Goal: Information Seeking & Learning: Learn about a topic

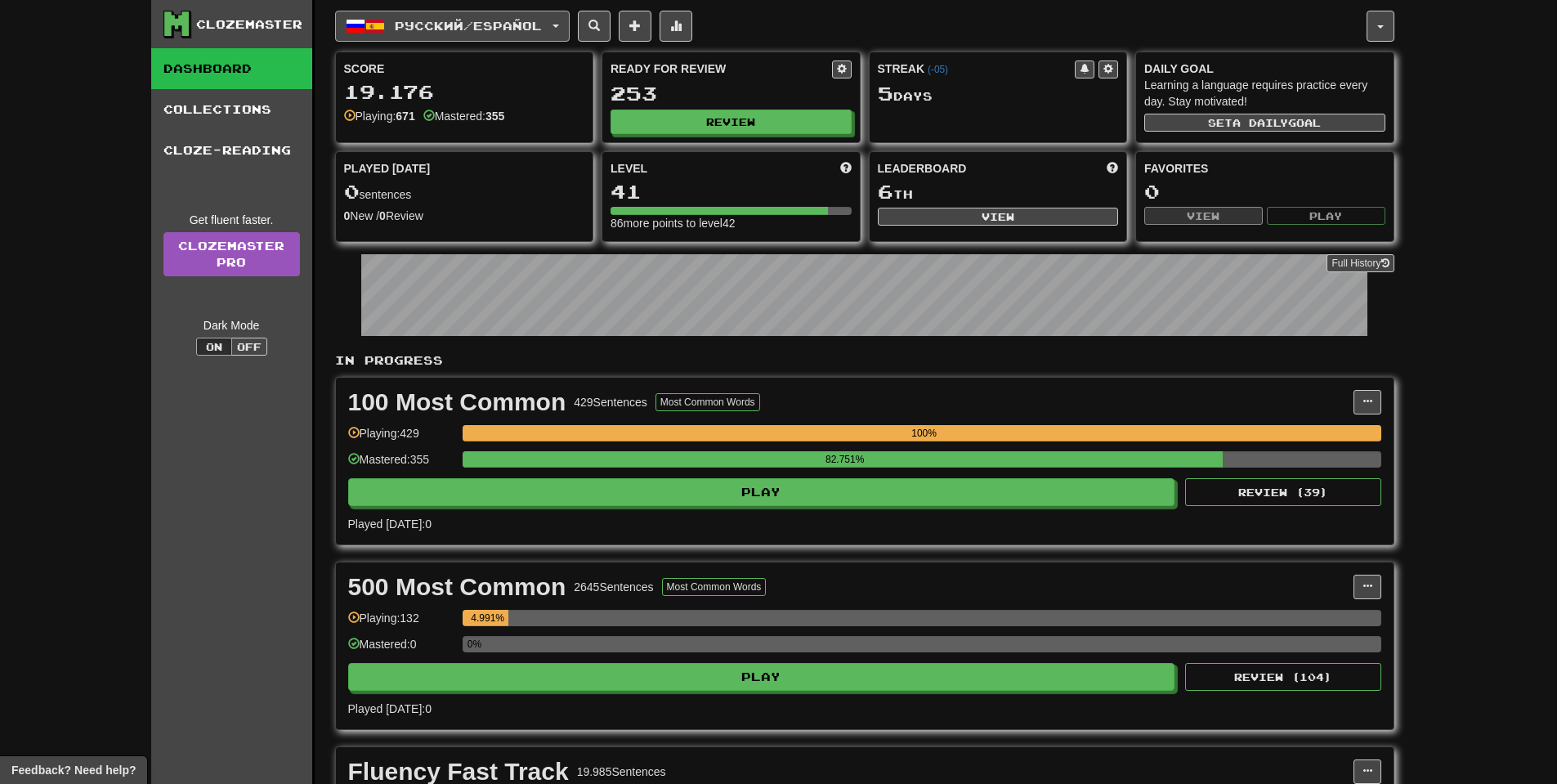
click at [546, 39] on button "Русский / Español" at bounding box center [452, 26] width 235 height 31
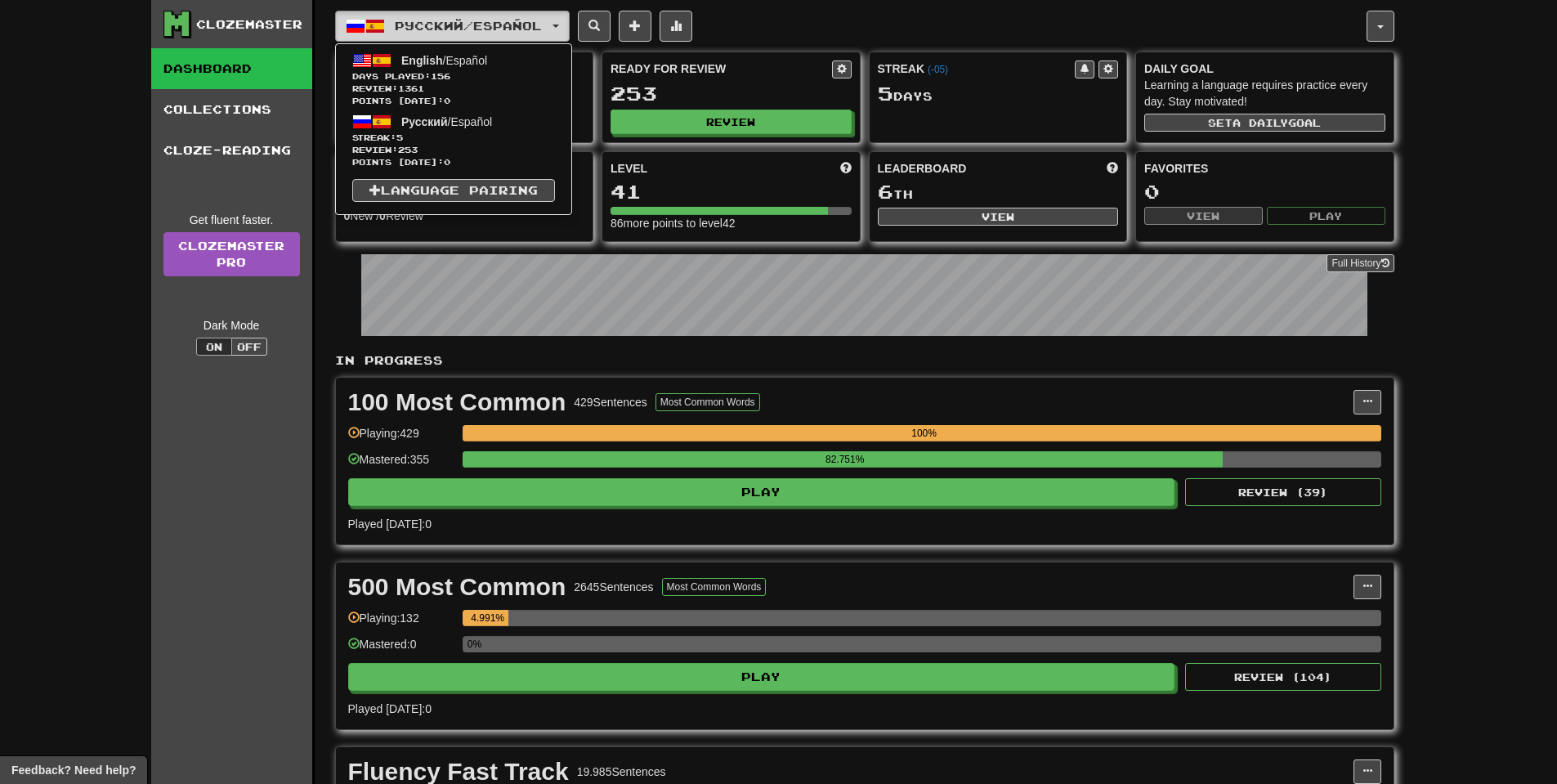
click at [548, 34] on button "Русский / Español" at bounding box center [452, 26] width 235 height 31
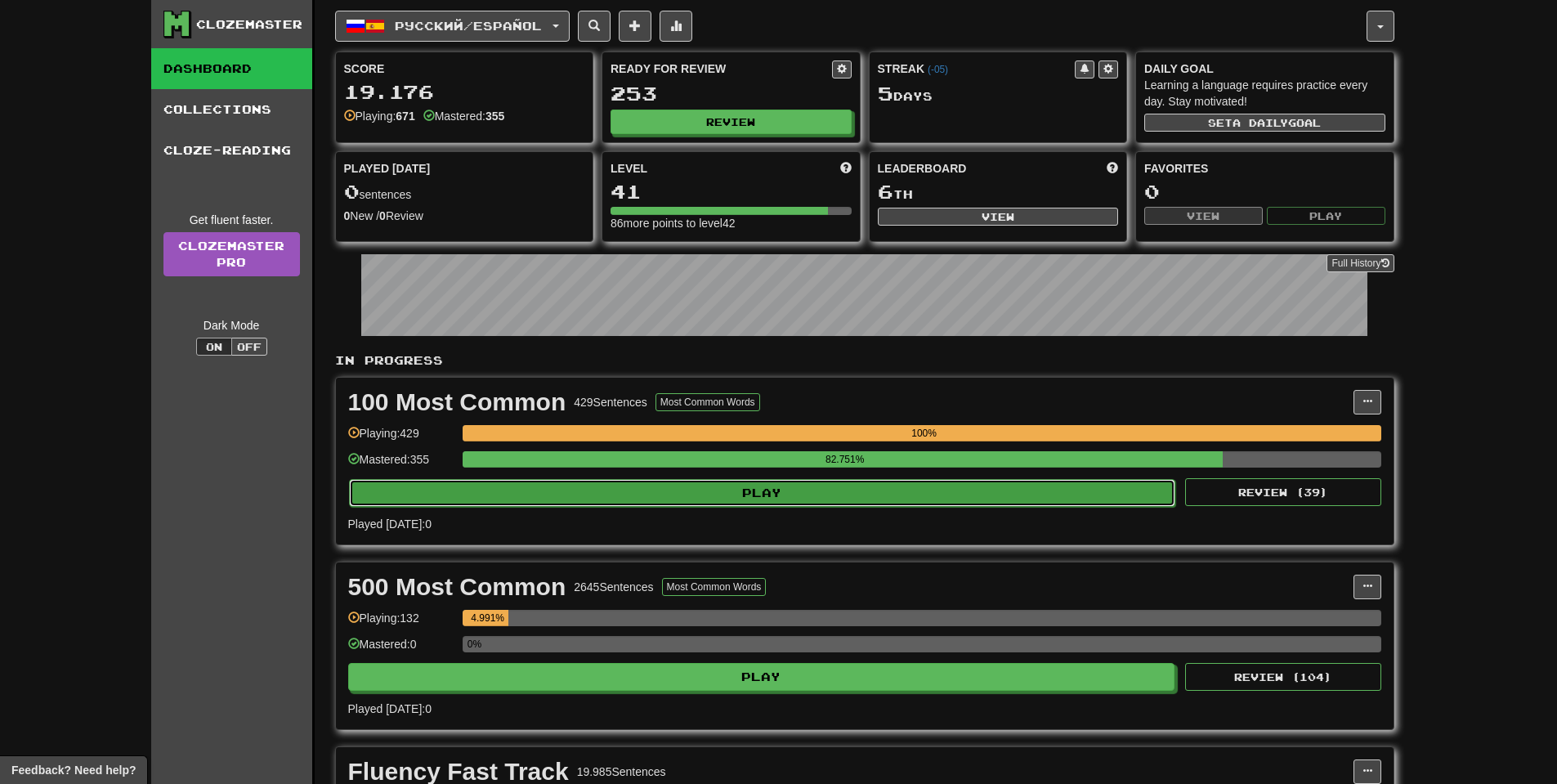
click at [786, 502] on button "Play" at bounding box center [762, 493] width 827 height 28
select select "**"
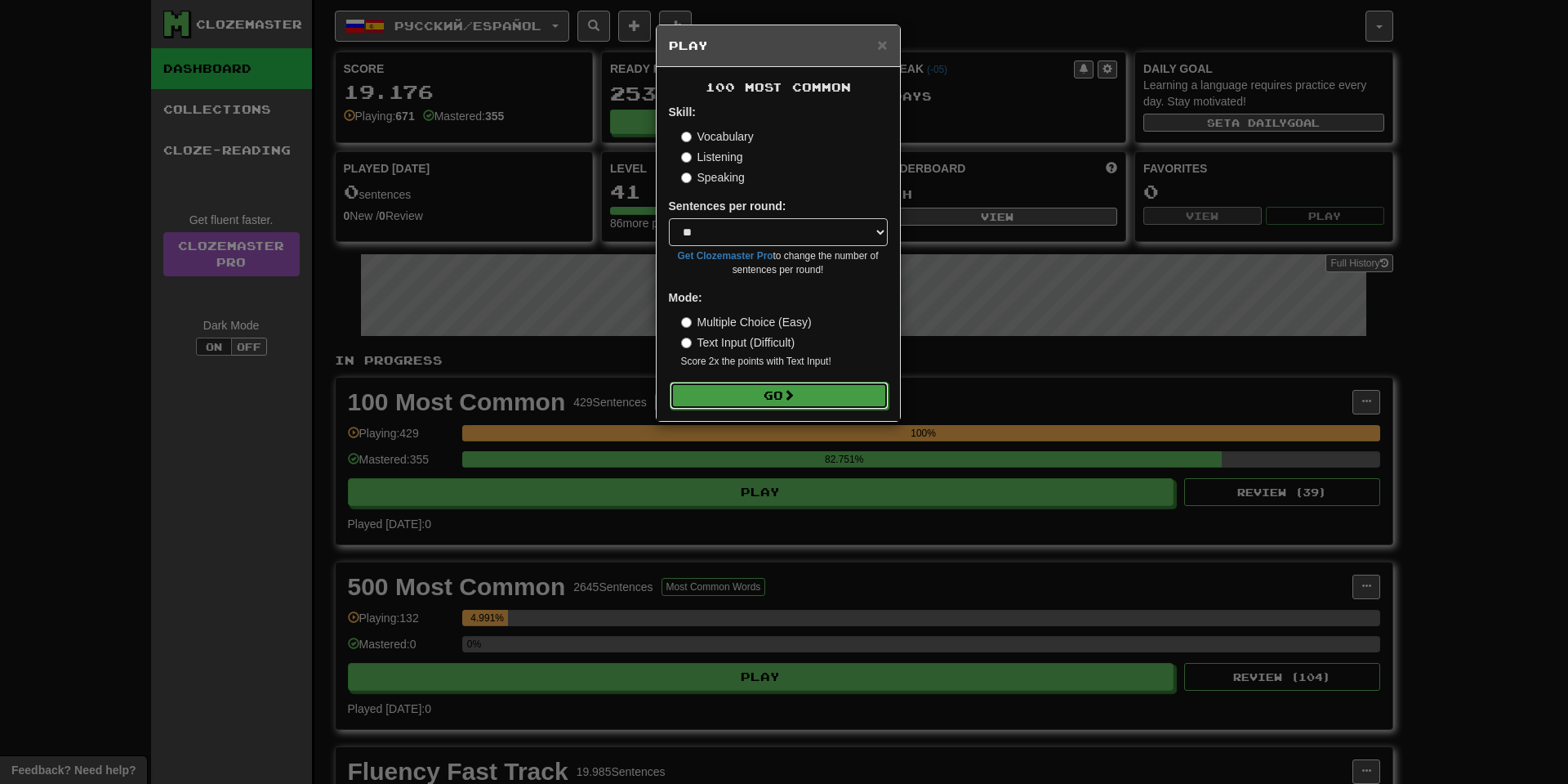
click at [733, 405] on button "Go" at bounding box center [779, 395] width 219 height 28
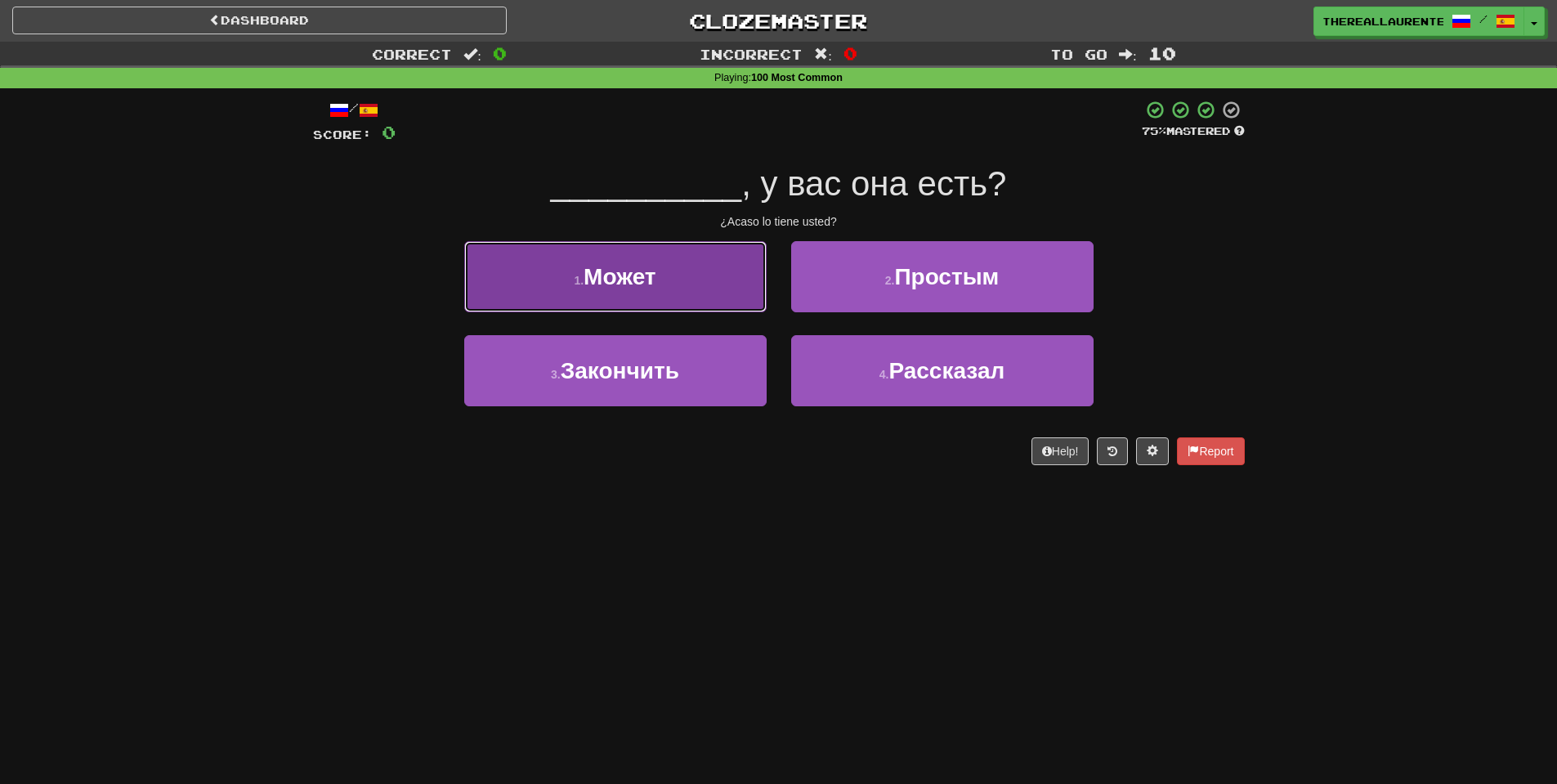
click at [656, 289] on span "Может" at bounding box center [619, 277] width 72 height 26
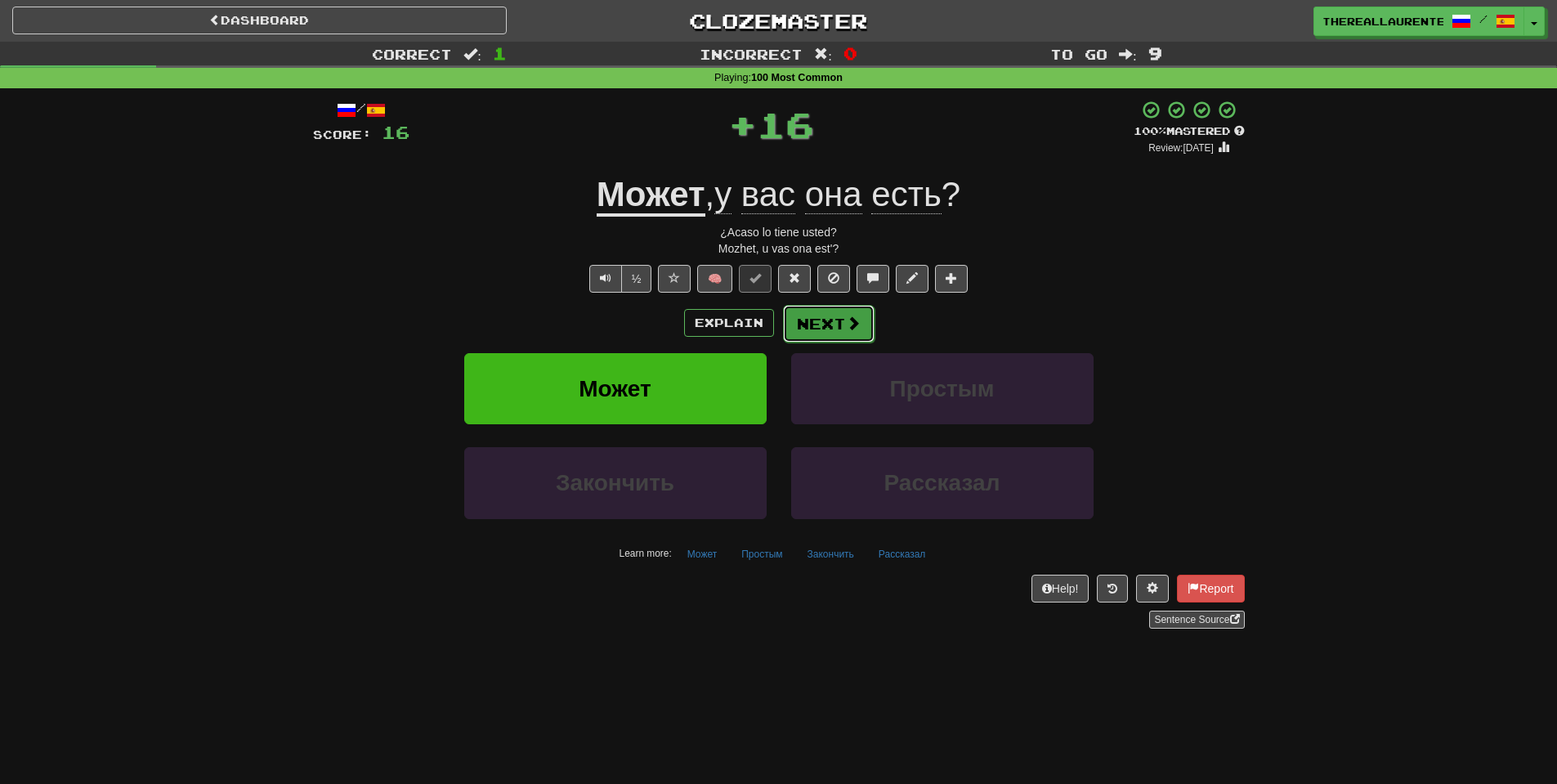
click at [832, 328] on button "Next" at bounding box center [829, 324] width 91 height 38
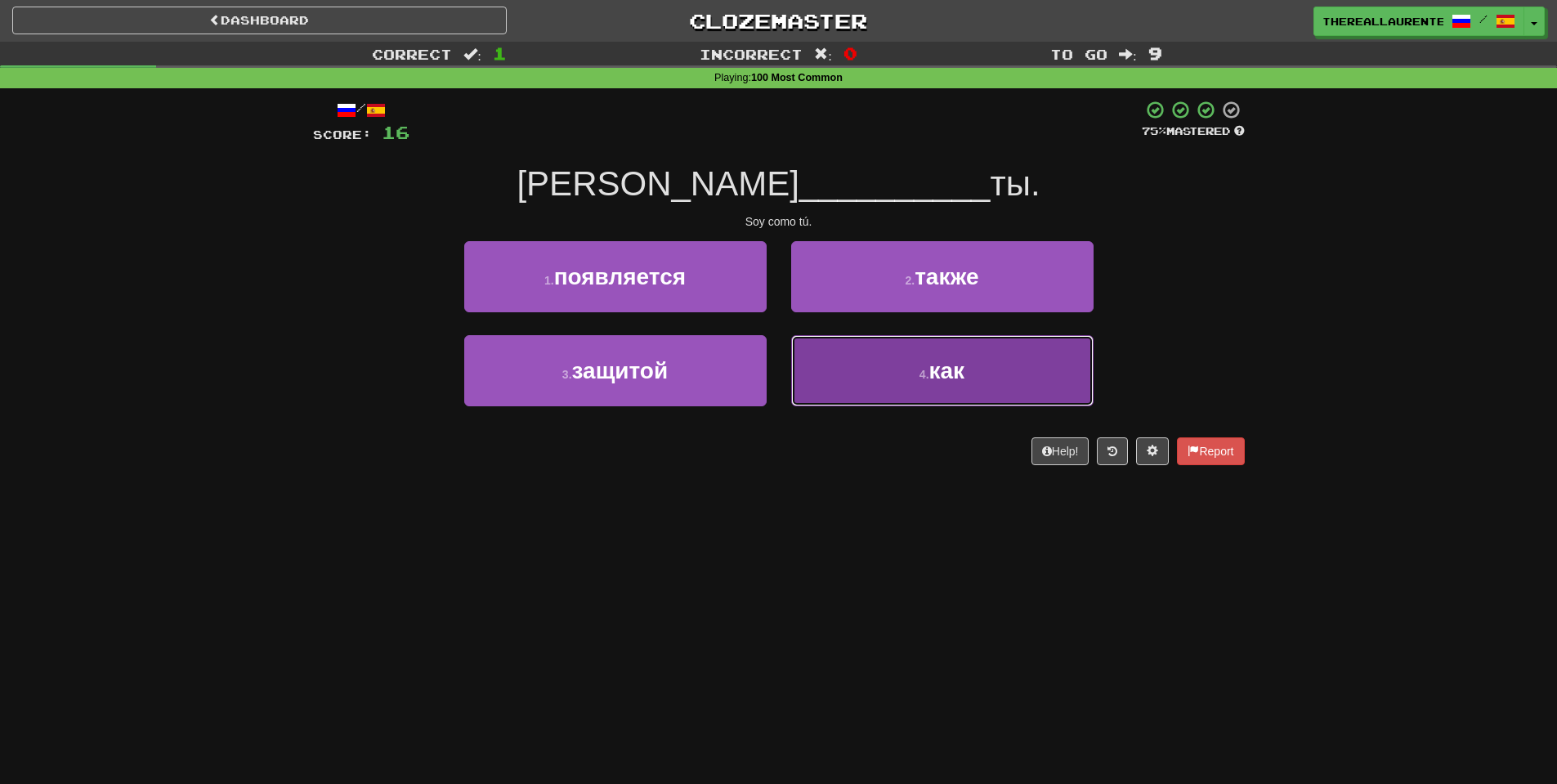
click at [948, 394] on button "4 . как" at bounding box center [942, 370] width 302 height 71
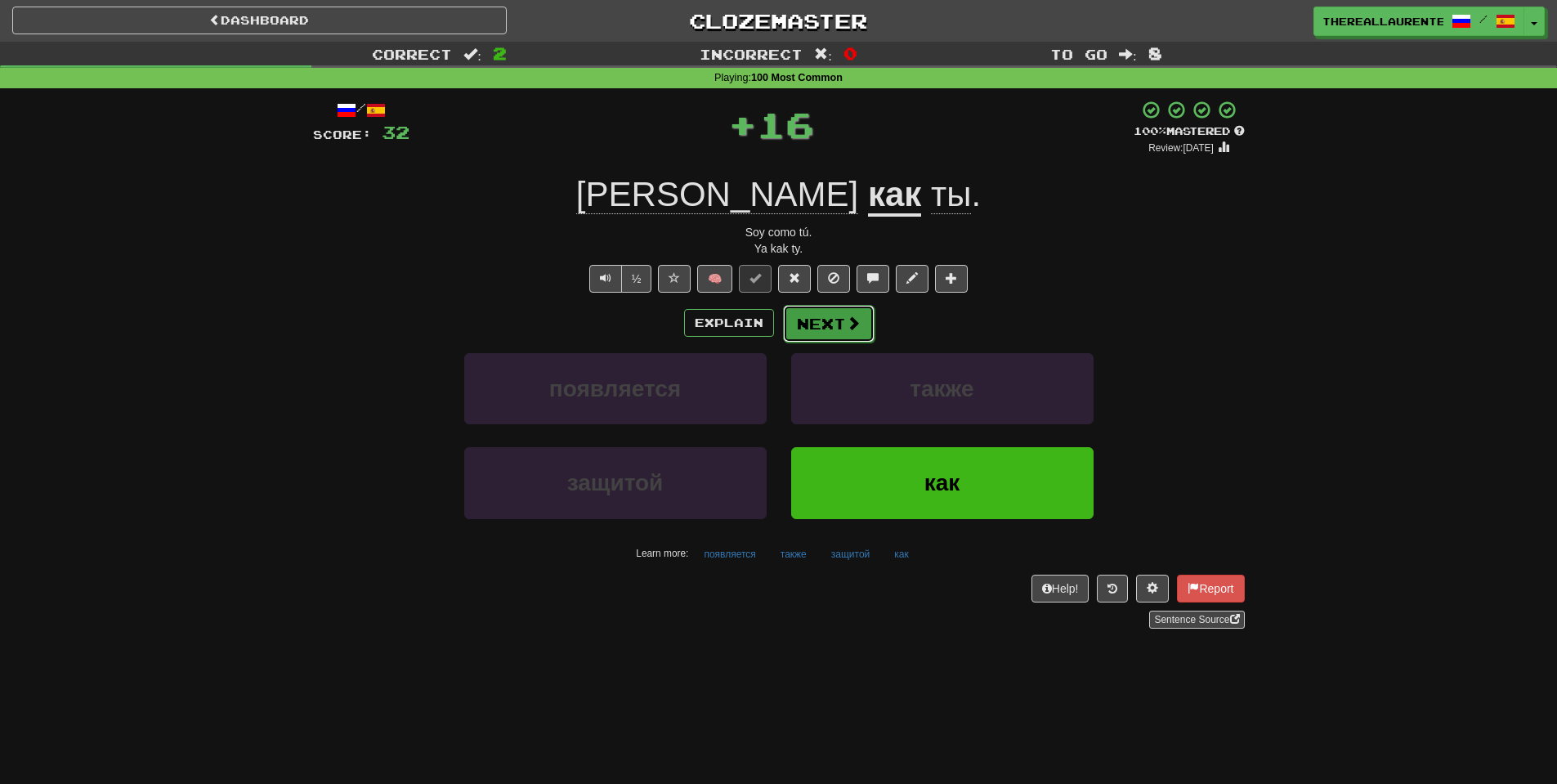
click at [847, 335] on button "Next" at bounding box center [829, 324] width 91 height 38
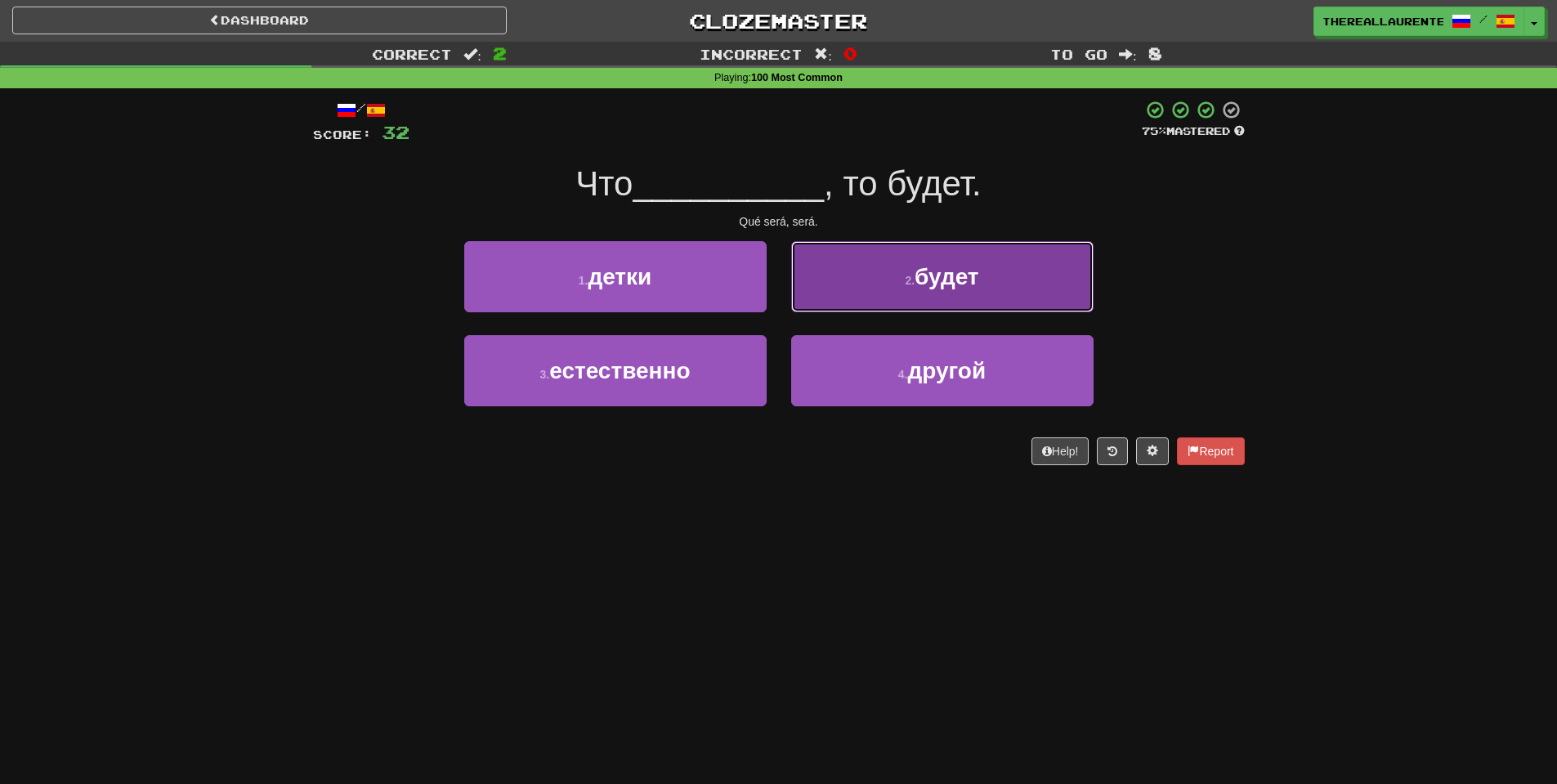
click at [939, 301] on button "2 . будет" at bounding box center [942, 277] width 302 height 71
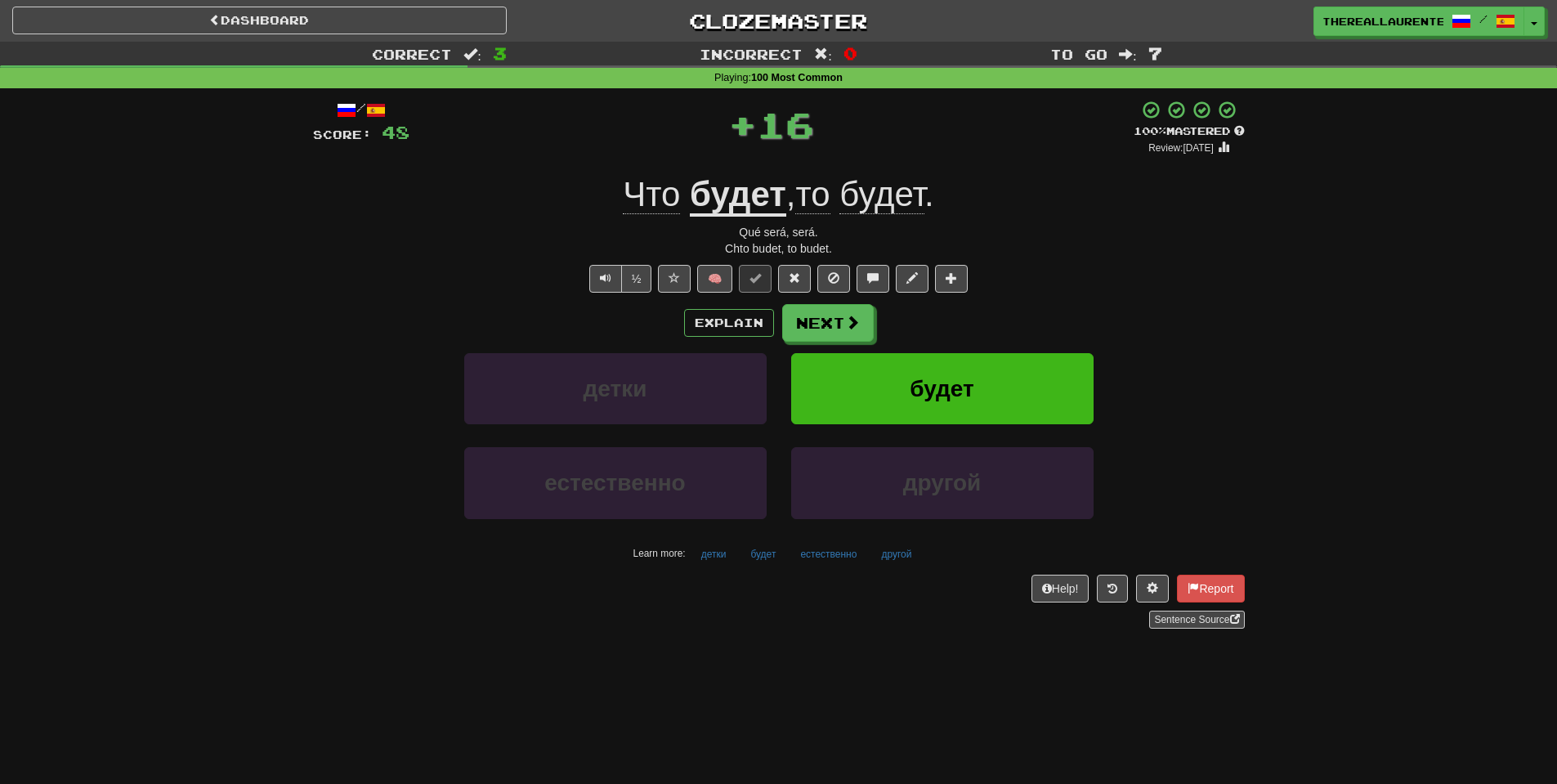
click at [857, 346] on div "Explain Next детки будет естественно другой Learn more: детки будет естественно…" at bounding box center [778, 435] width 932 height 262
click at [826, 343] on button "Next" at bounding box center [829, 324] width 91 height 38
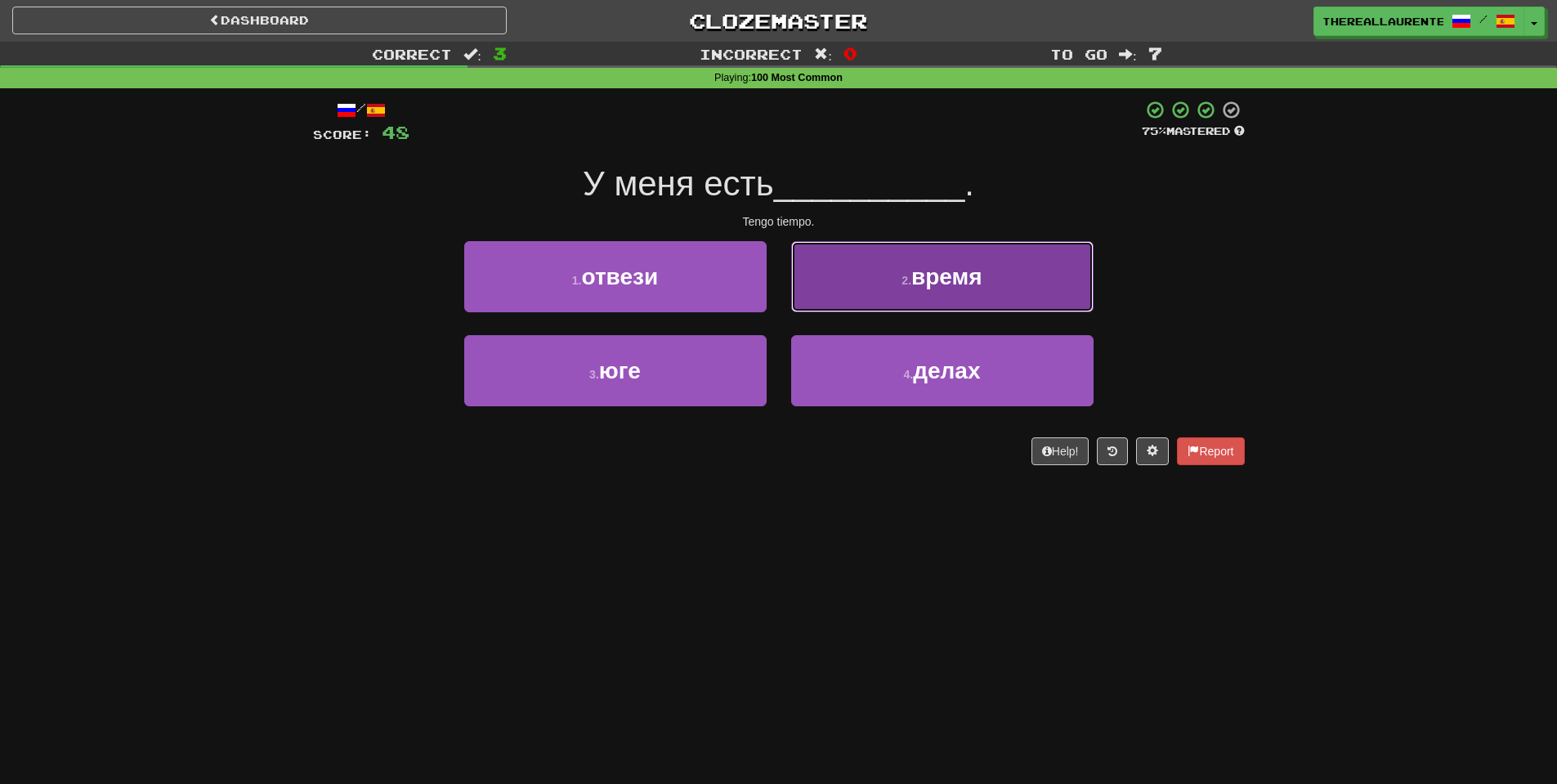
click at [916, 273] on span "время" at bounding box center [947, 277] width 71 height 26
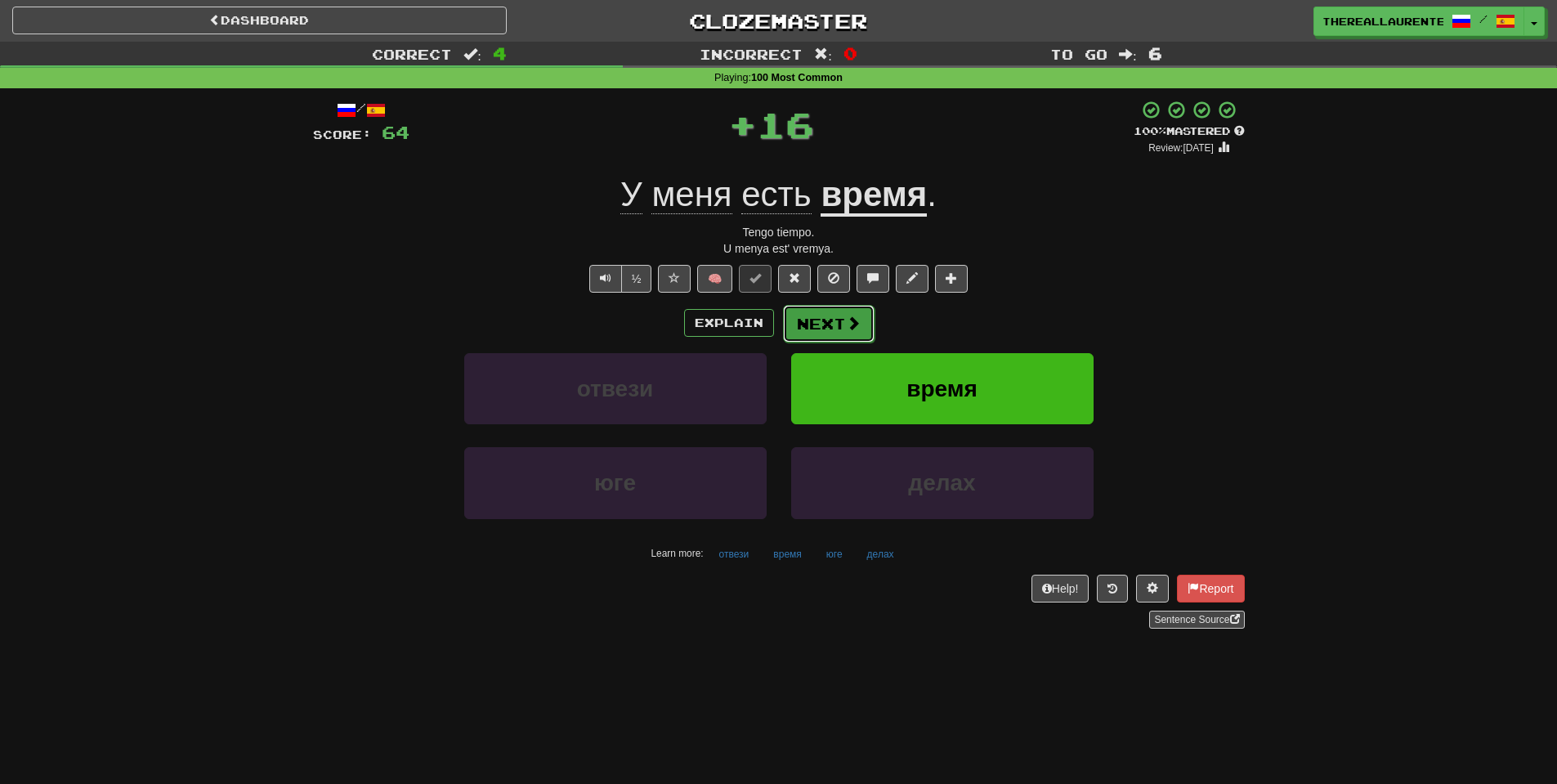
click at [828, 327] on button "Next" at bounding box center [829, 324] width 91 height 38
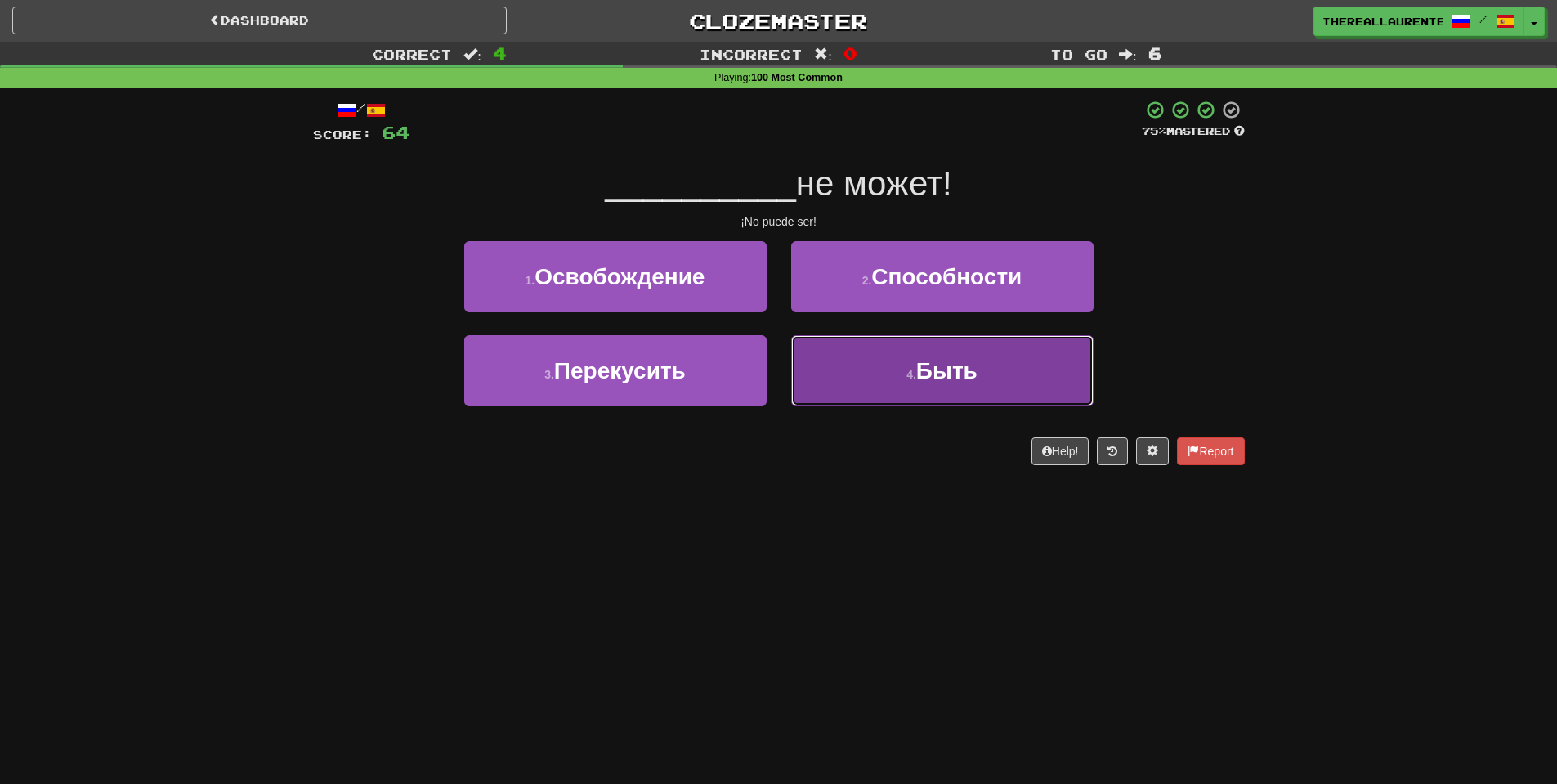
click at [921, 396] on button "4 . Быть" at bounding box center [942, 370] width 302 height 71
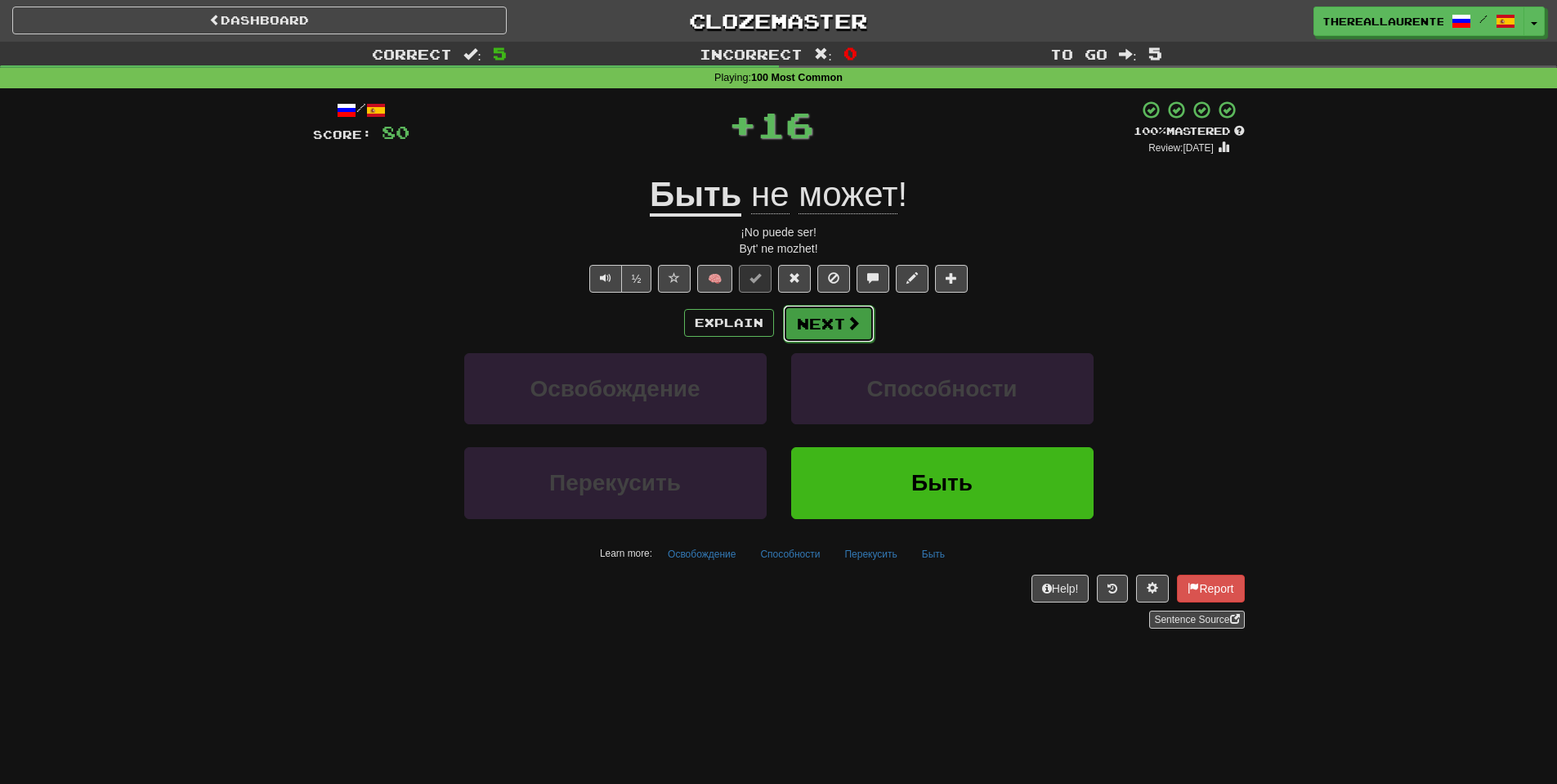
click at [845, 341] on button "Next" at bounding box center [829, 324] width 91 height 38
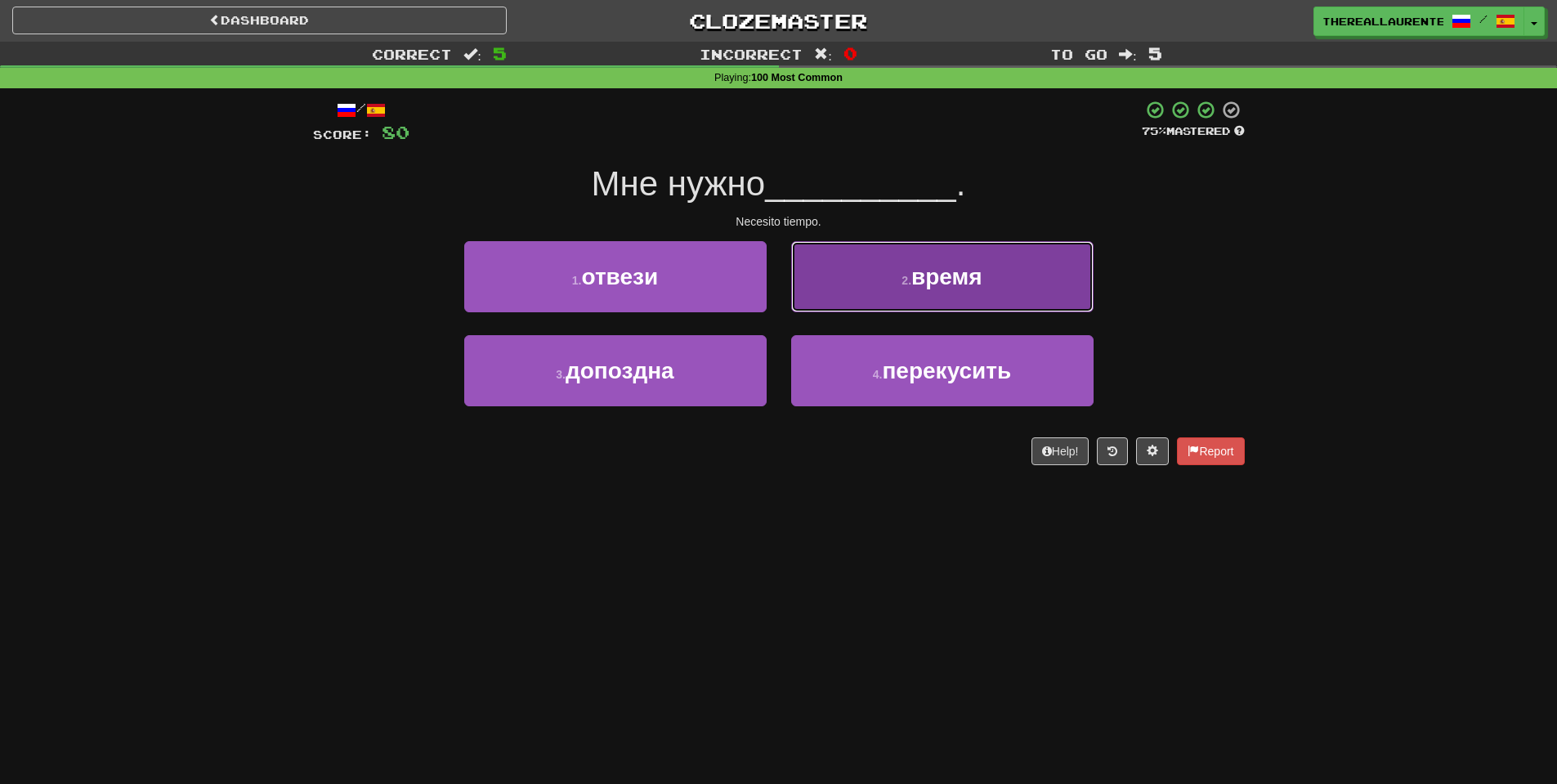
click at [995, 307] on button "2 . время" at bounding box center [942, 277] width 302 height 71
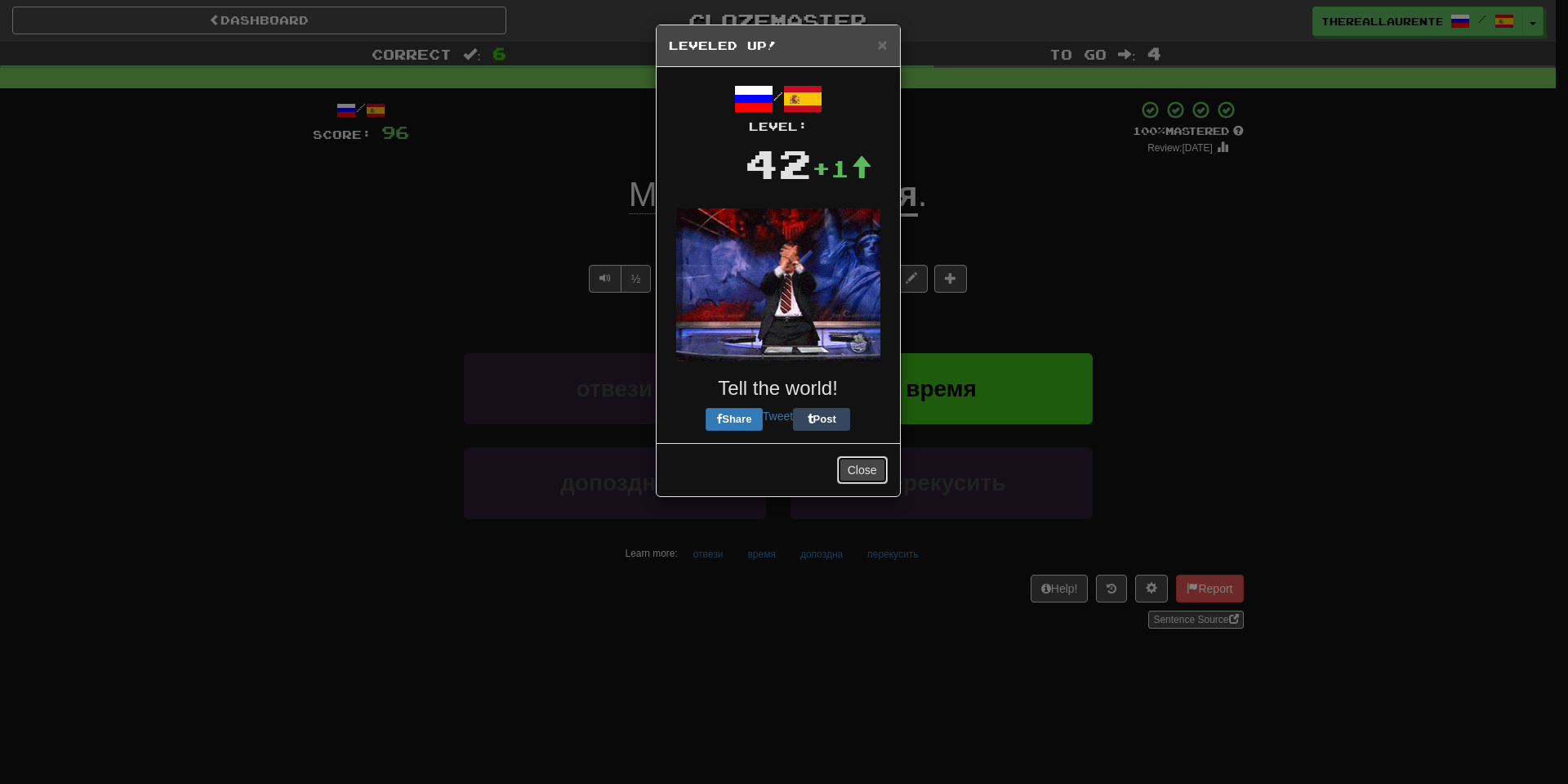
click at [863, 470] on button "Close" at bounding box center [862, 470] width 50 height 28
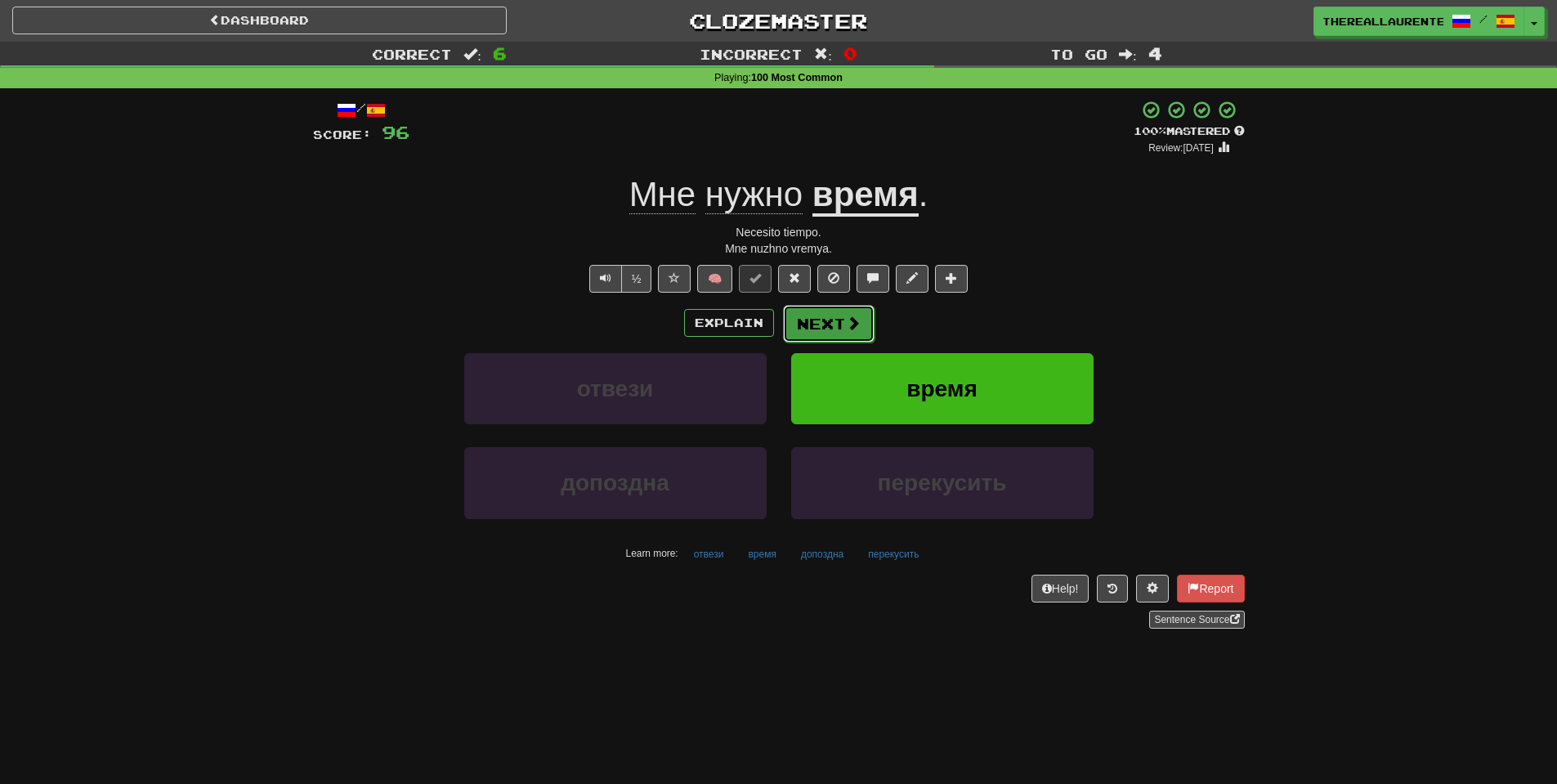
click at [810, 329] on button "Next" at bounding box center [829, 324] width 91 height 38
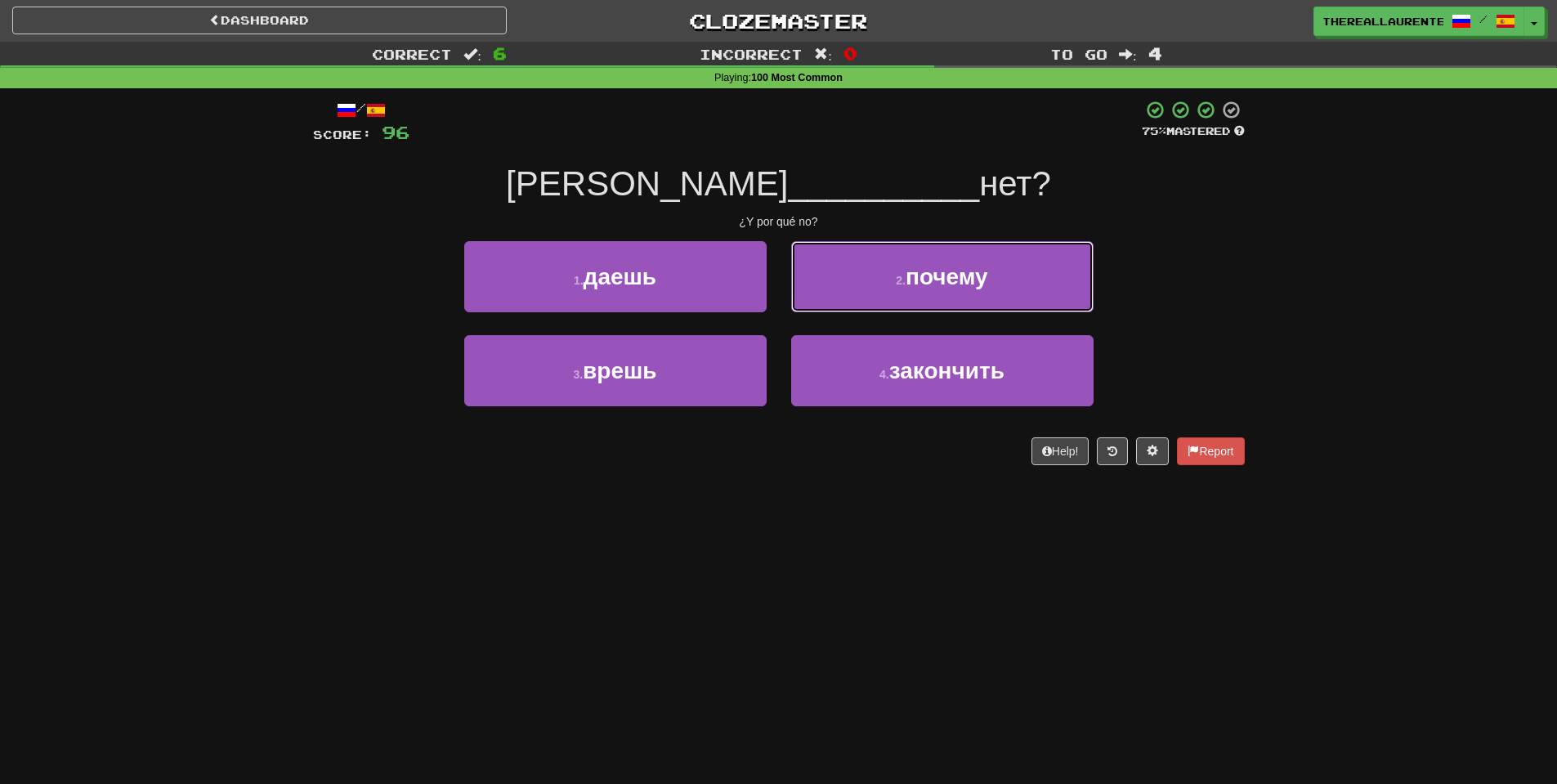
click at [982, 272] on span "почему" at bounding box center [947, 277] width 82 height 26
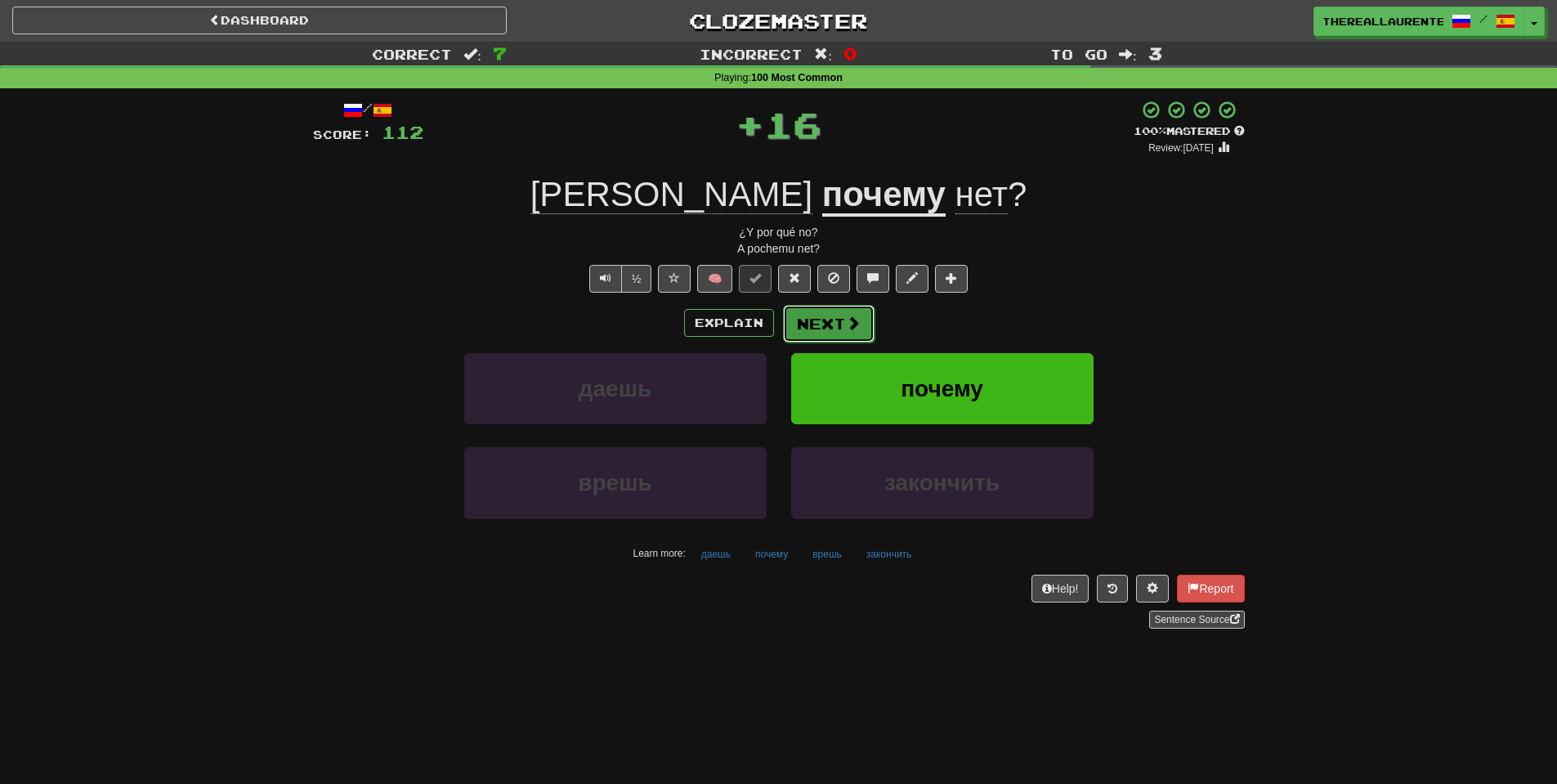
click at [838, 326] on button "Next" at bounding box center [829, 324] width 91 height 38
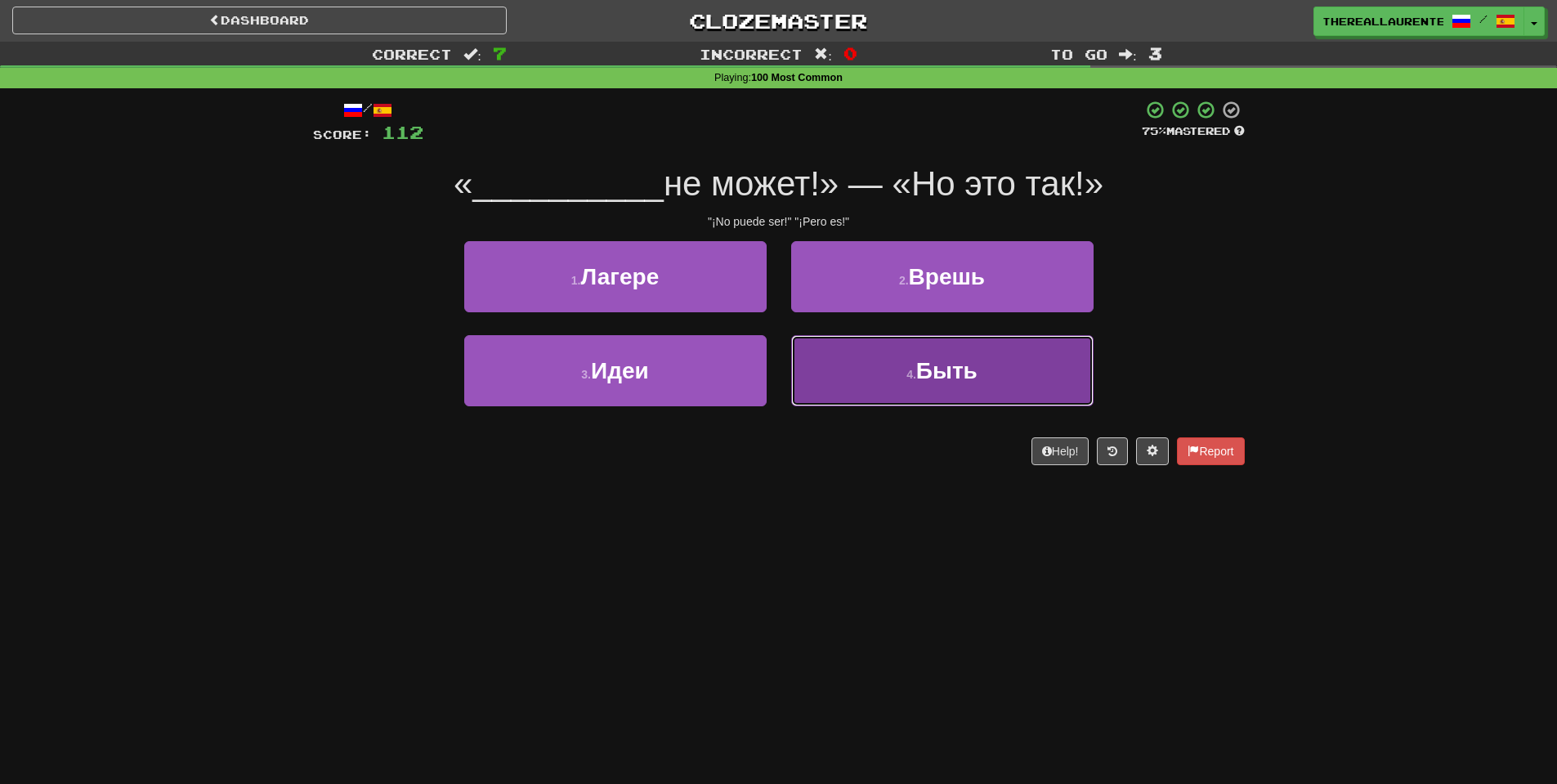
click at [906, 362] on button "4 . Быть" at bounding box center [942, 370] width 302 height 71
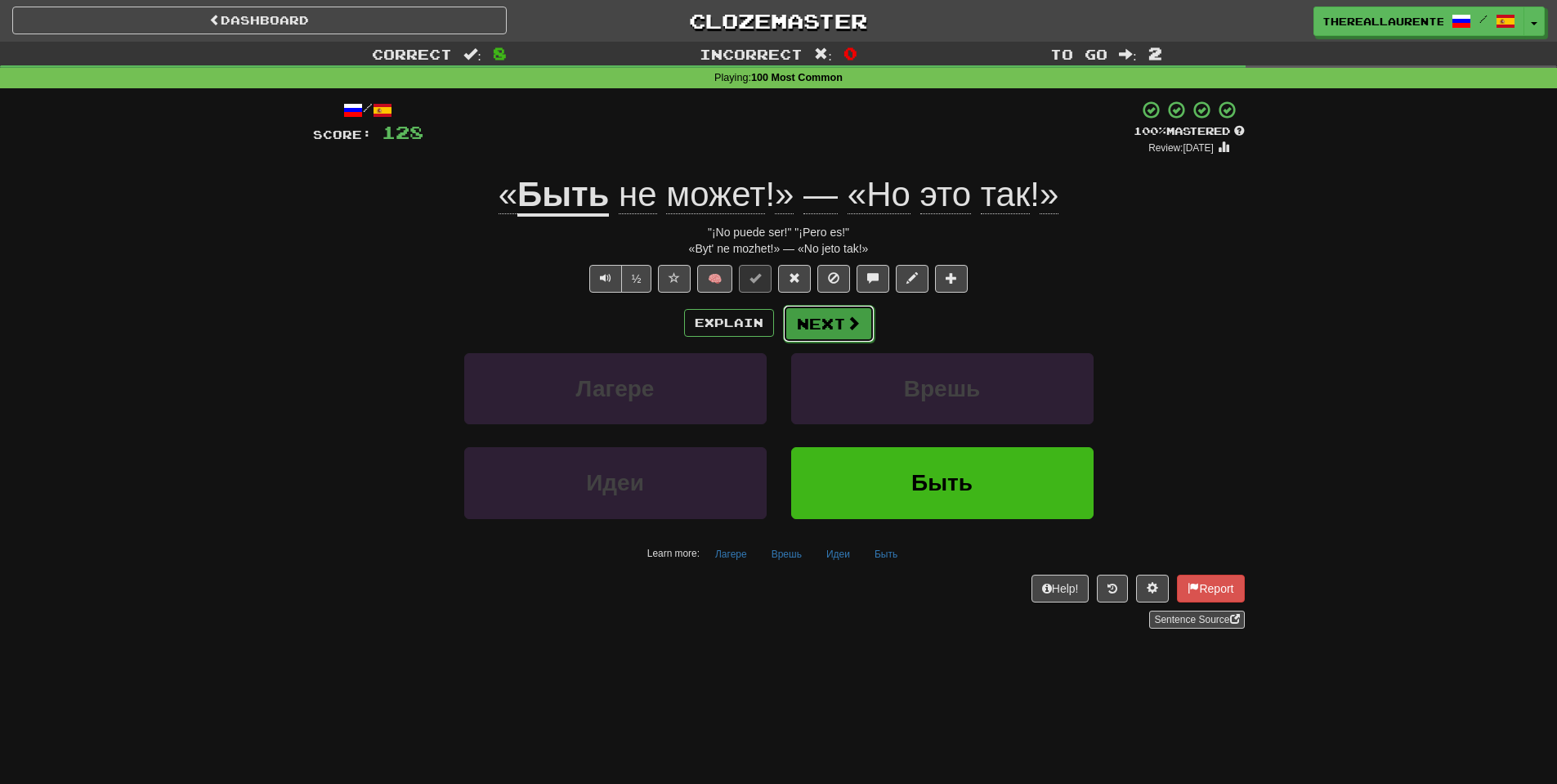
click at [831, 338] on button "Next" at bounding box center [829, 324] width 91 height 38
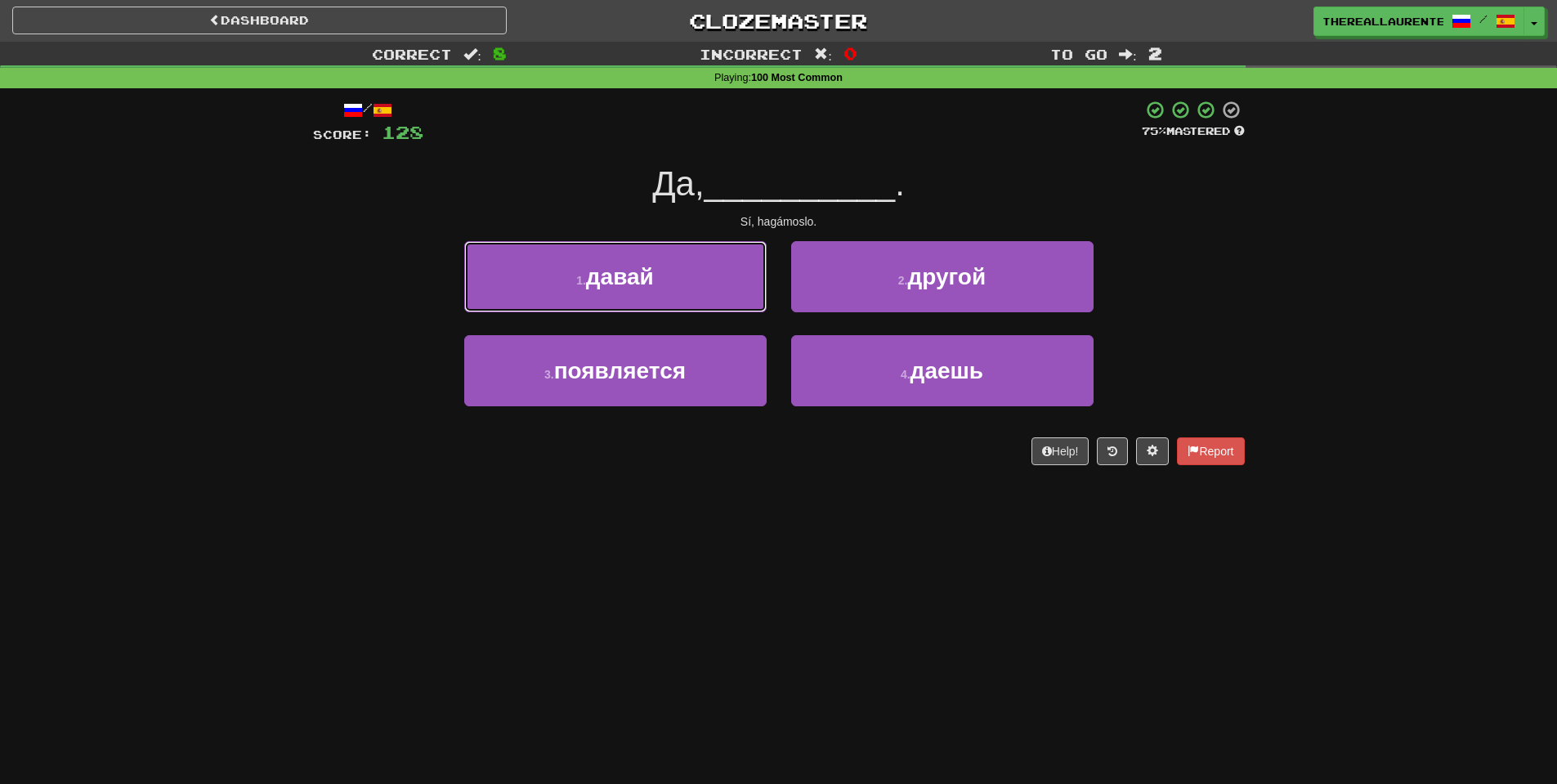
drag, startPoint x: 661, startPoint y: 282, endPoint x: 680, endPoint y: 296, distance: 23.6
click at [654, 282] on span "давай" at bounding box center [620, 277] width 68 height 26
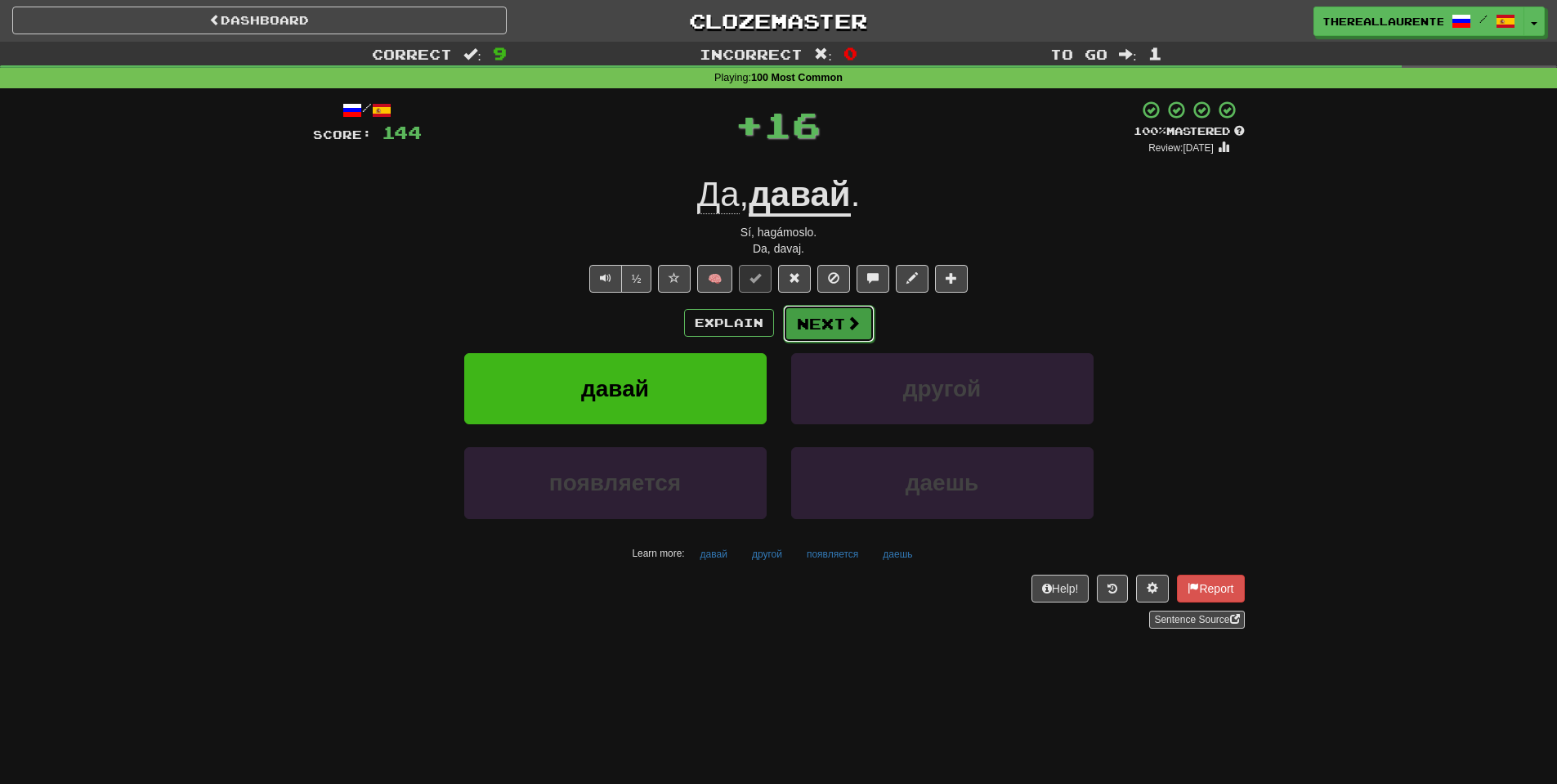
click at [846, 329] on span at bounding box center [853, 323] width 15 height 15
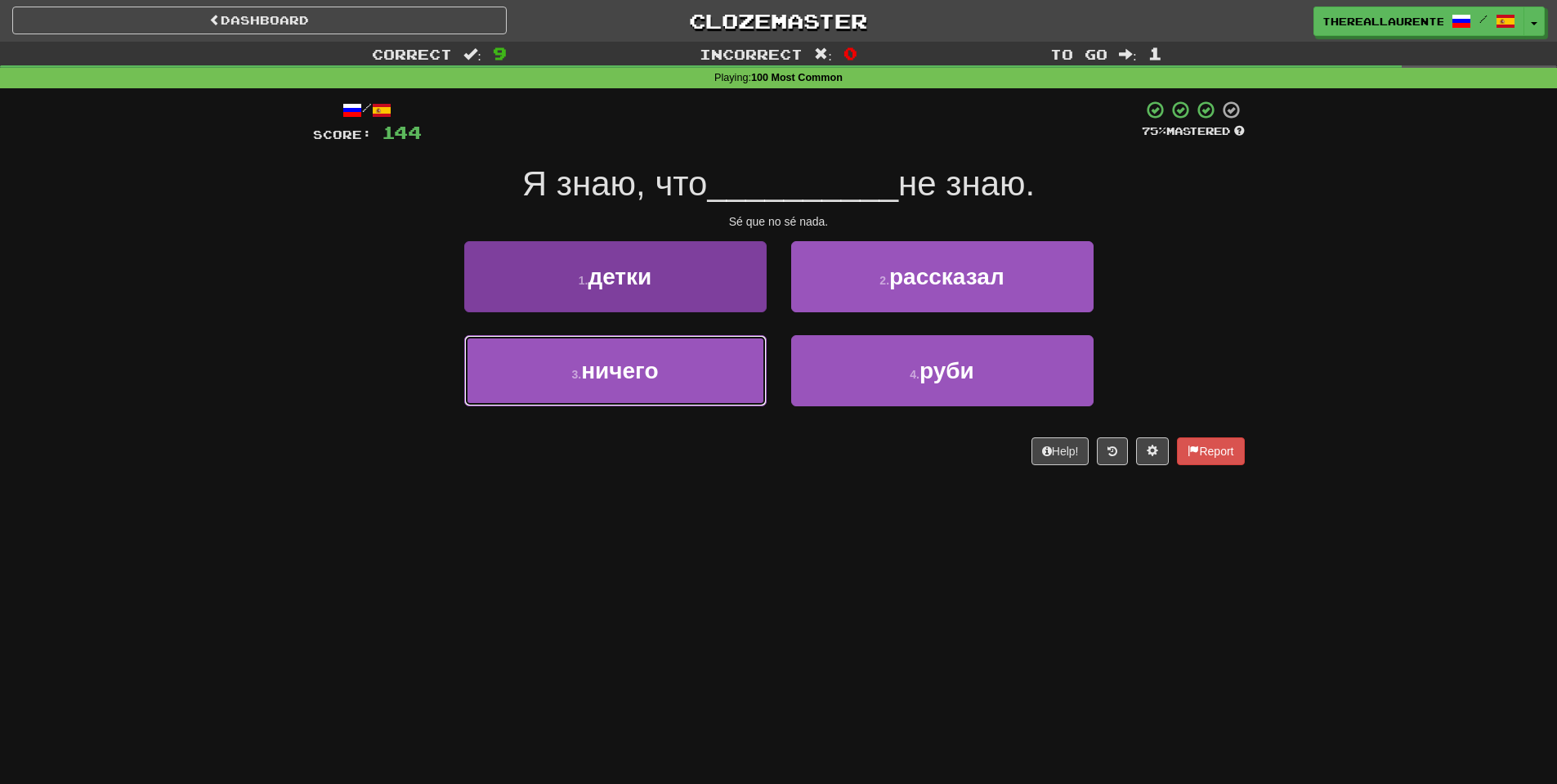
drag, startPoint x: 661, startPoint y: 377, endPoint x: 719, endPoint y: 370, distance: 58.4
click at [658, 378] on span "ничего" at bounding box center [620, 371] width 77 height 26
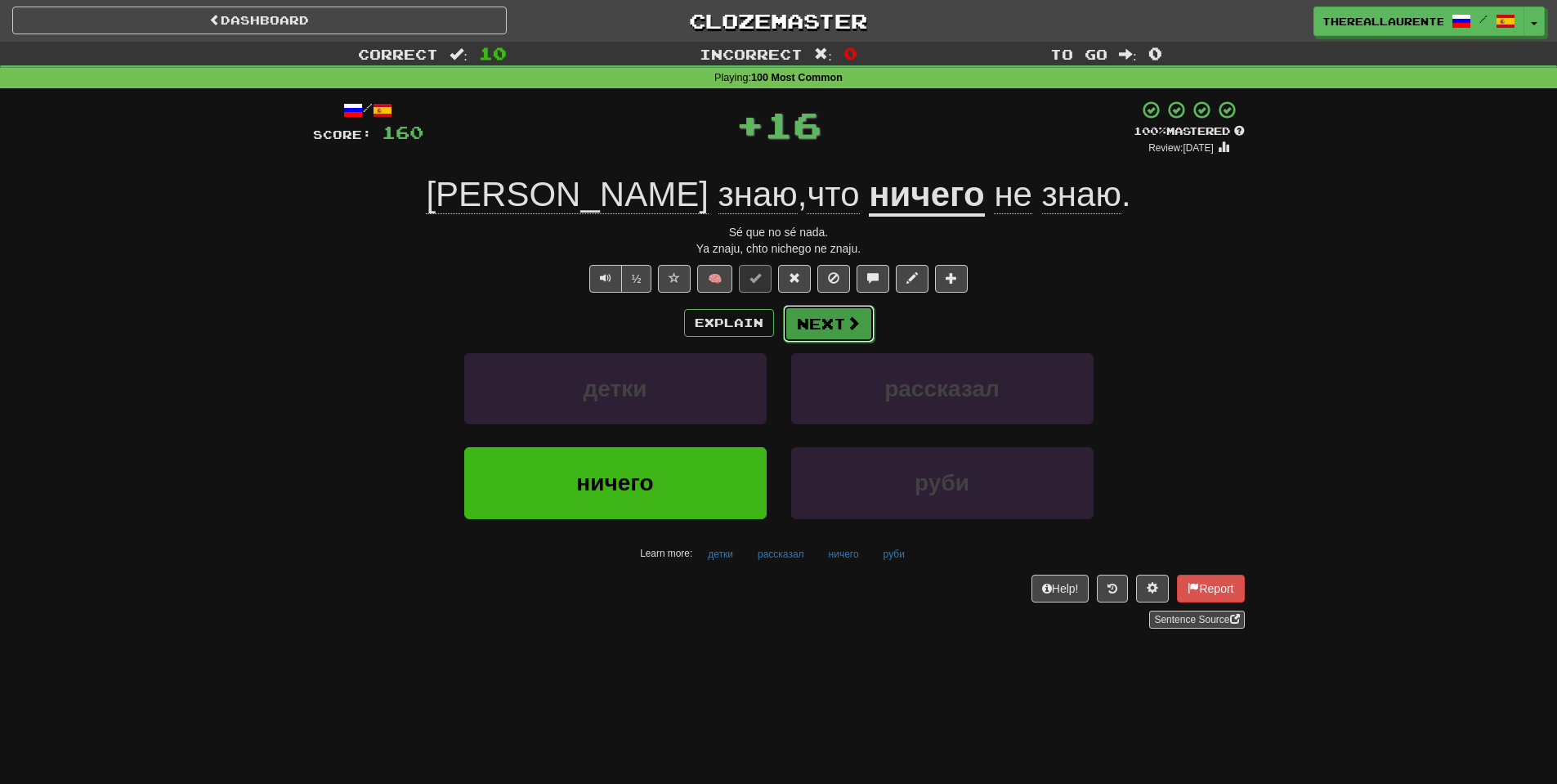
click at [843, 318] on button "Next" at bounding box center [829, 324] width 91 height 38
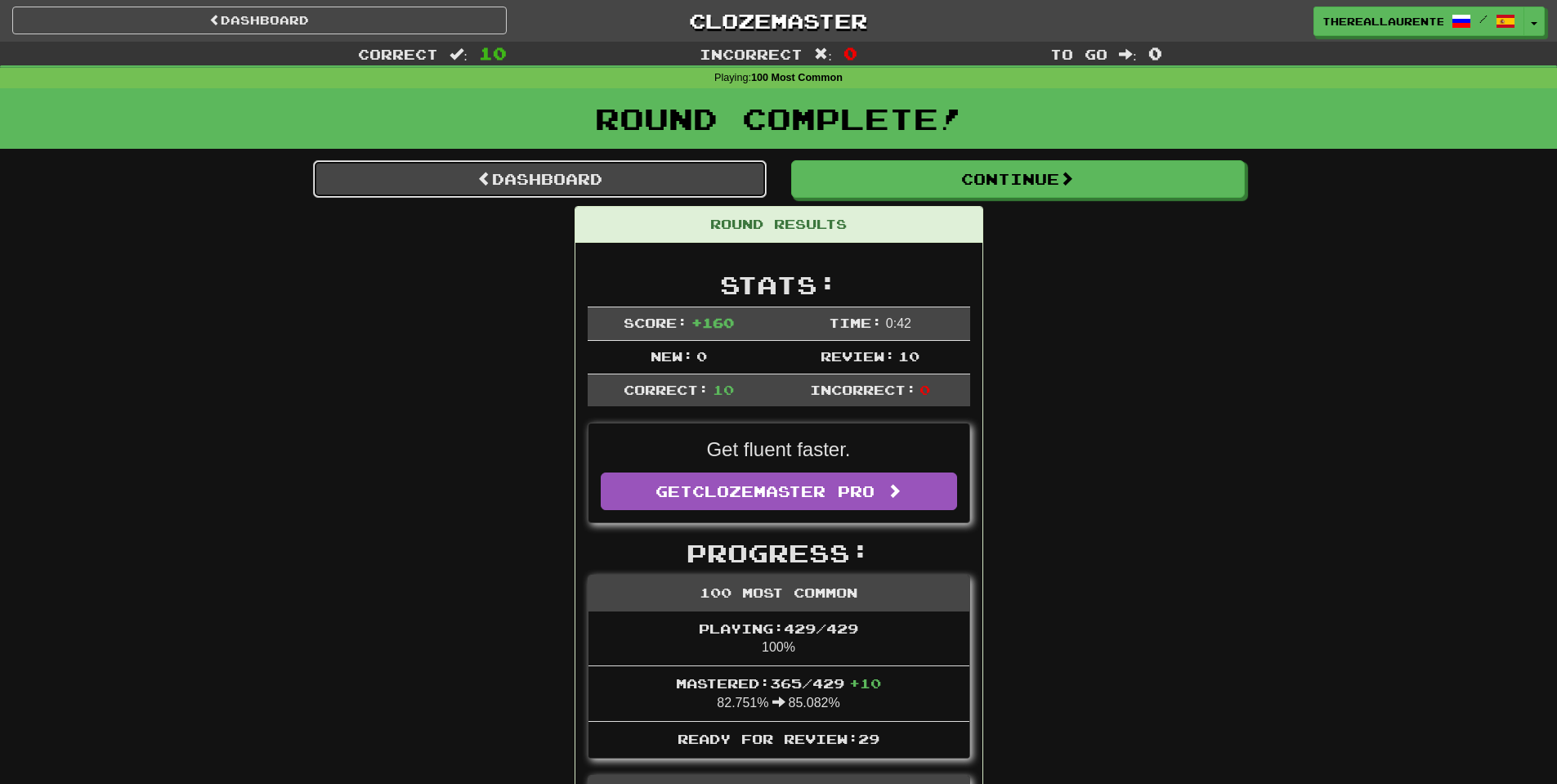
click at [558, 175] on link "Dashboard" at bounding box center [540, 179] width 454 height 38
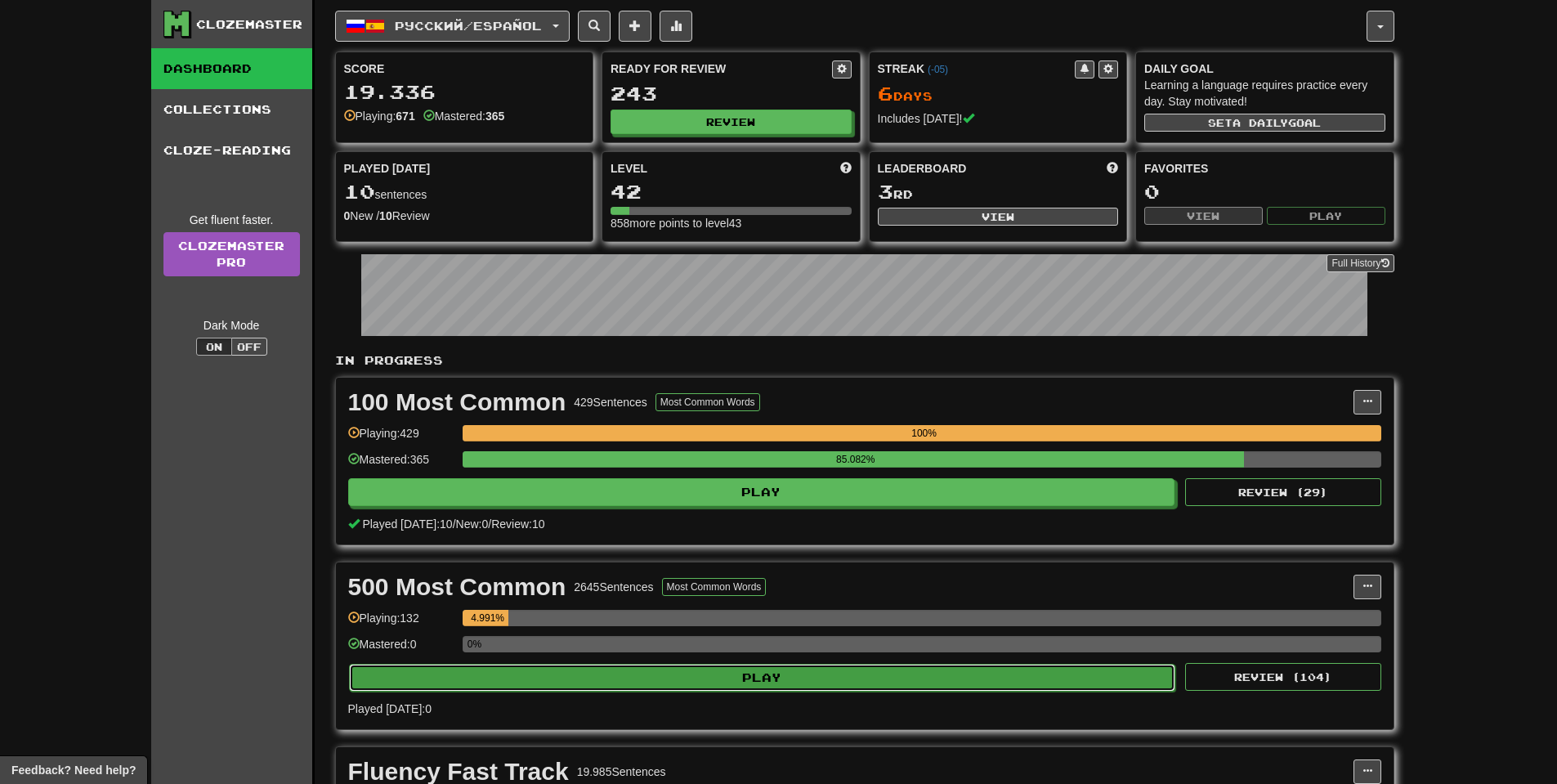
click at [605, 674] on button "Play" at bounding box center [762, 677] width 827 height 28
select select "**"
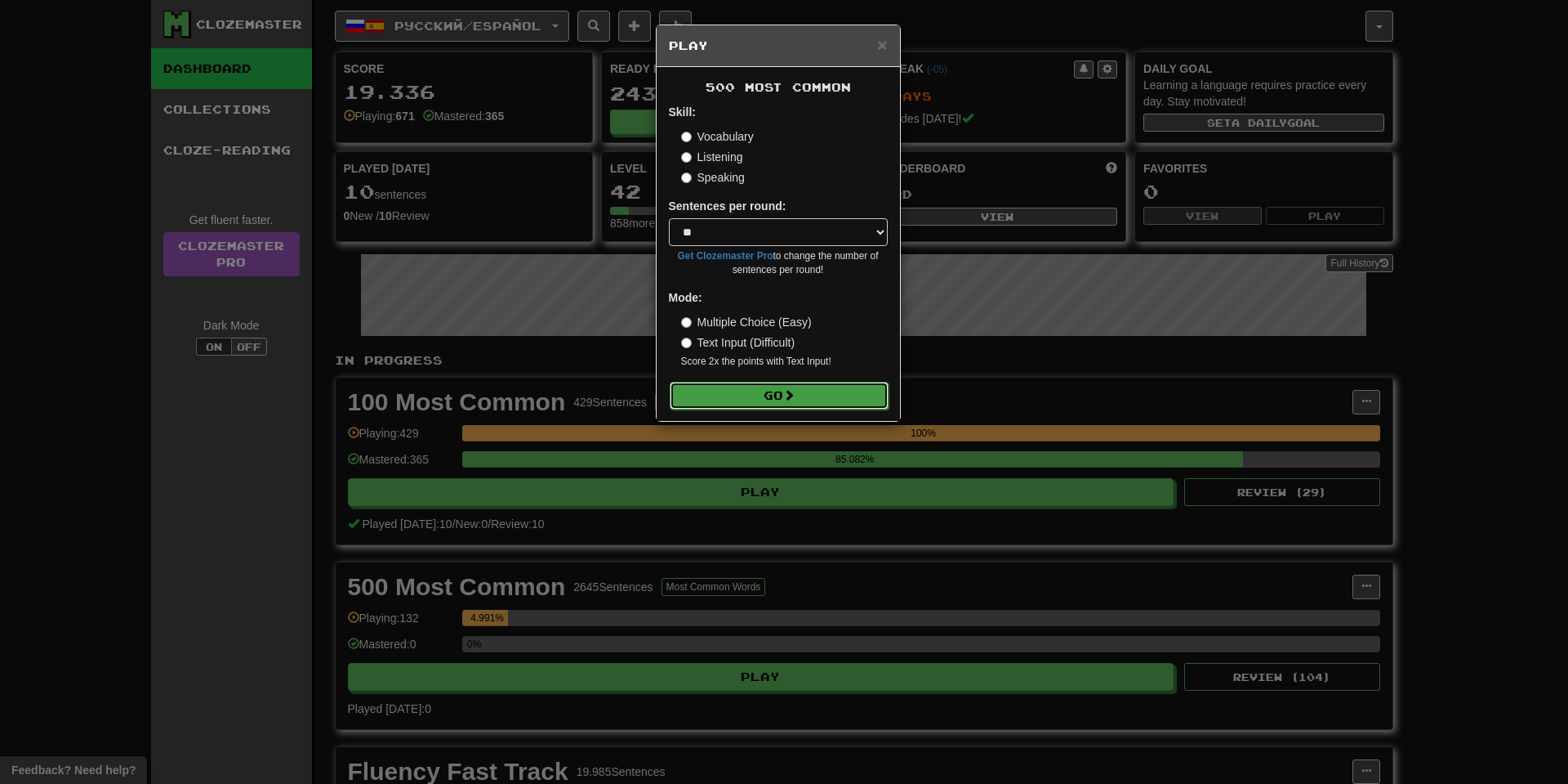
click at [724, 395] on button "Go" at bounding box center [779, 395] width 219 height 28
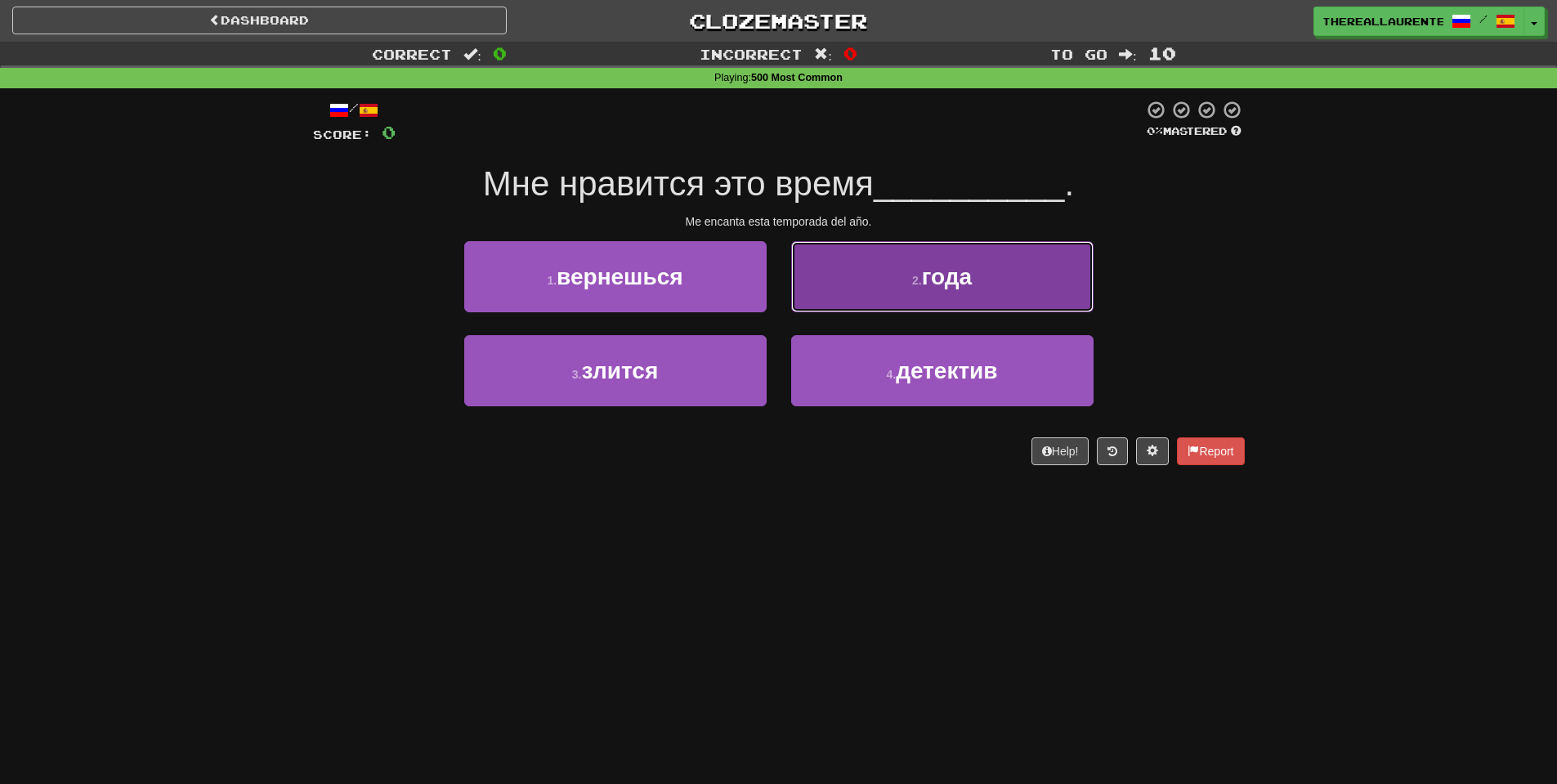
click at [882, 272] on button "2 . года" at bounding box center [942, 277] width 302 height 71
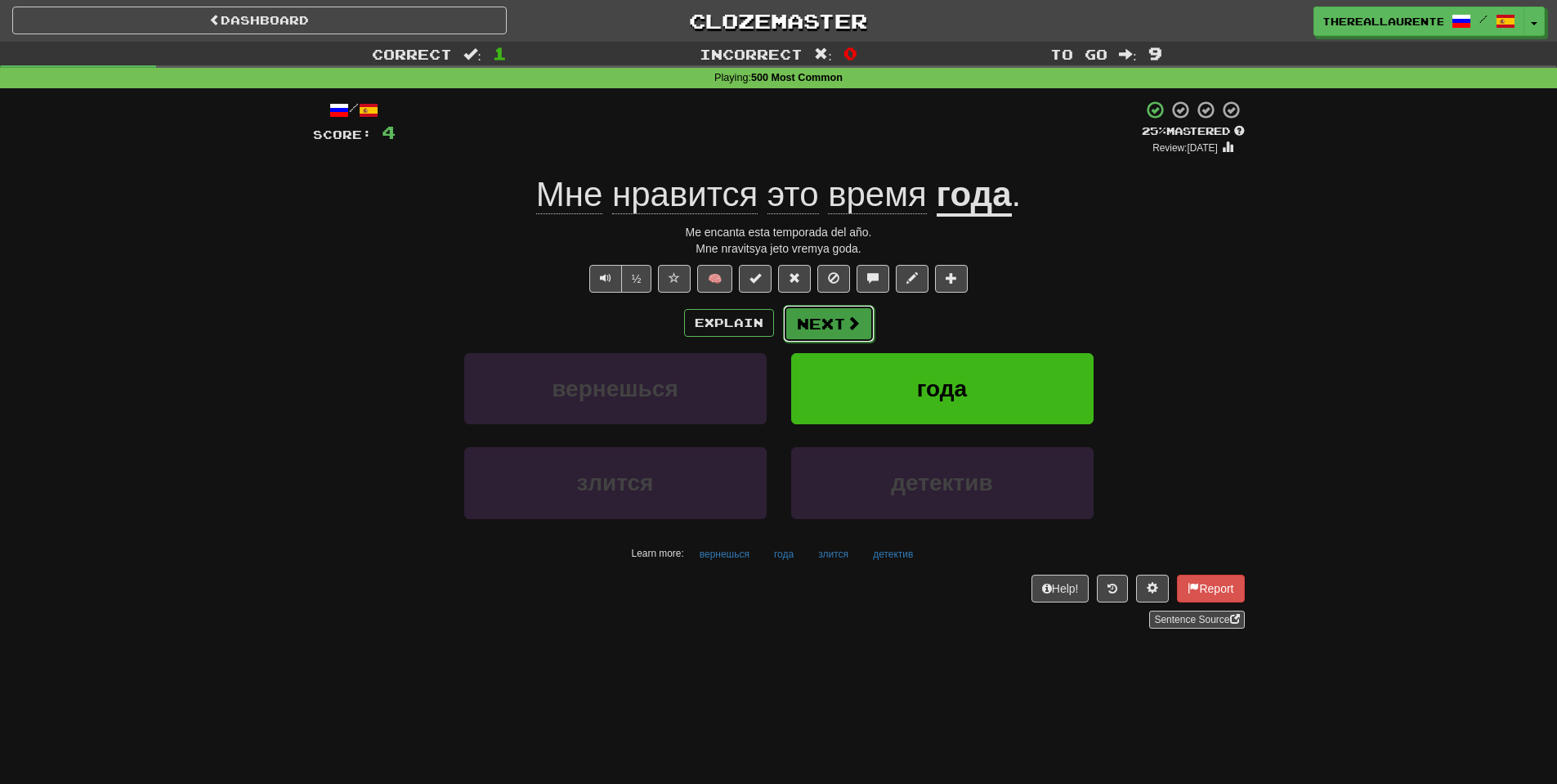
click at [853, 328] on span at bounding box center [853, 323] width 15 height 15
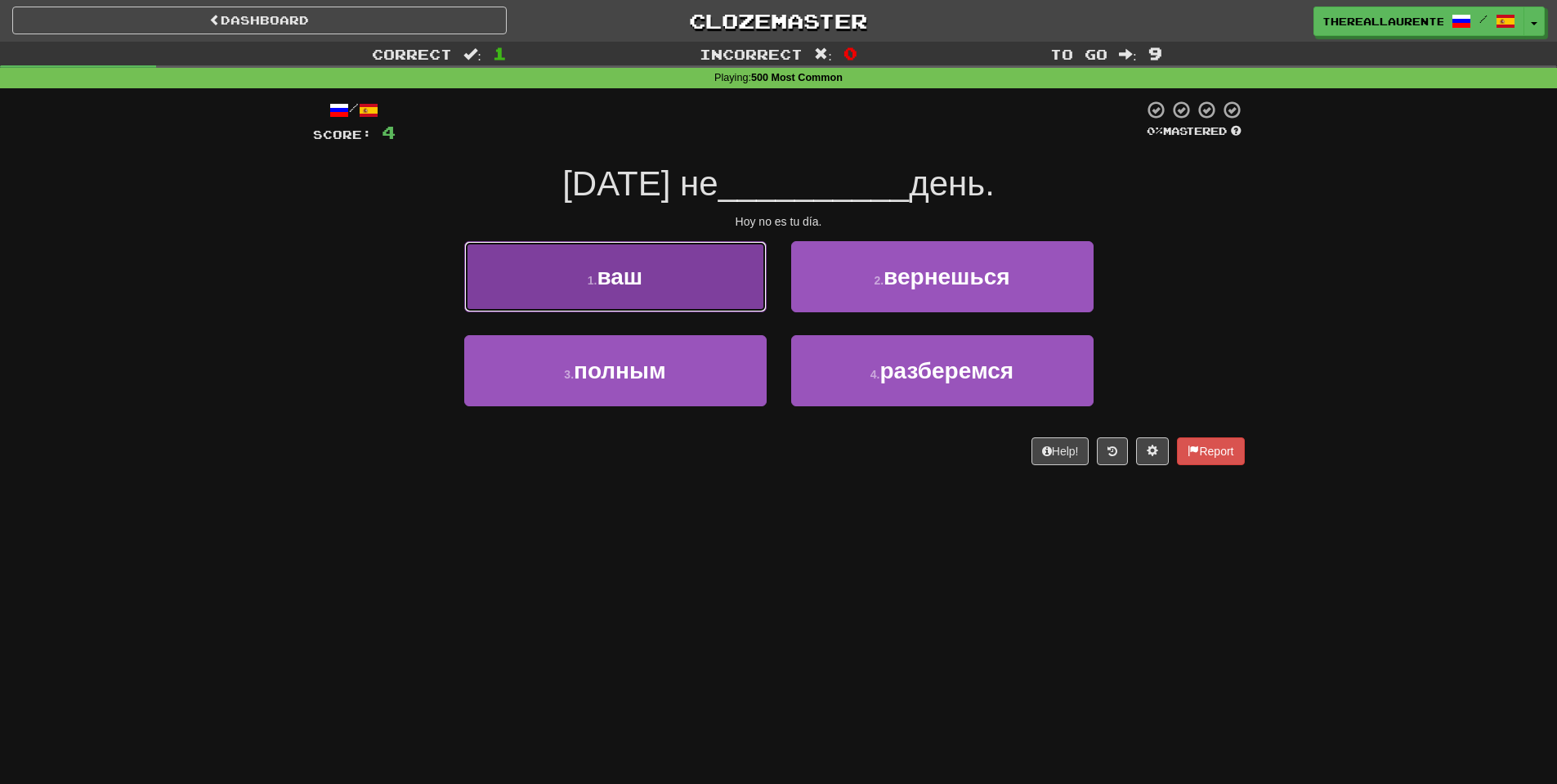
click at [654, 293] on button "1 . ваш" at bounding box center [615, 277] width 302 height 71
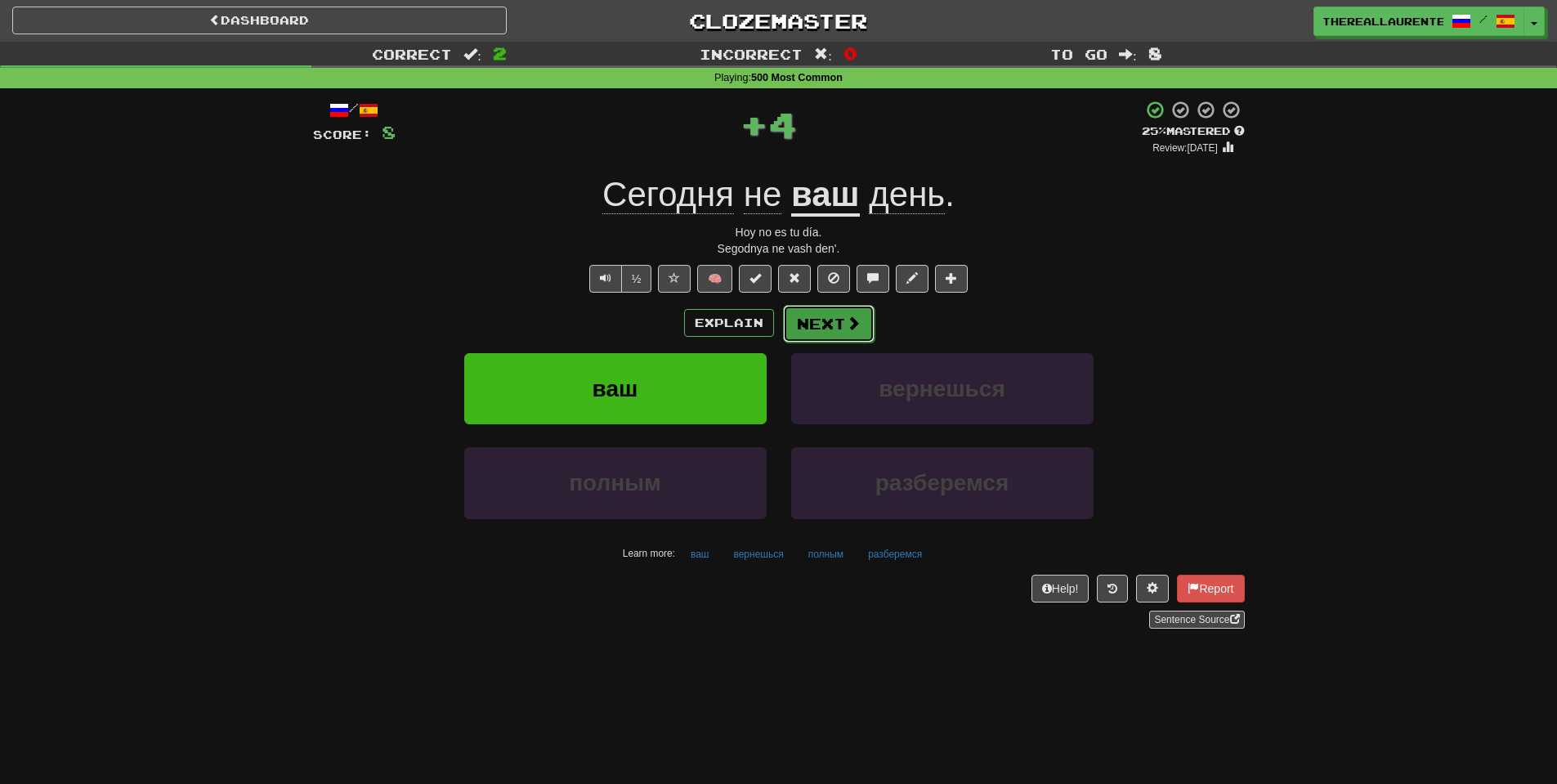
click at [855, 325] on span at bounding box center [853, 323] width 15 height 15
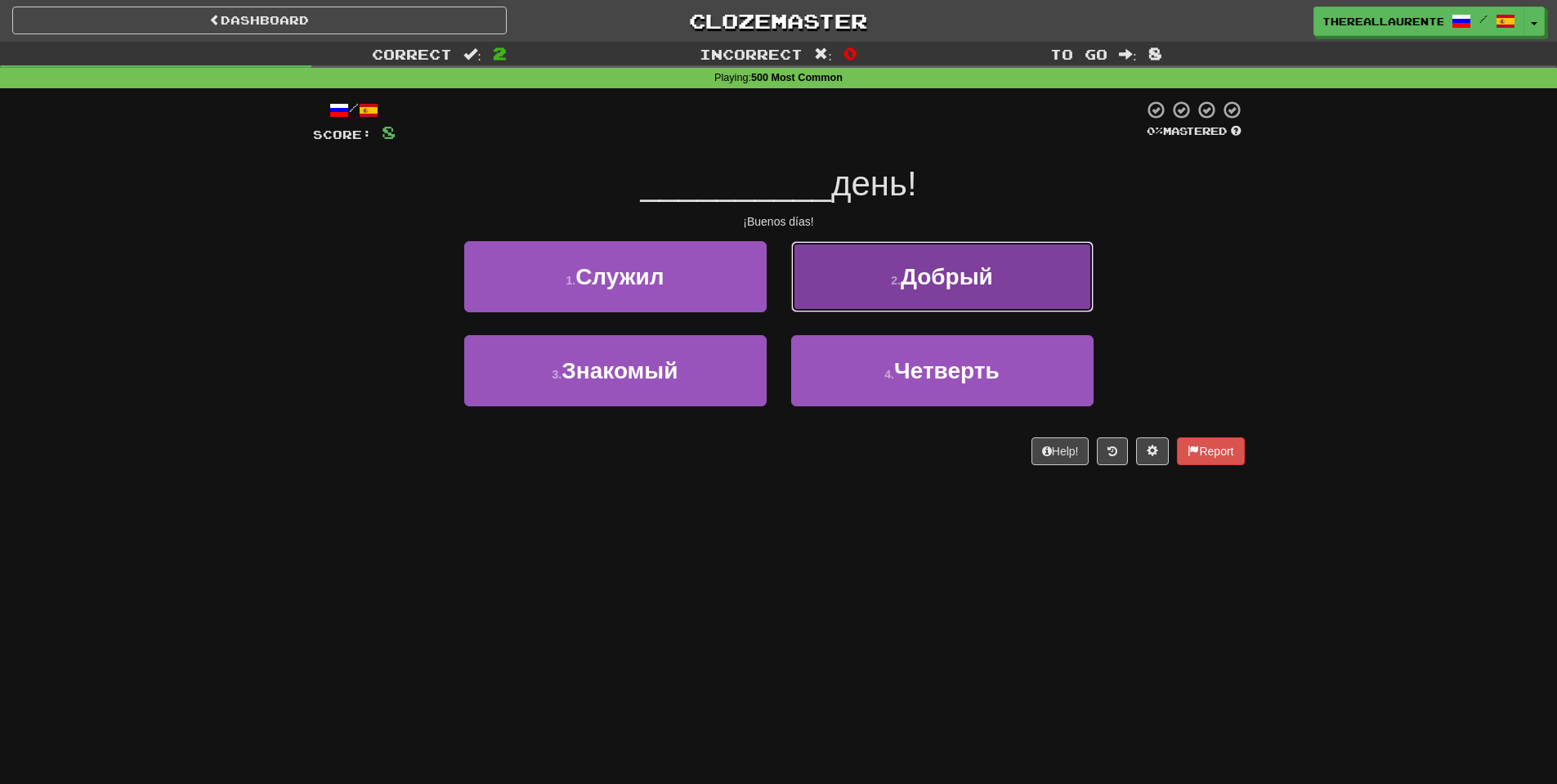
click at [892, 293] on button "2 . Добрый" at bounding box center [942, 277] width 302 height 71
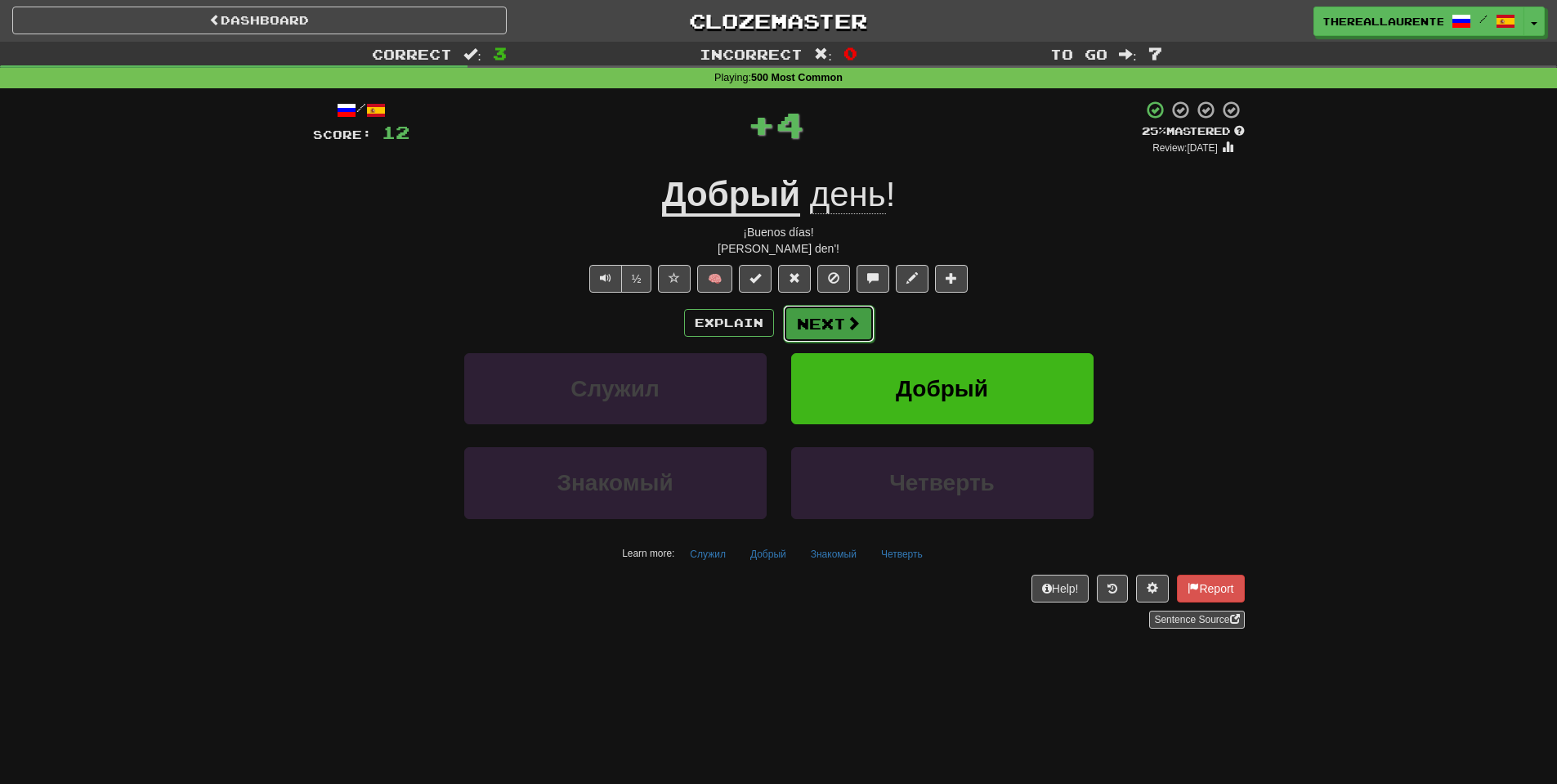
click at [831, 322] on button "Next" at bounding box center [829, 324] width 91 height 38
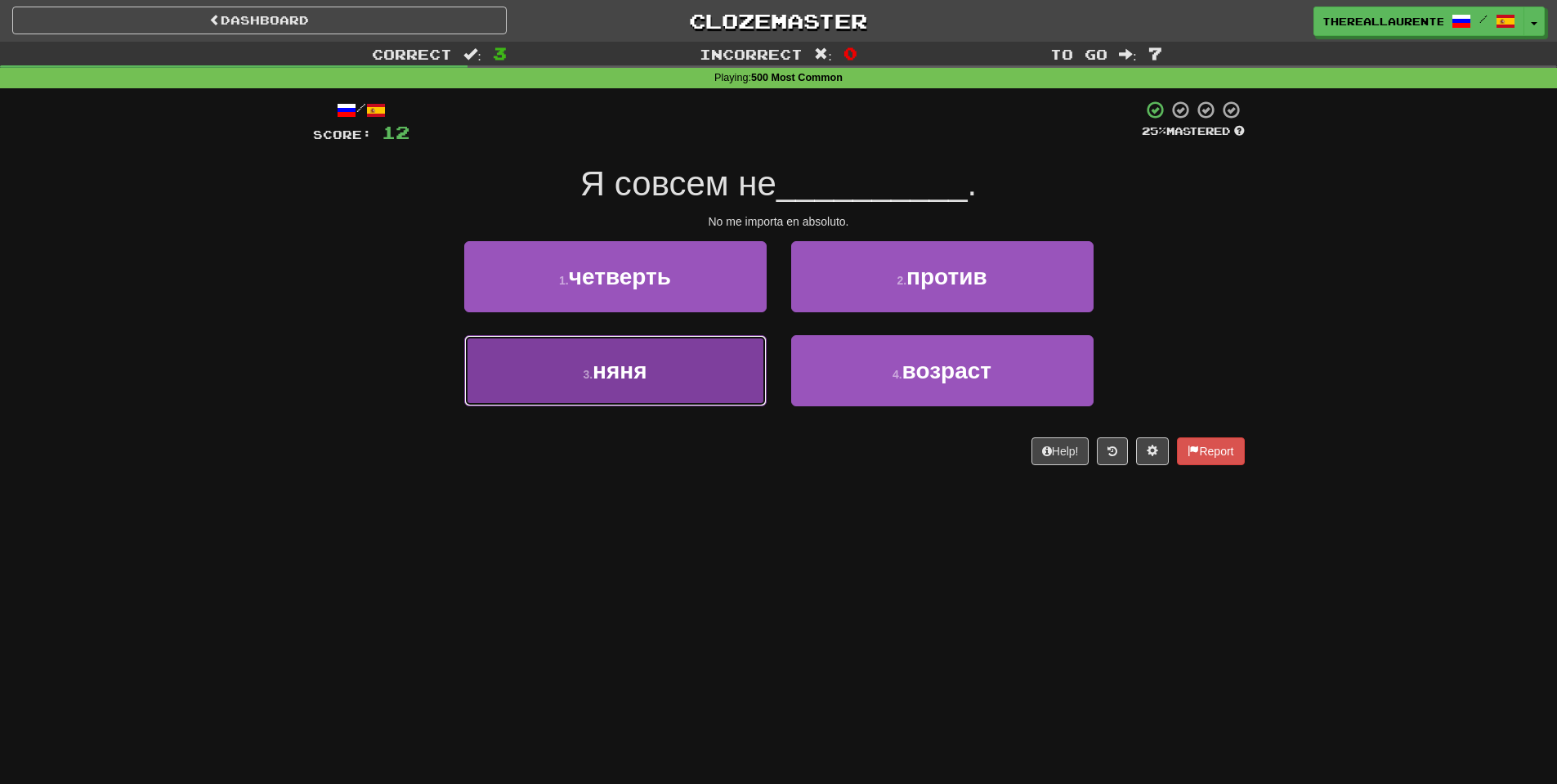
click at [674, 396] on button "3 . няня" at bounding box center [615, 370] width 302 height 71
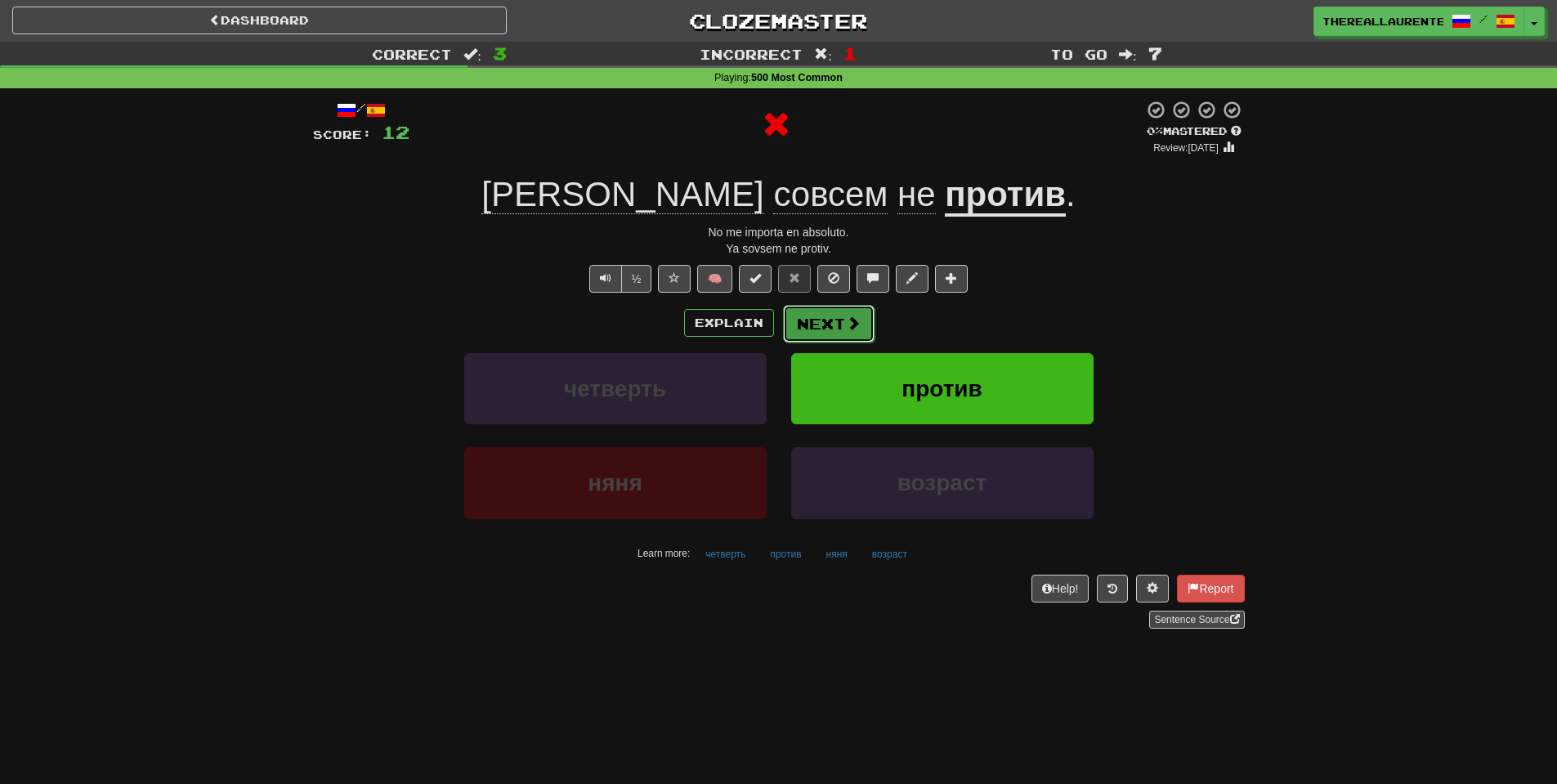
click at [848, 326] on span at bounding box center [853, 323] width 15 height 15
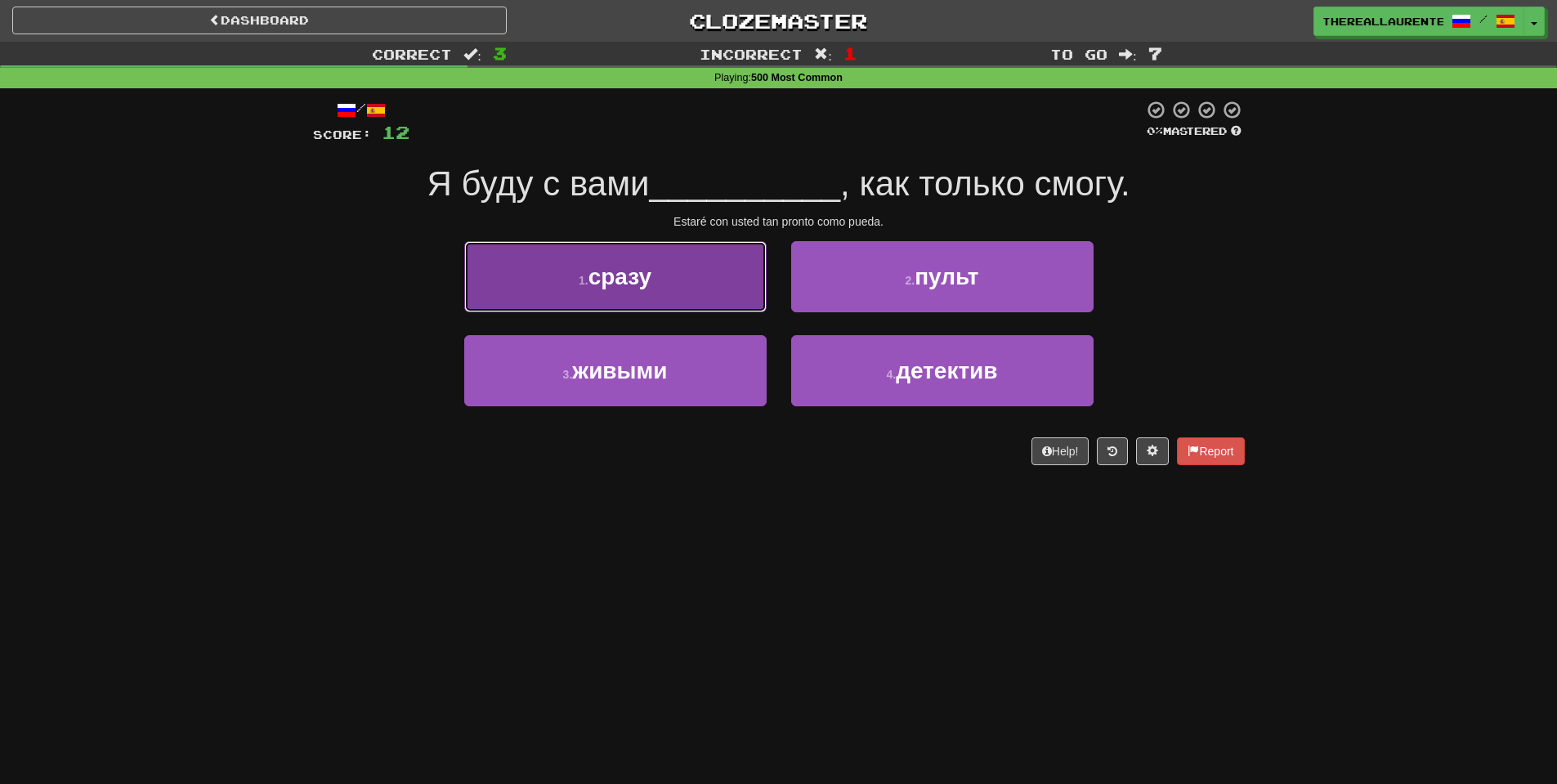
click at [581, 282] on small "1 ." at bounding box center [583, 280] width 10 height 13
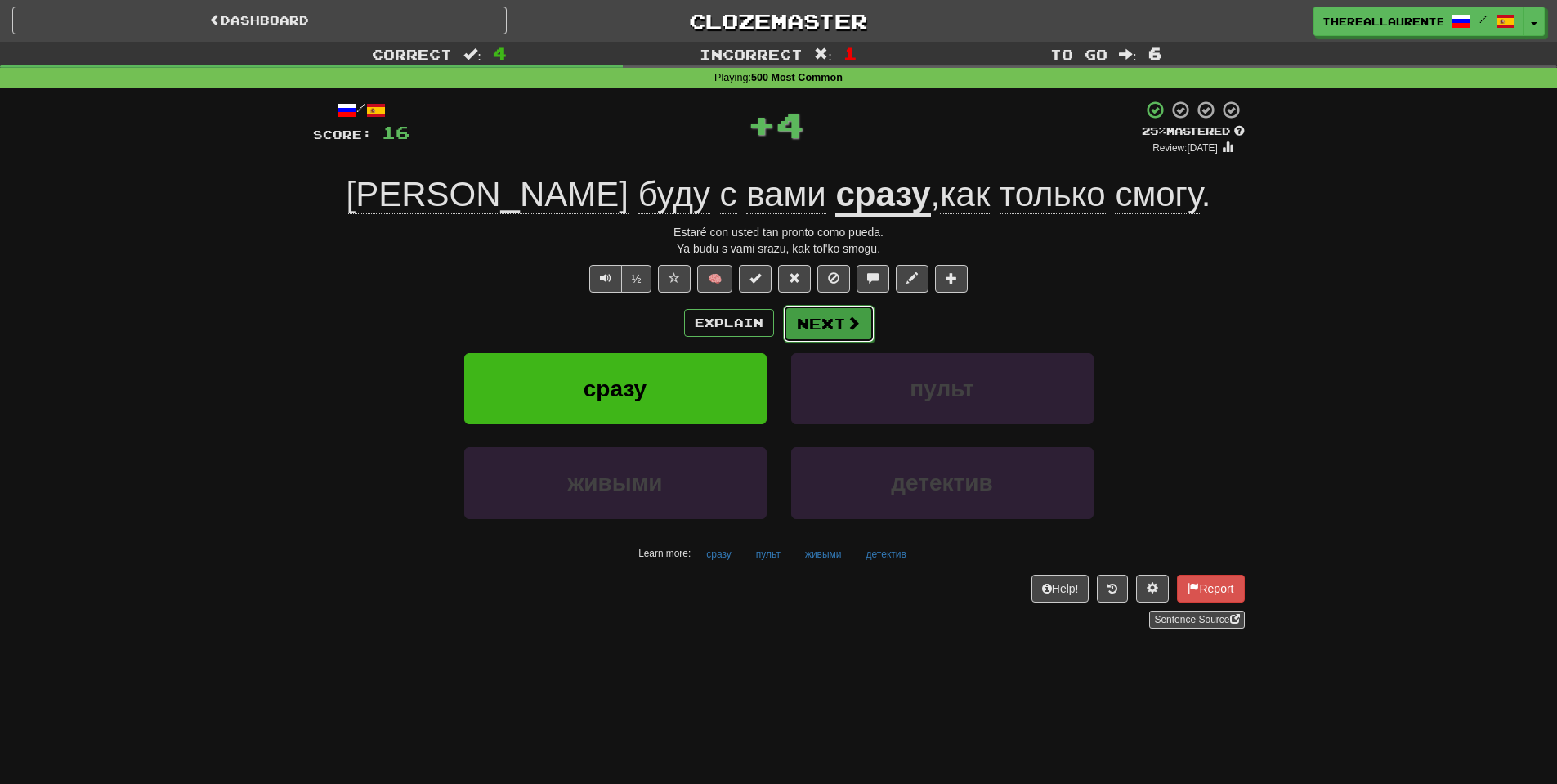
click at [836, 323] on button "Next" at bounding box center [829, 324] width 91 height 38
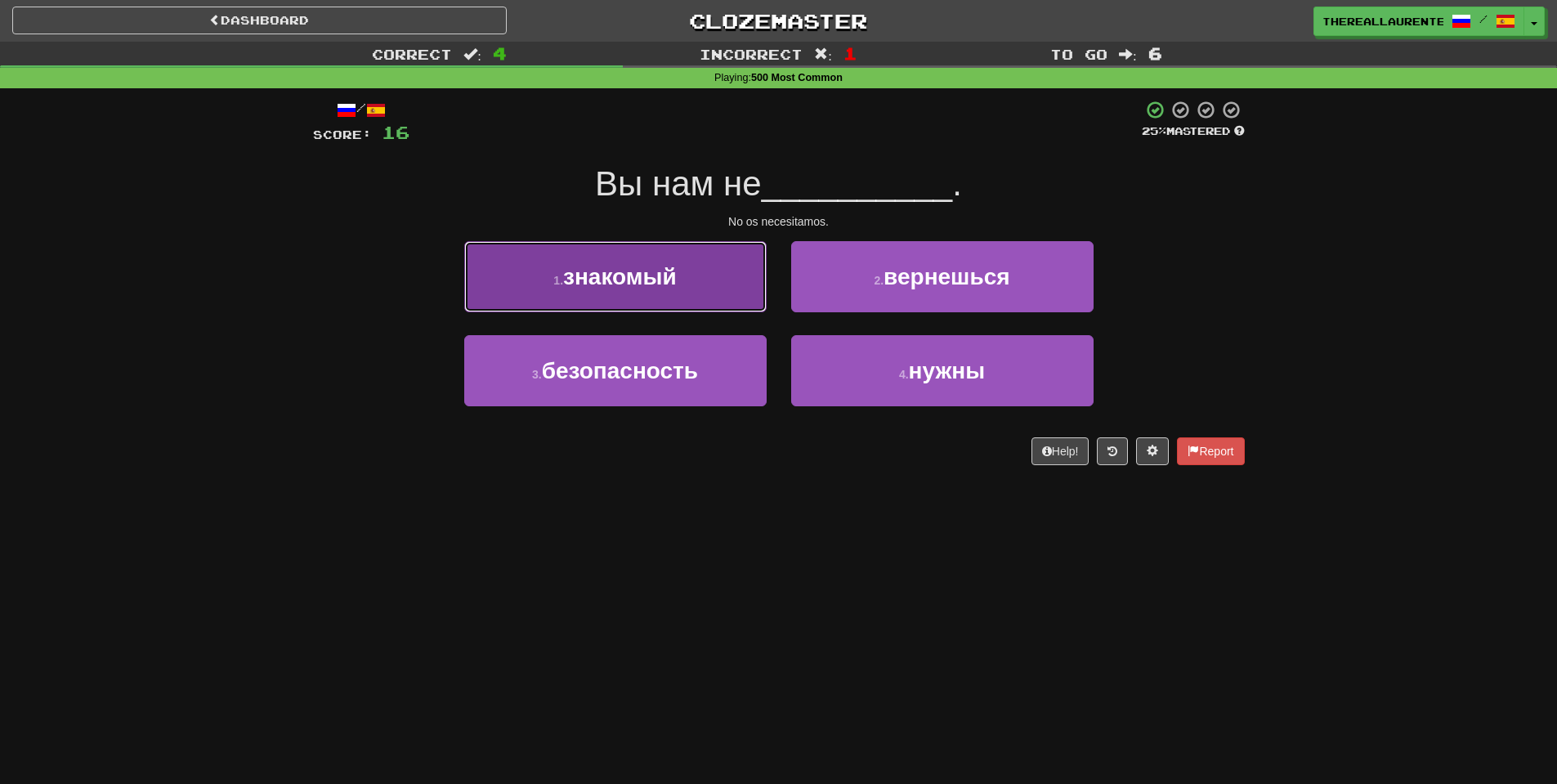
click at [676, 269] on span "знакомый" at bounding box center [620, 277] width 114 height 26
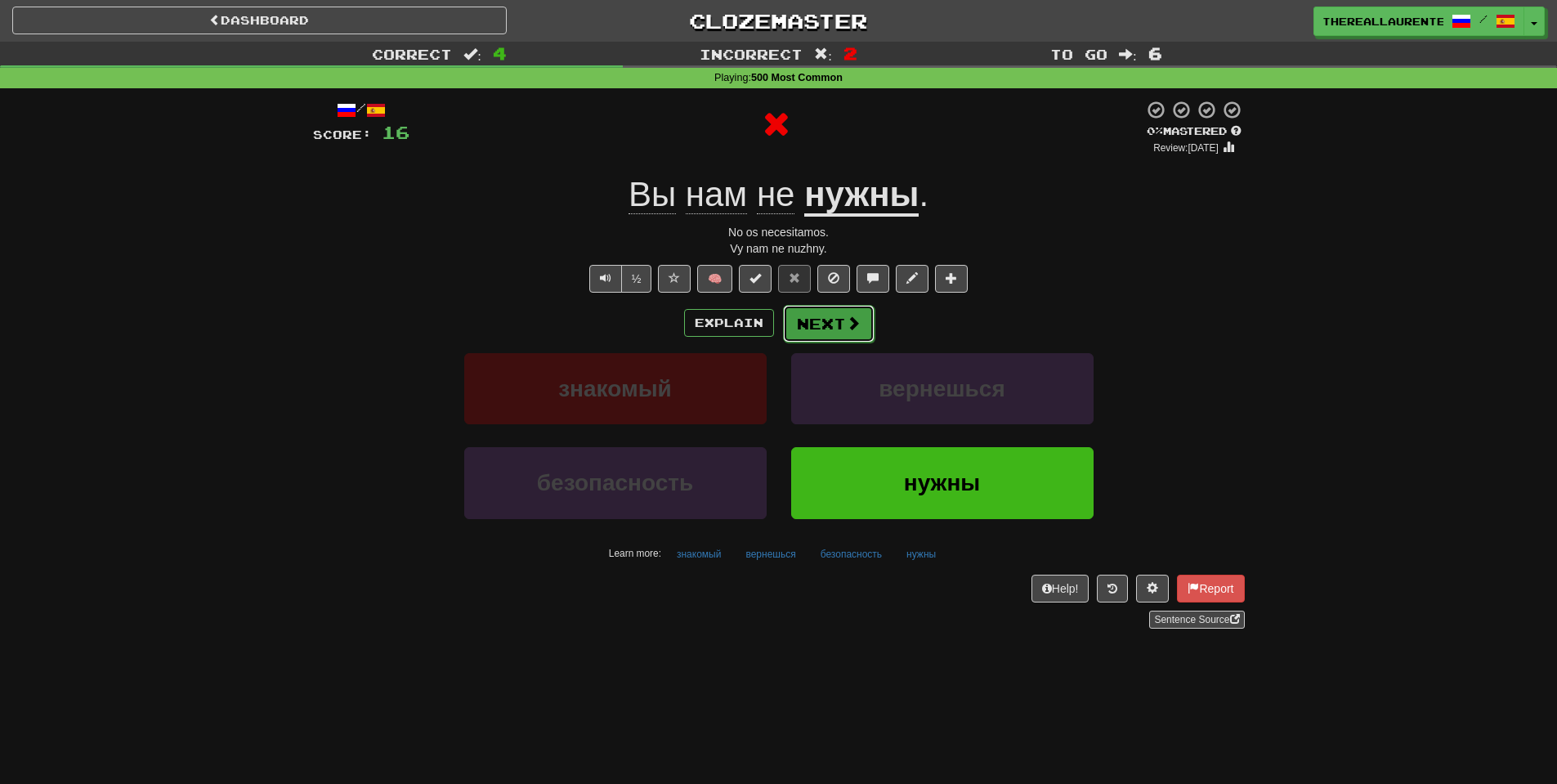
click at [824, 322] on button "Next" at bounding box center [829, 324] width 91 height 38
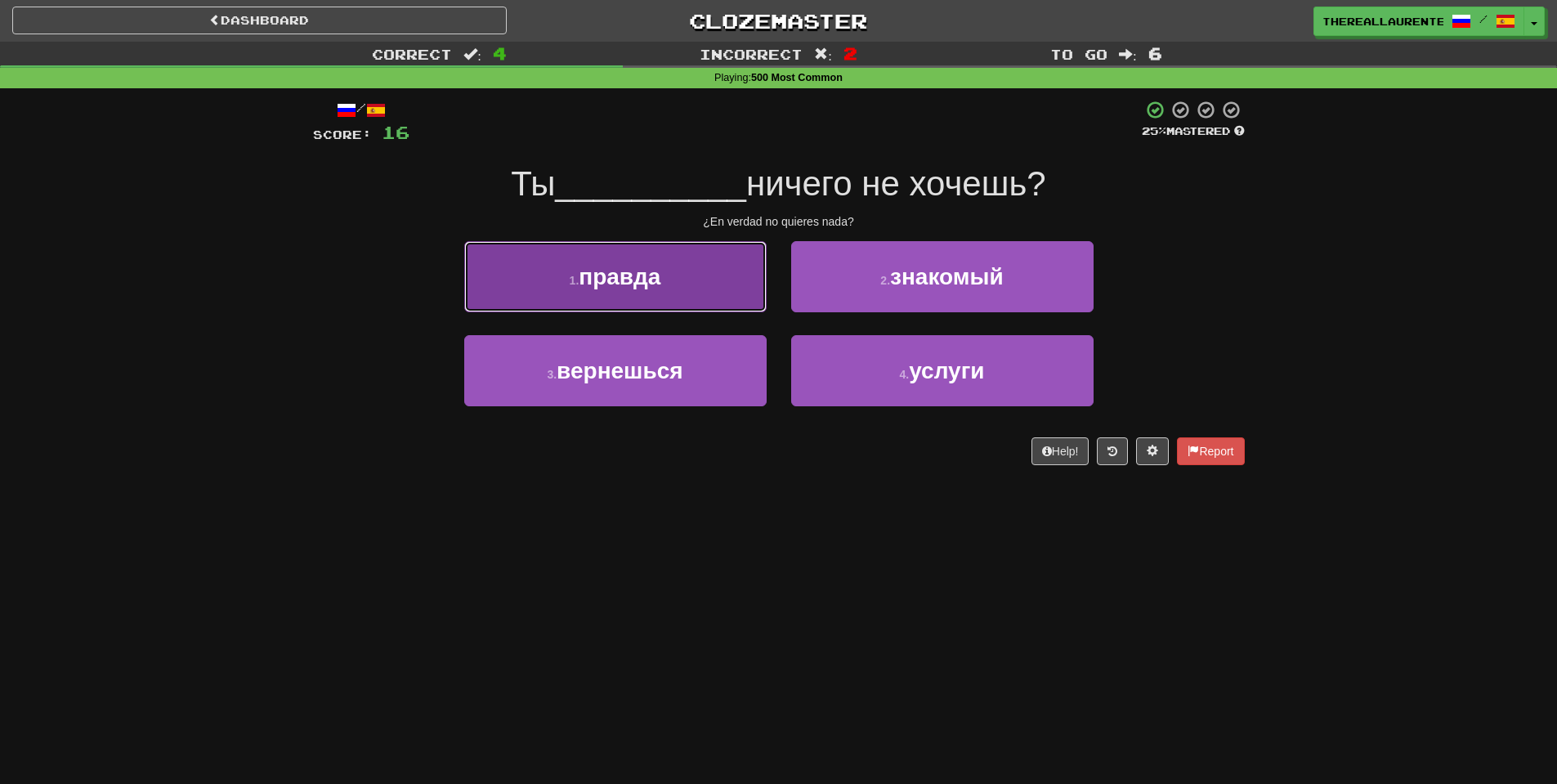
click at [653, 289] on span "правда" at bounding box center [619, 277] width 82 height 26
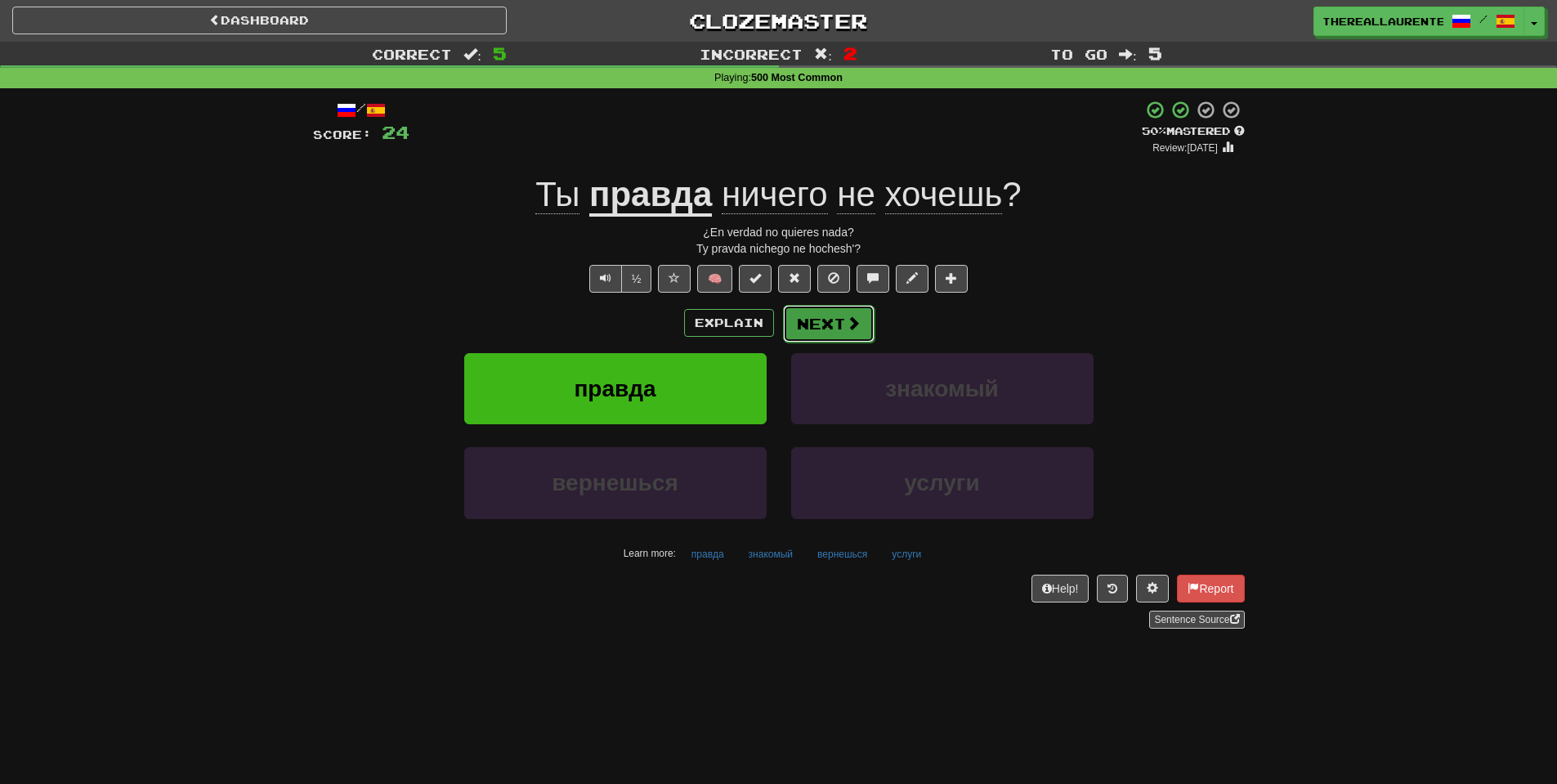
click at [837, 333] on button "Next" at bounding box center [829, 324] width 91 height 38
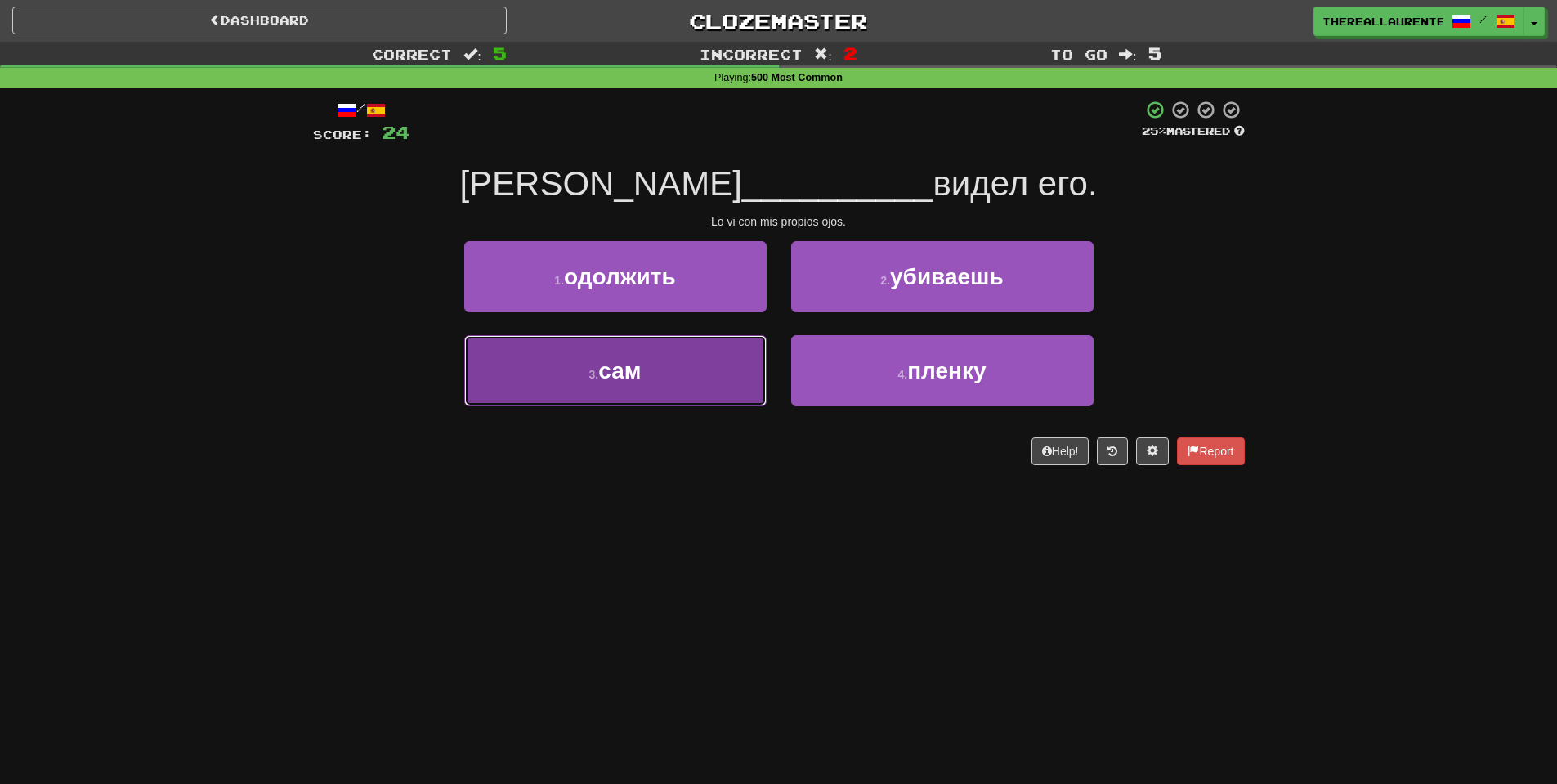
click at [695, 379] on button "3 . сам" at bounding box center [615, 370] width 302 height 71
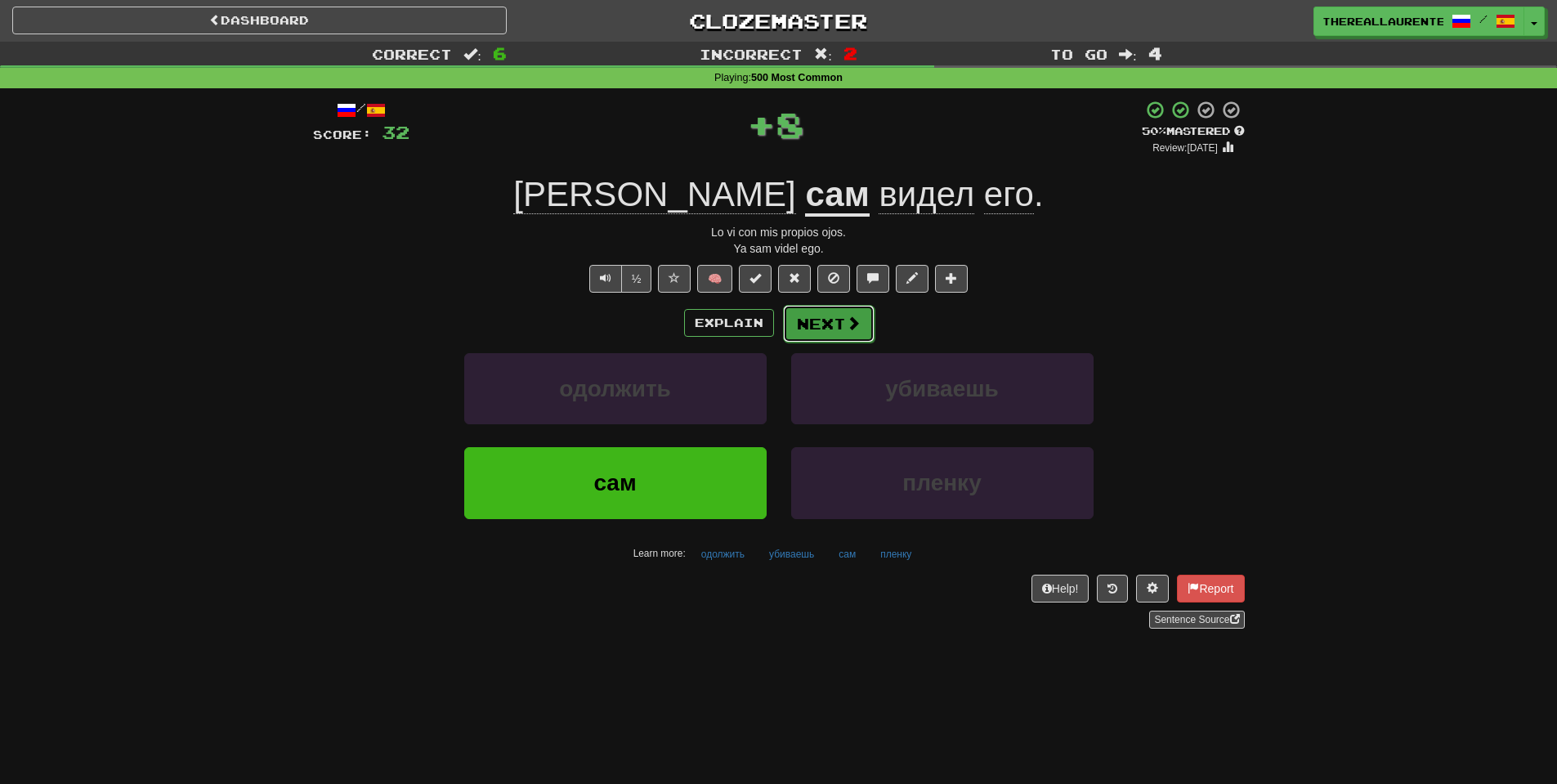
click at [816, 327] on button "Next" at bounding box center [829, 324] width 91 height 38
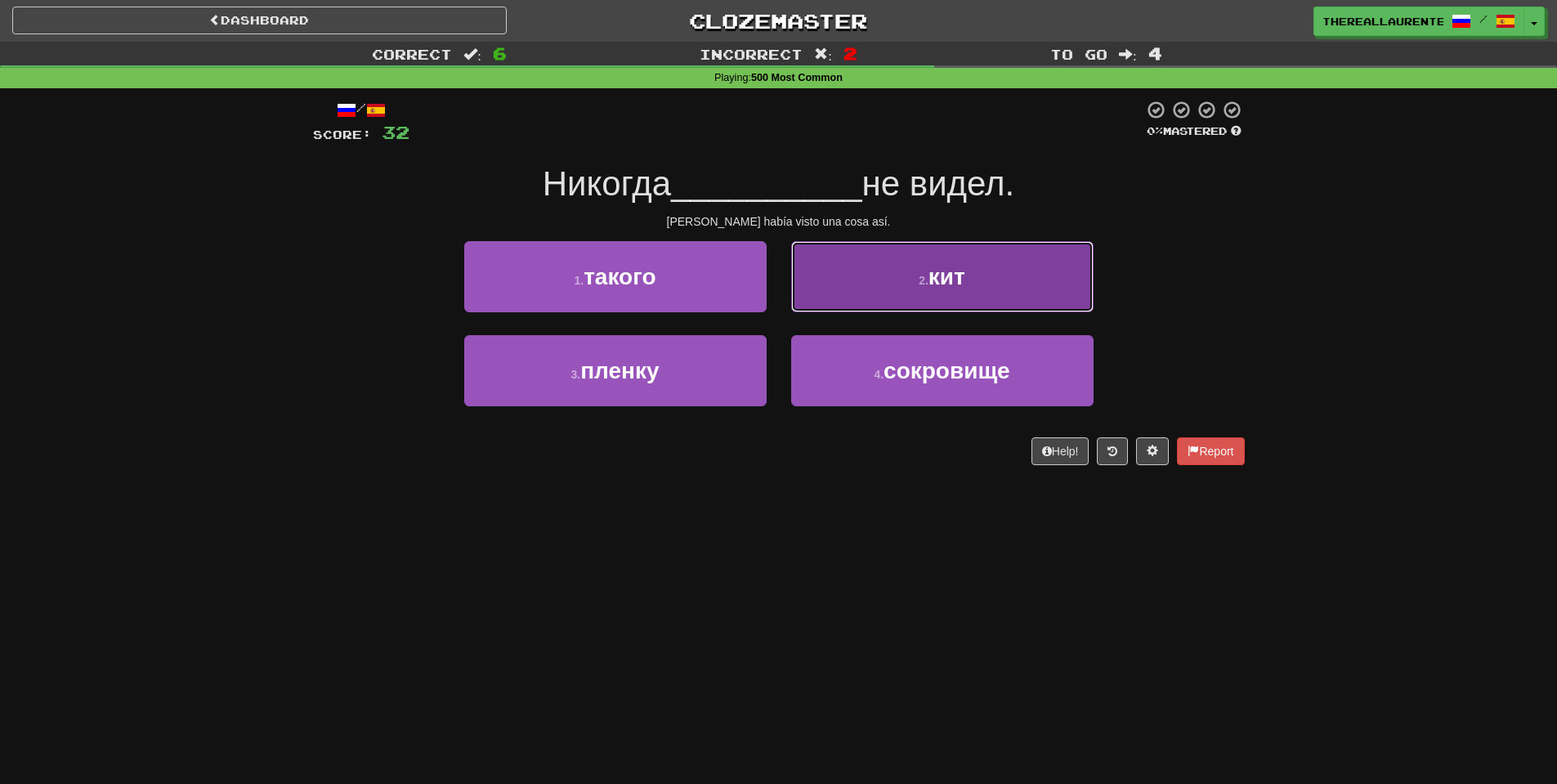
click at [932, 288] on span "кит" at bounding box center [947, 277] width 37 height 26
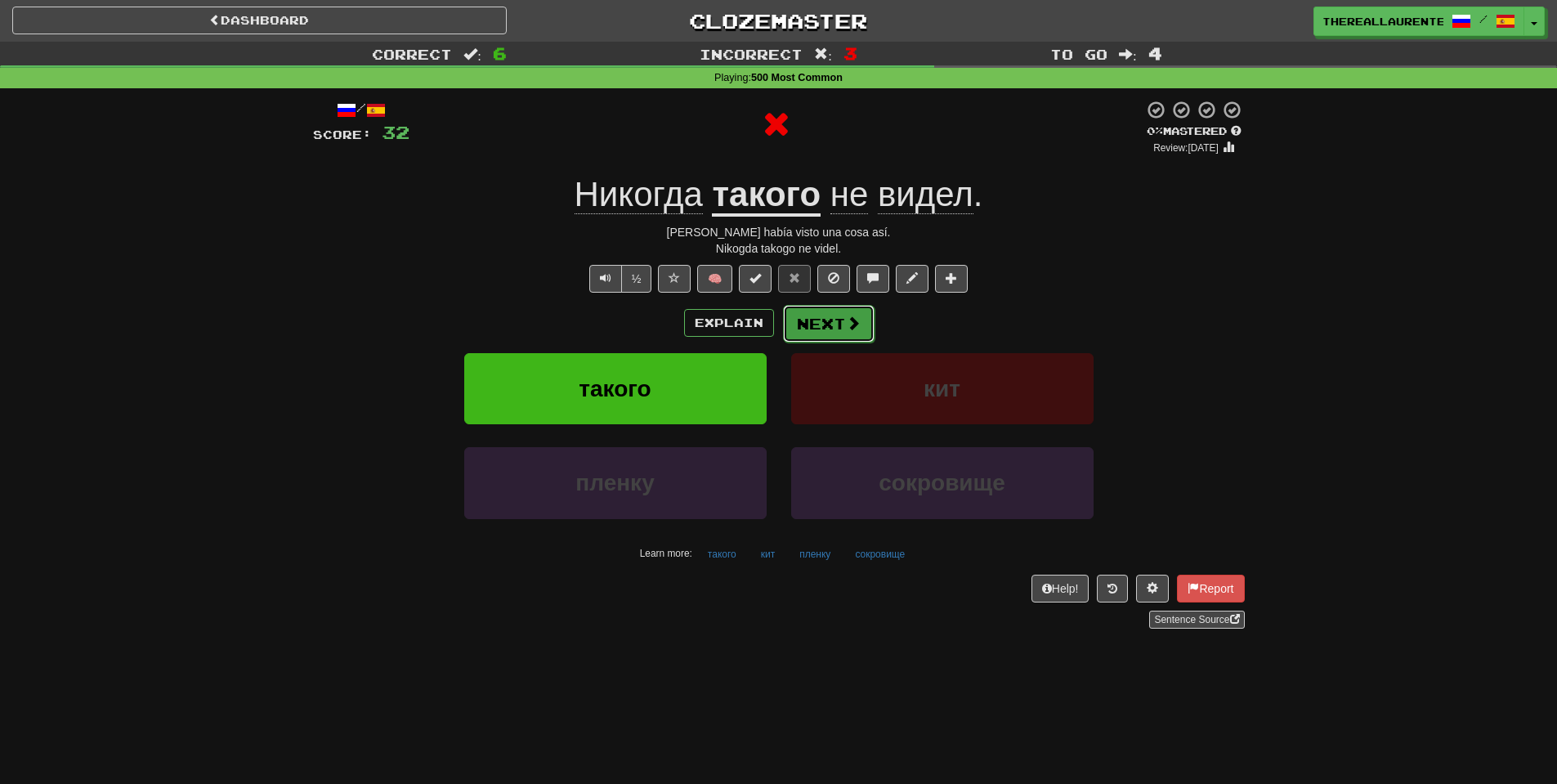
click at [819, 324] on button "Next" at bounding box center [829, 324] width 91 height 38
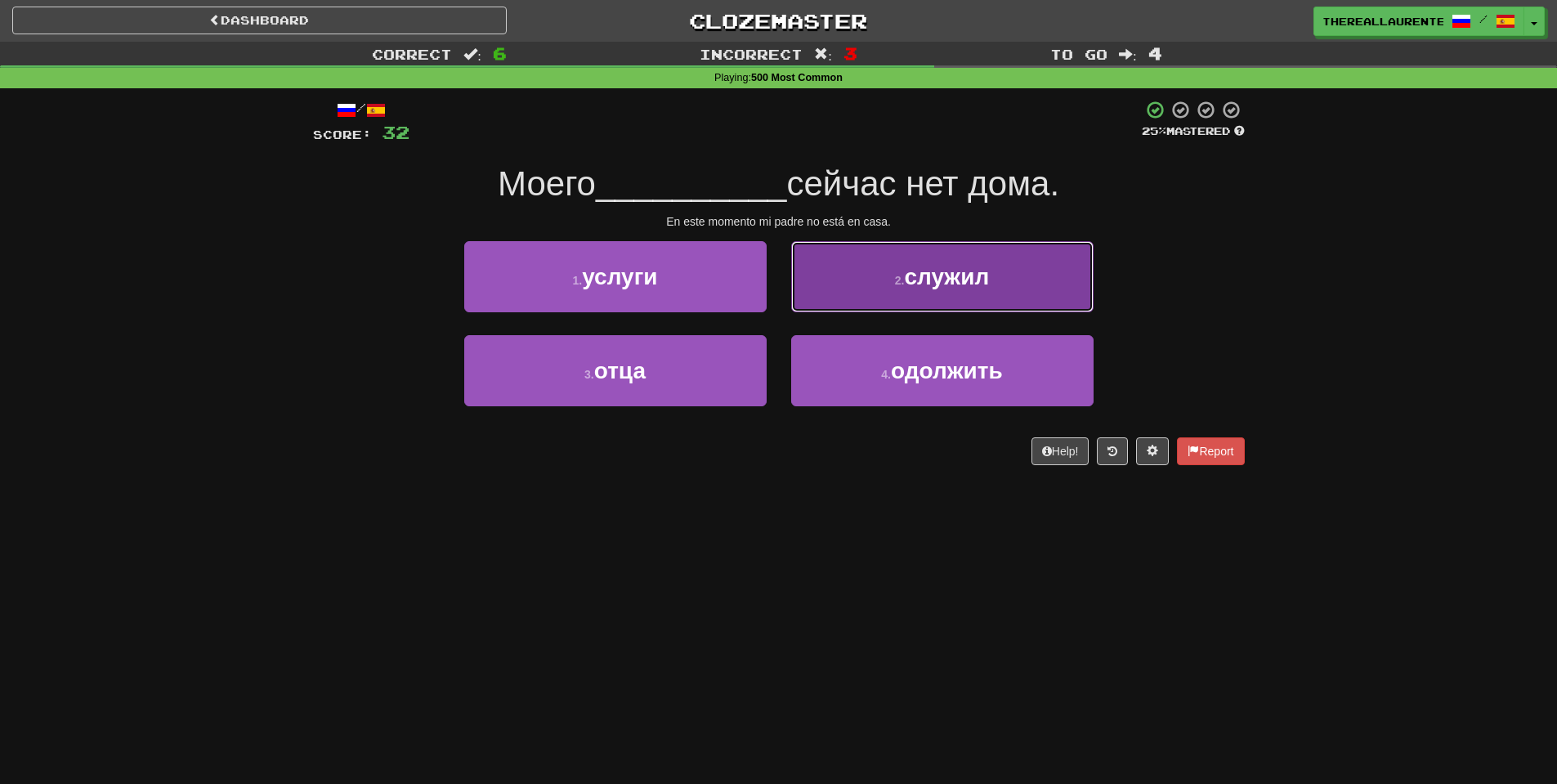
drag, startPoint x: 932, startPoint y: 276, endPoint x: 879, endPoint y: 300, distance: 58.2
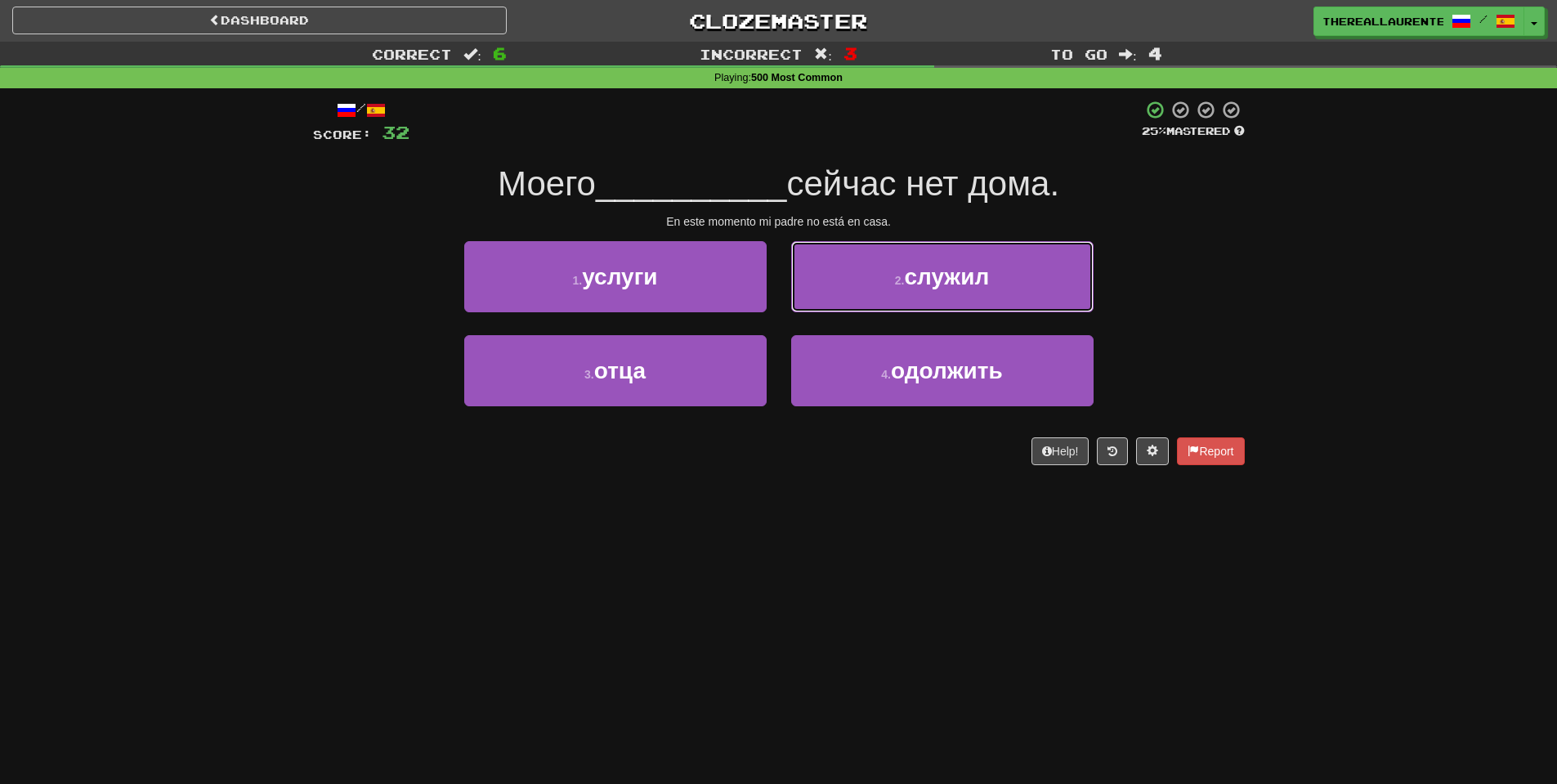
click at [932, 275] on span "служил" at bounding box center [947, 277] width 85 height 26
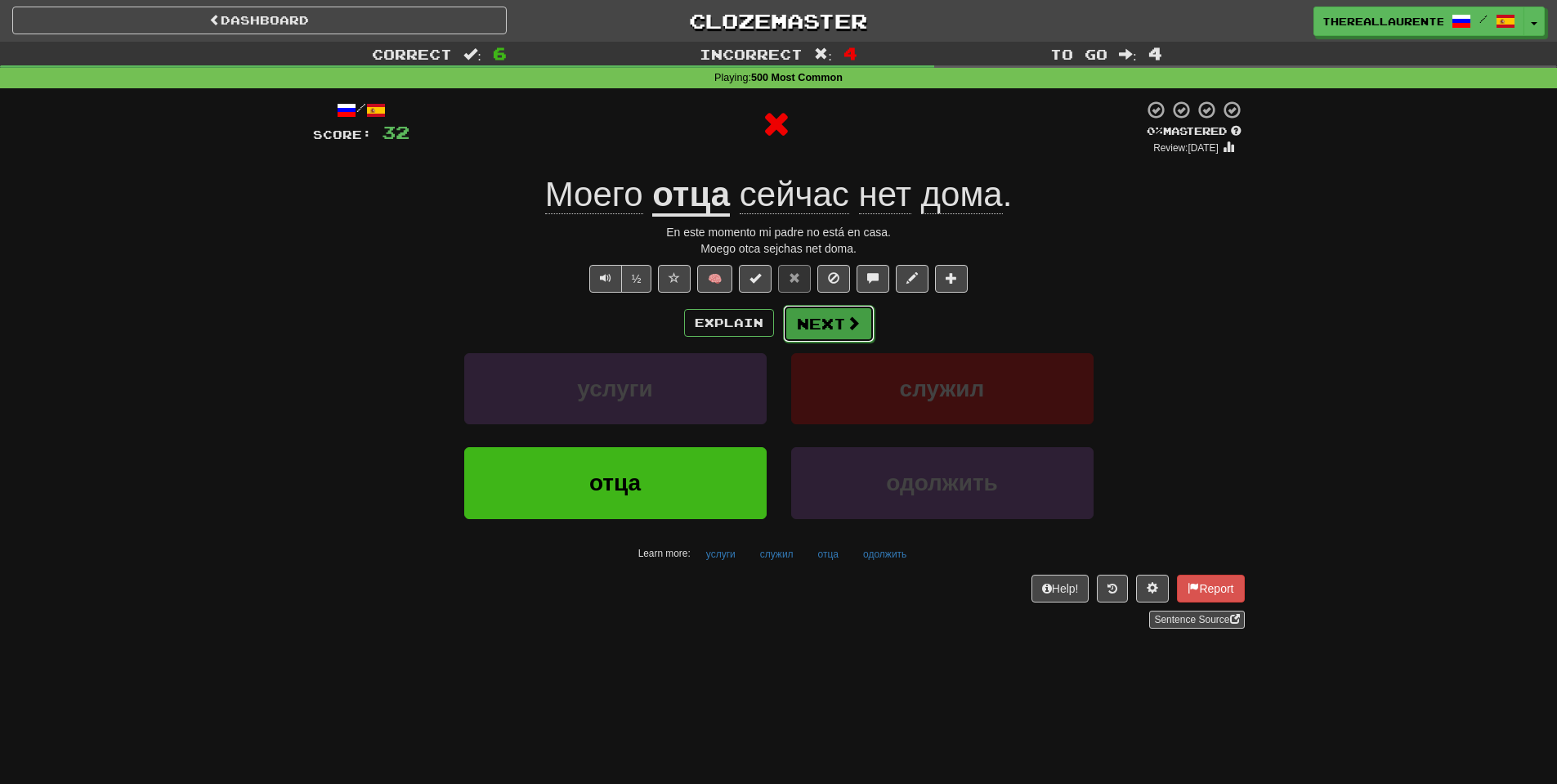
click at [826, 321] on button "Next" at bounding box center [829, 324] width 91 height 38
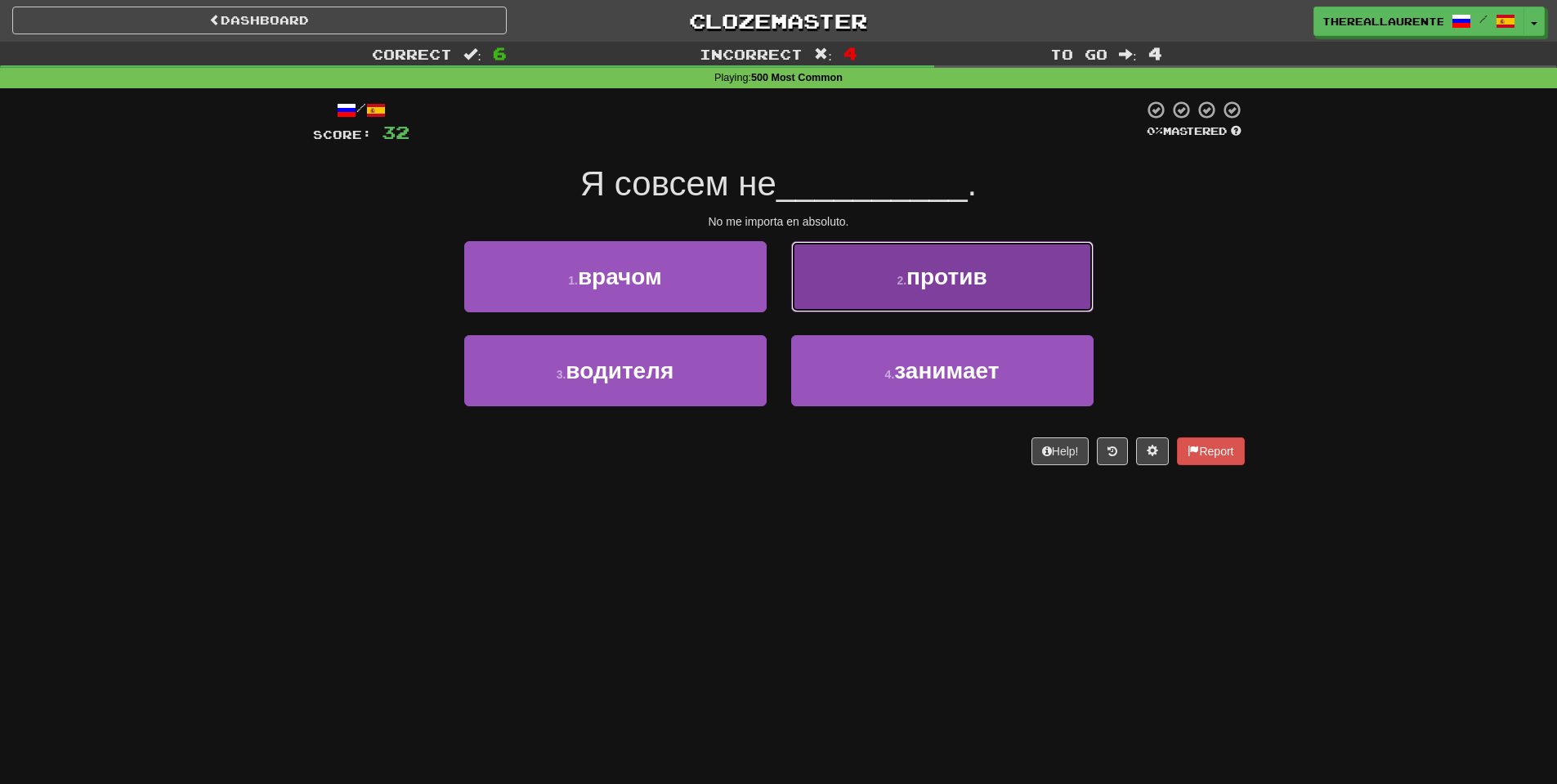
click at [914, 310] on button "2 . против" at bounding box center [942, 277] width 302 height 71
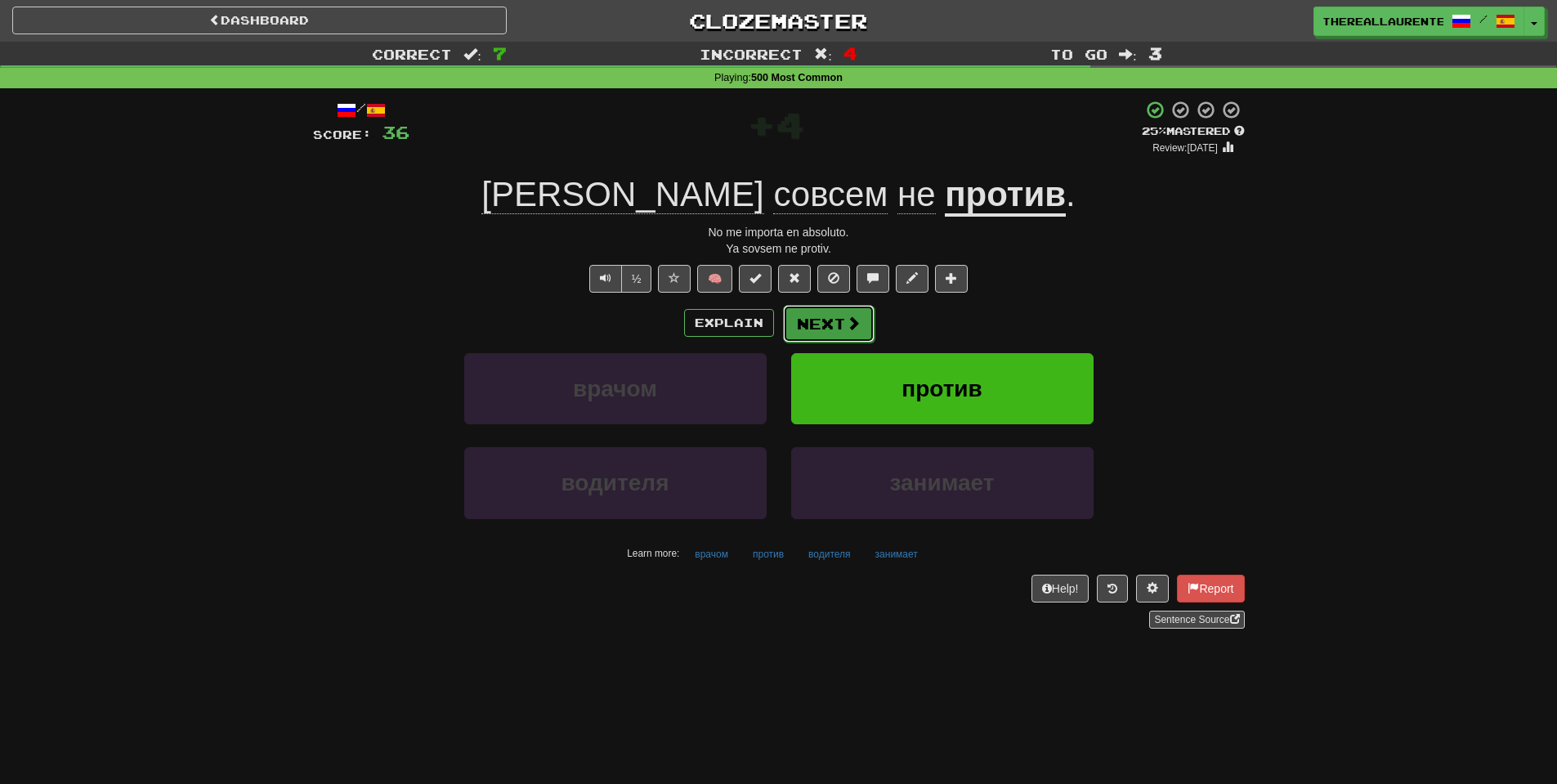
click at [836, 333] on button "Next" at bounding box center [829, 324] width 91 height 38
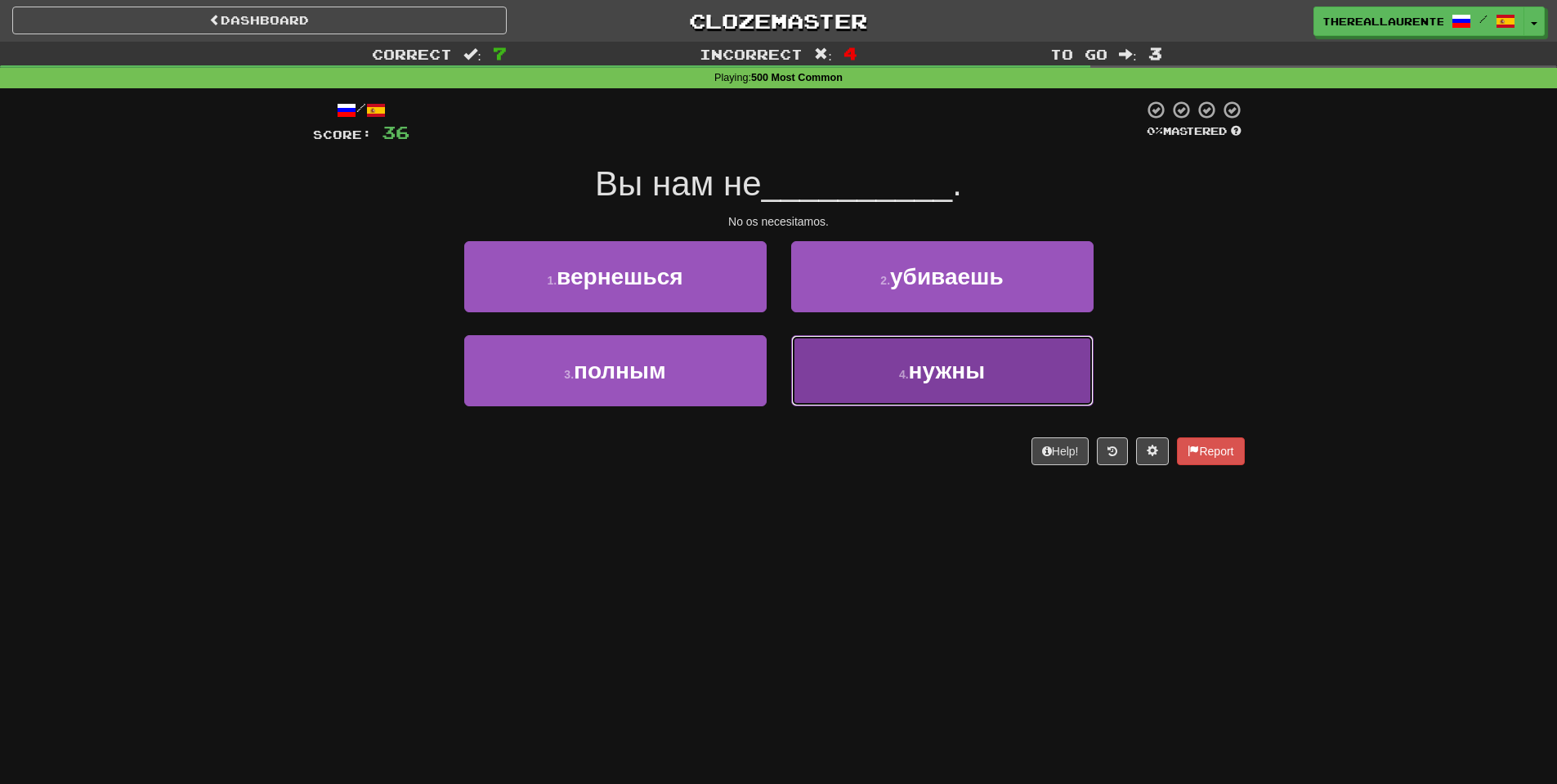
drag, startPoint x: 926, startPoint y: 371, endPoint x: 911, endPoint y: 383, distance: 19.2
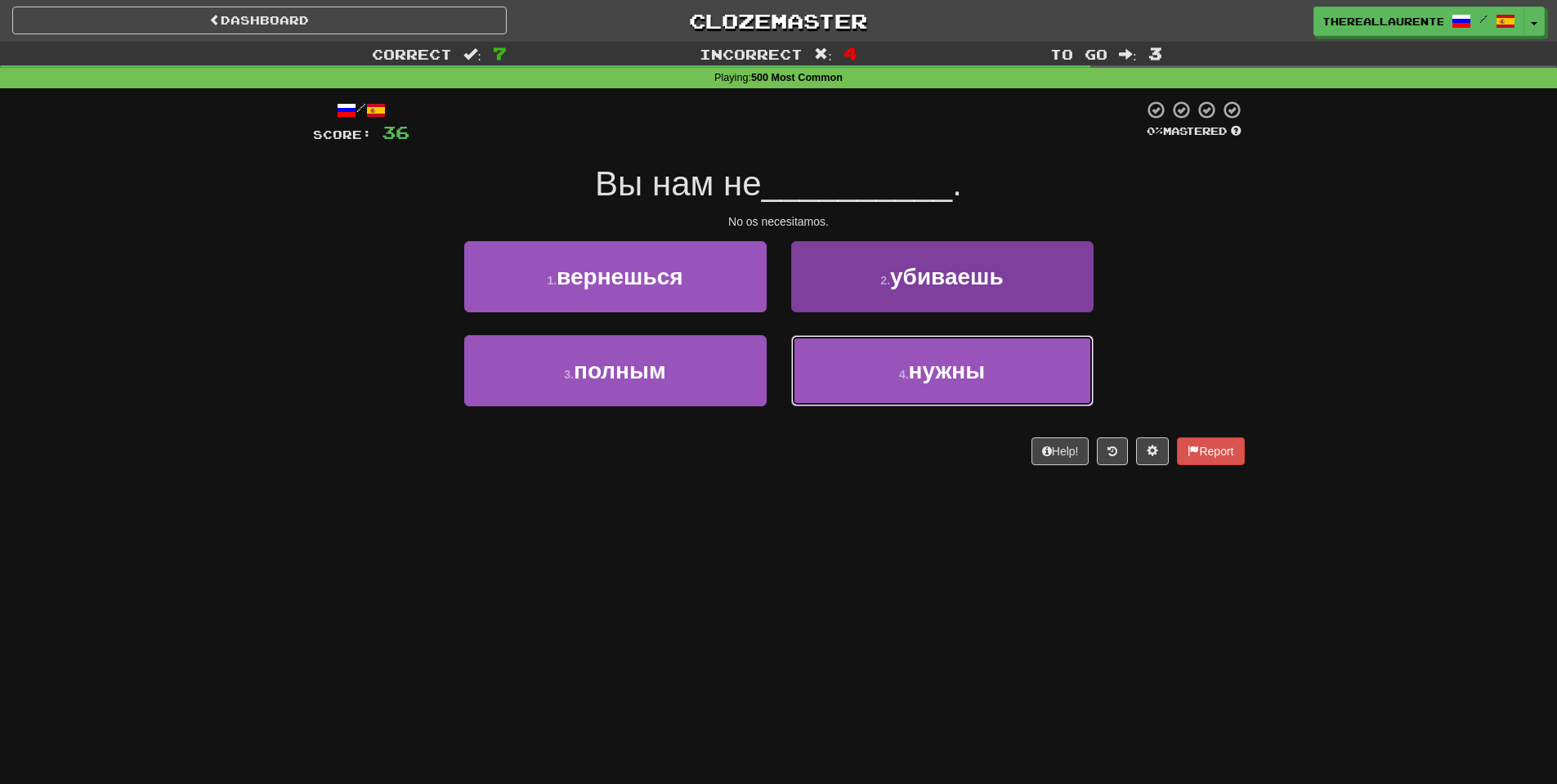
click at [926, 372] on span "нужны" at bounding box center [948, 371] width 77 height 26
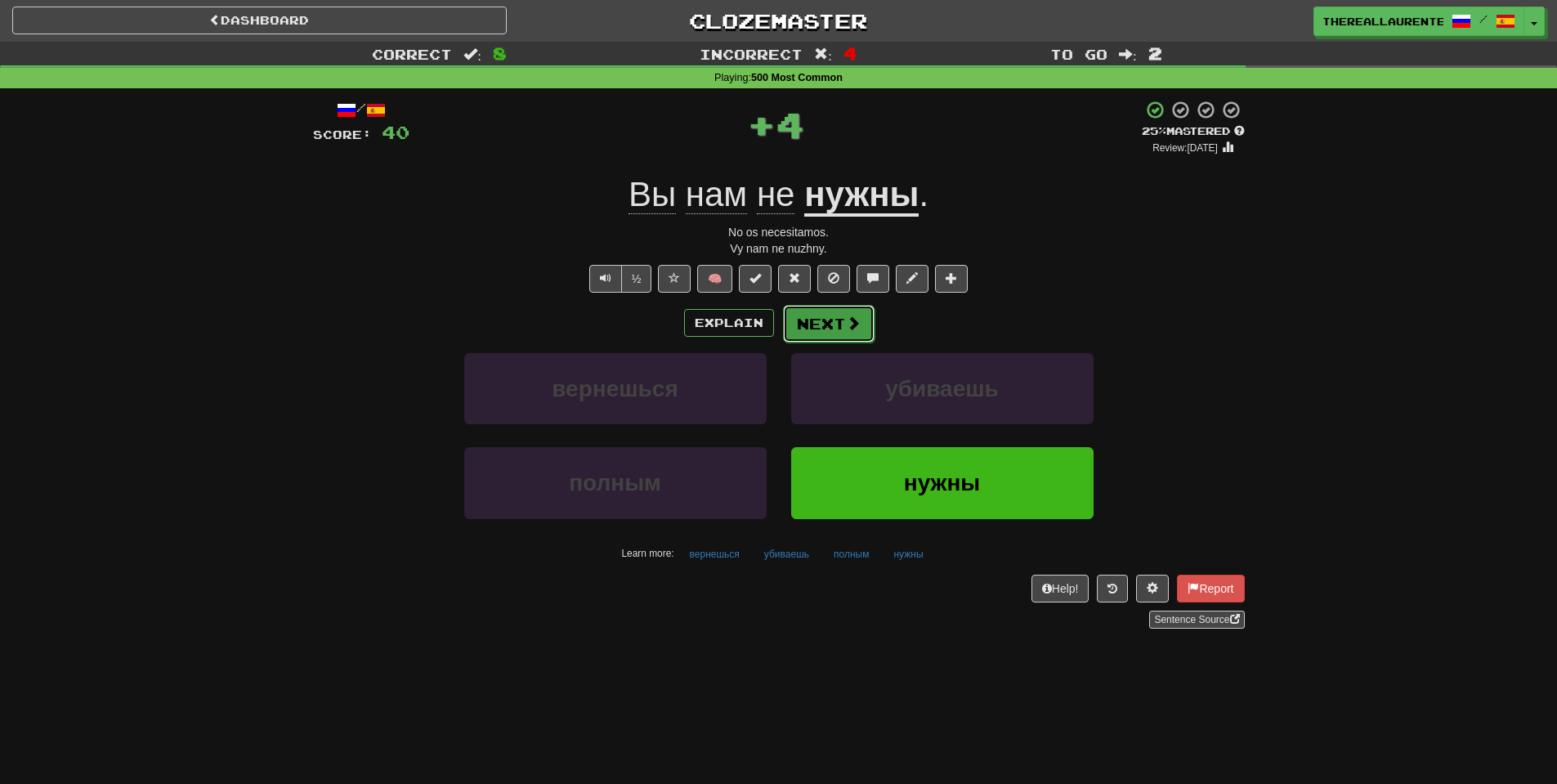
click at [843, 325] on button "Next" at bounding box center [829, 324] width 91 height 38
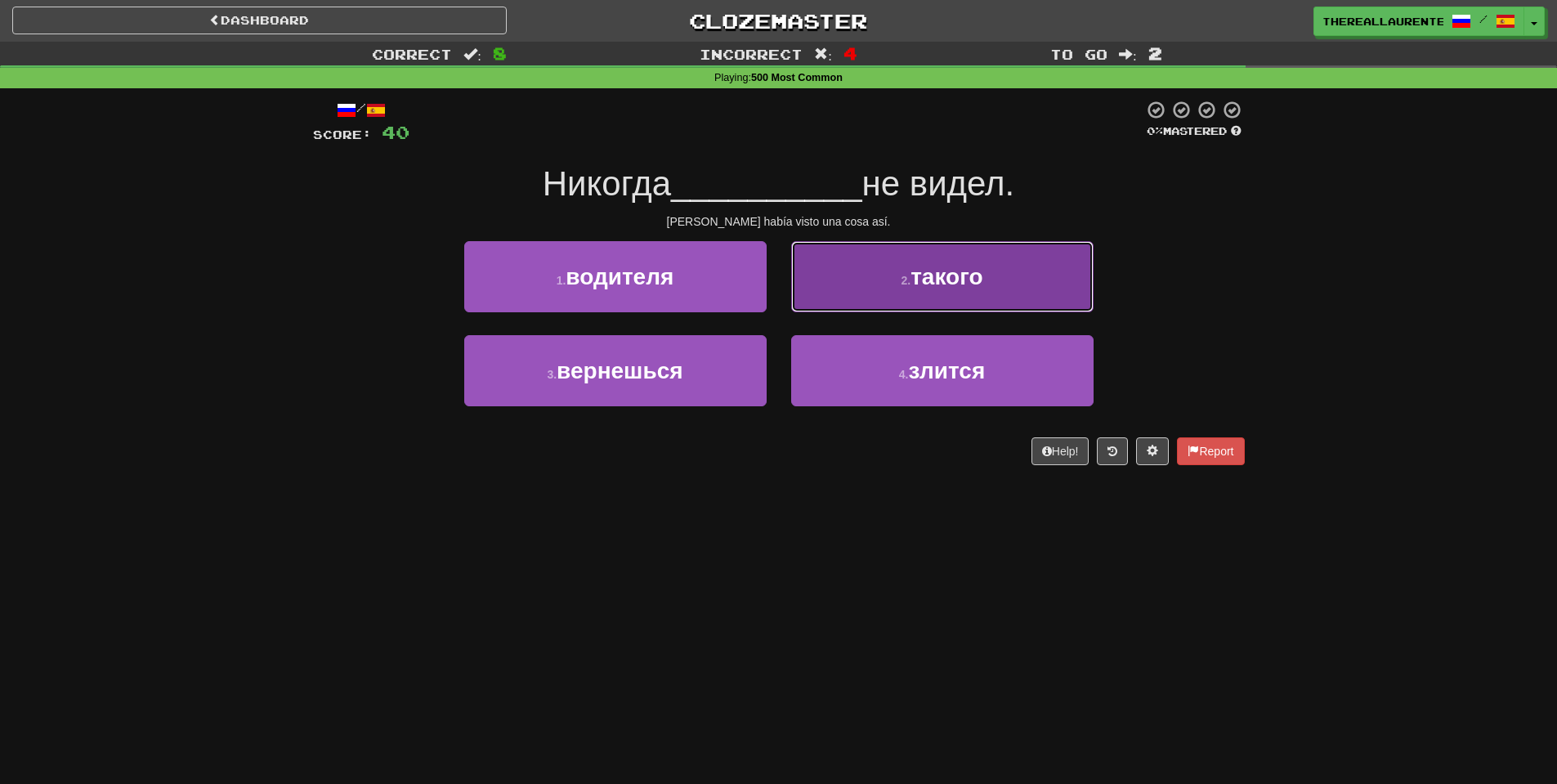
click at [977, 289] on span "такого" at bounding box center [947, 277] width 72 height 26
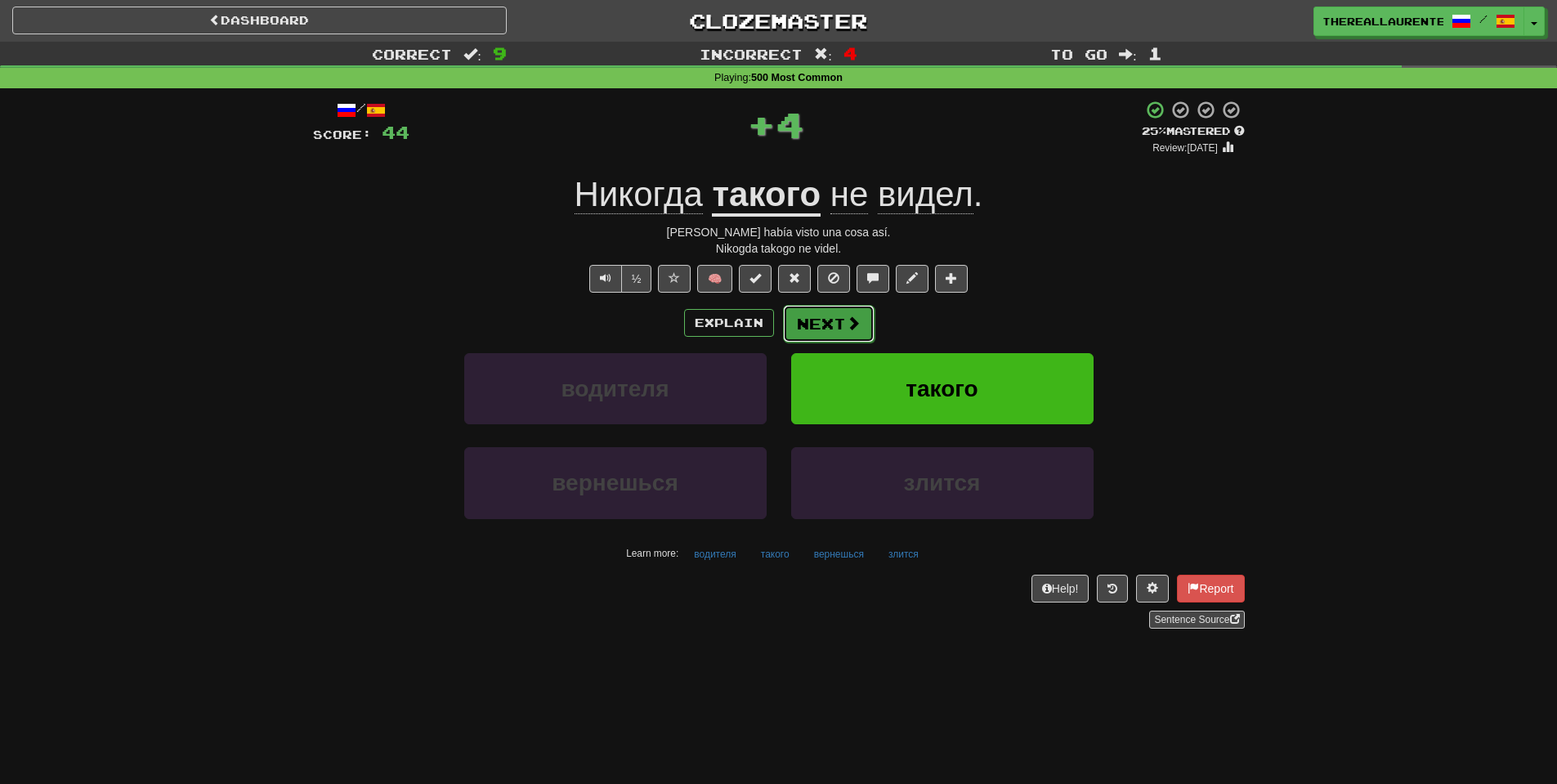
click at [815, 325] on button "Next" at bounding box center [829, 324] width 91 height 38
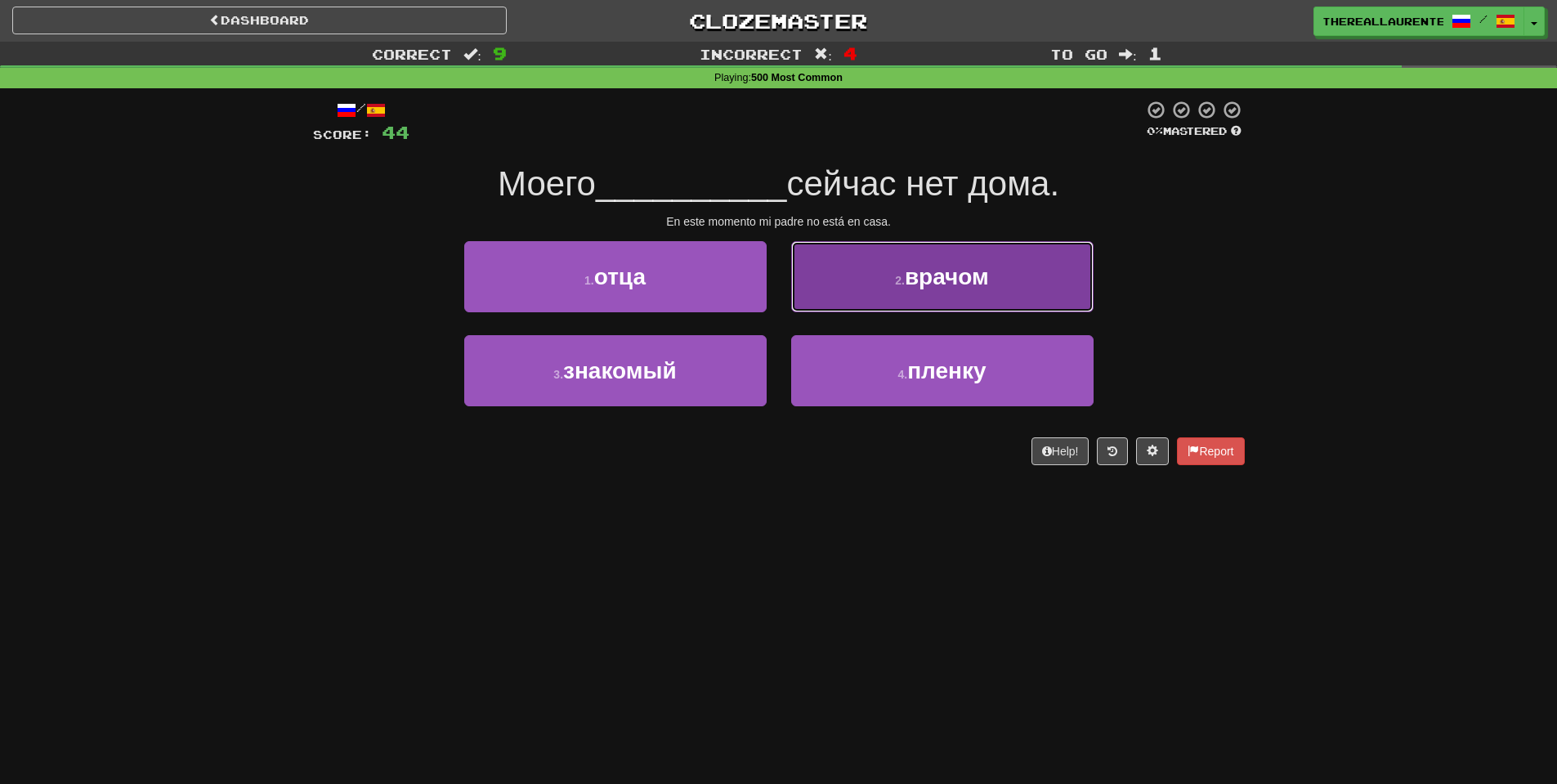
click at [924, 299] on button "2 . врачом" at bounding box center [942, 277] width 302 height 71
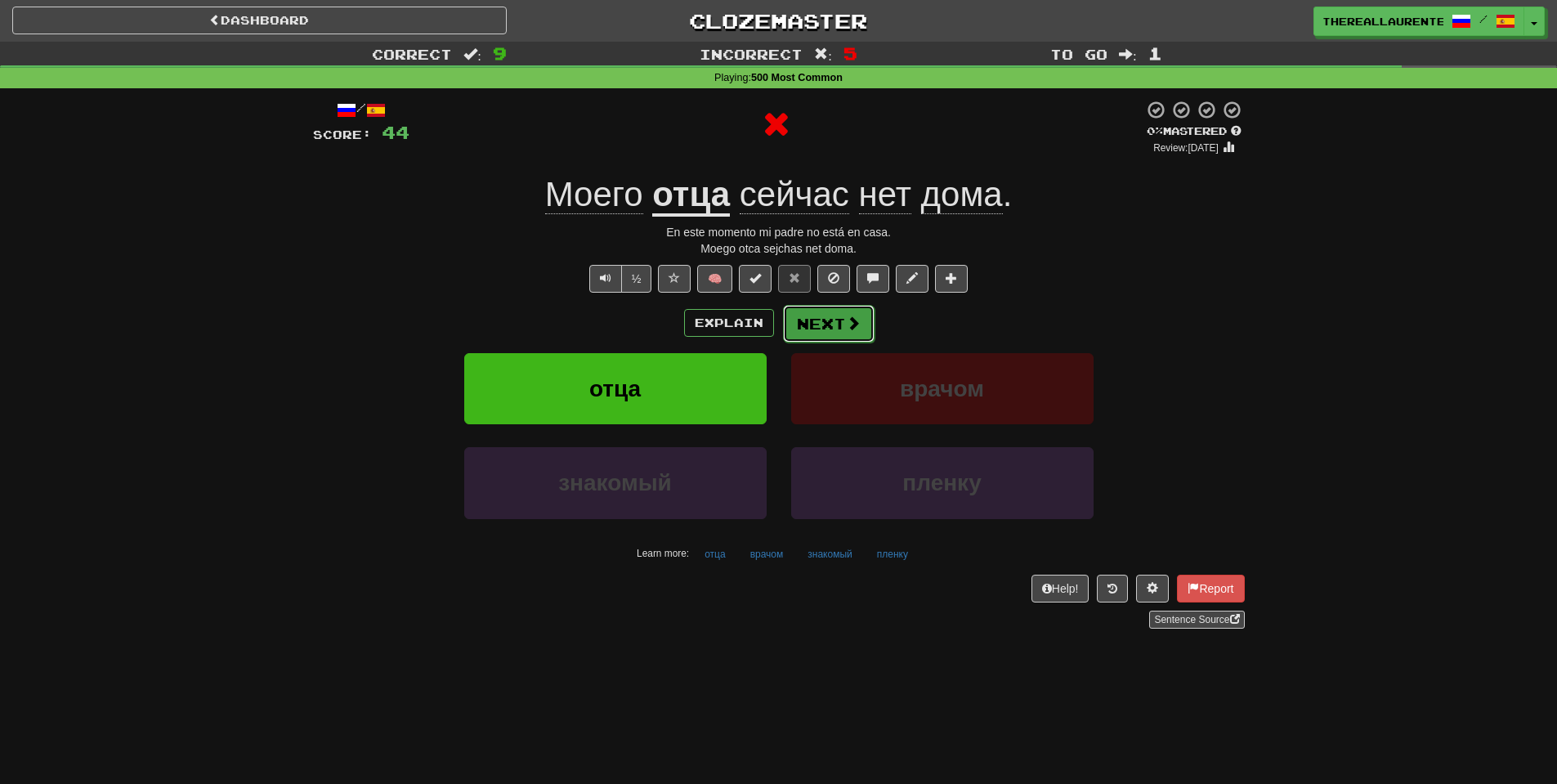
click at [796, 317] on button "Next" at bounding box center [829, 324] width 91 height 38
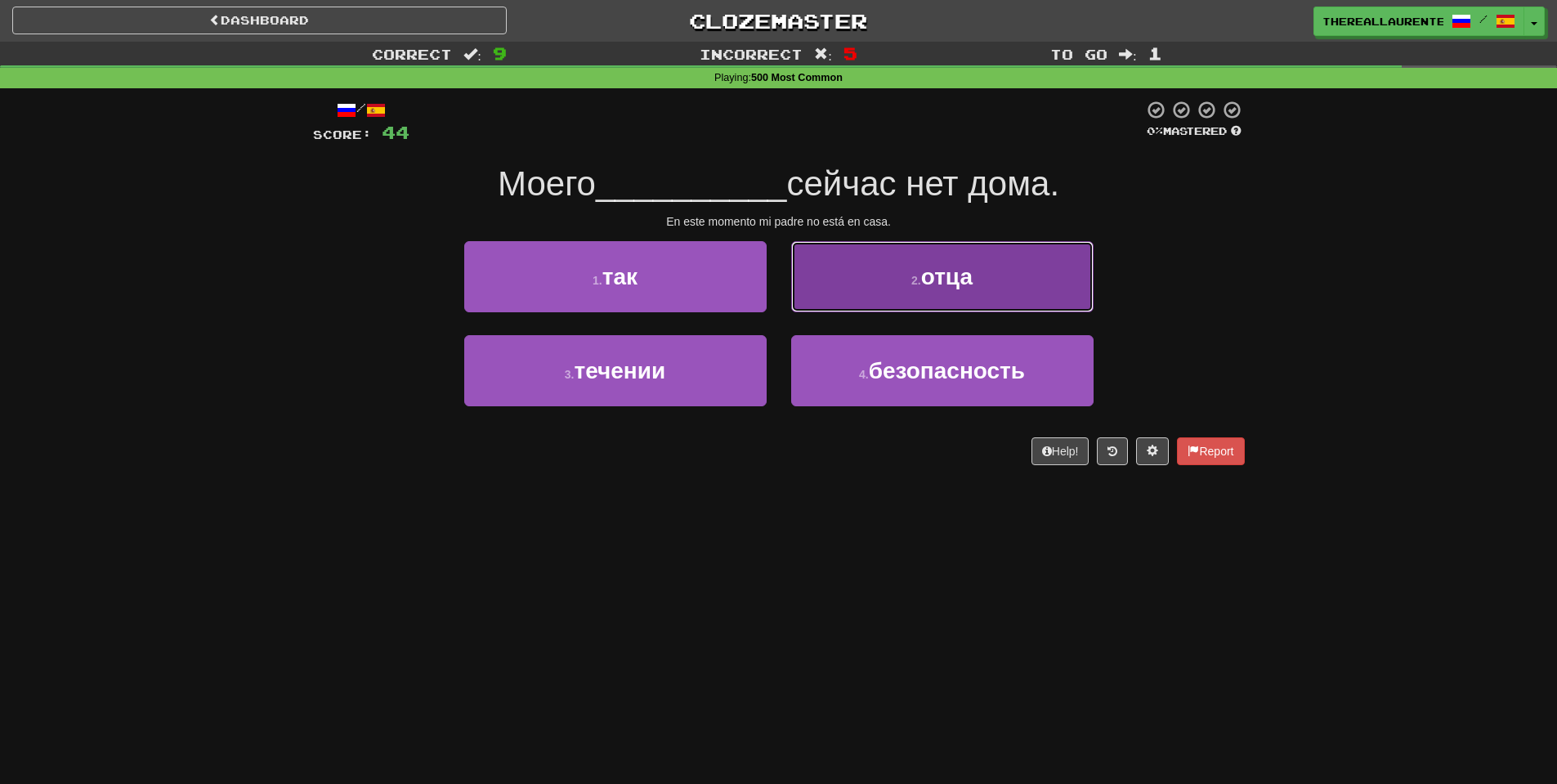
click at [957, 293] on button "2 . отца" at bounding box center [942, 277] width 302 height 71
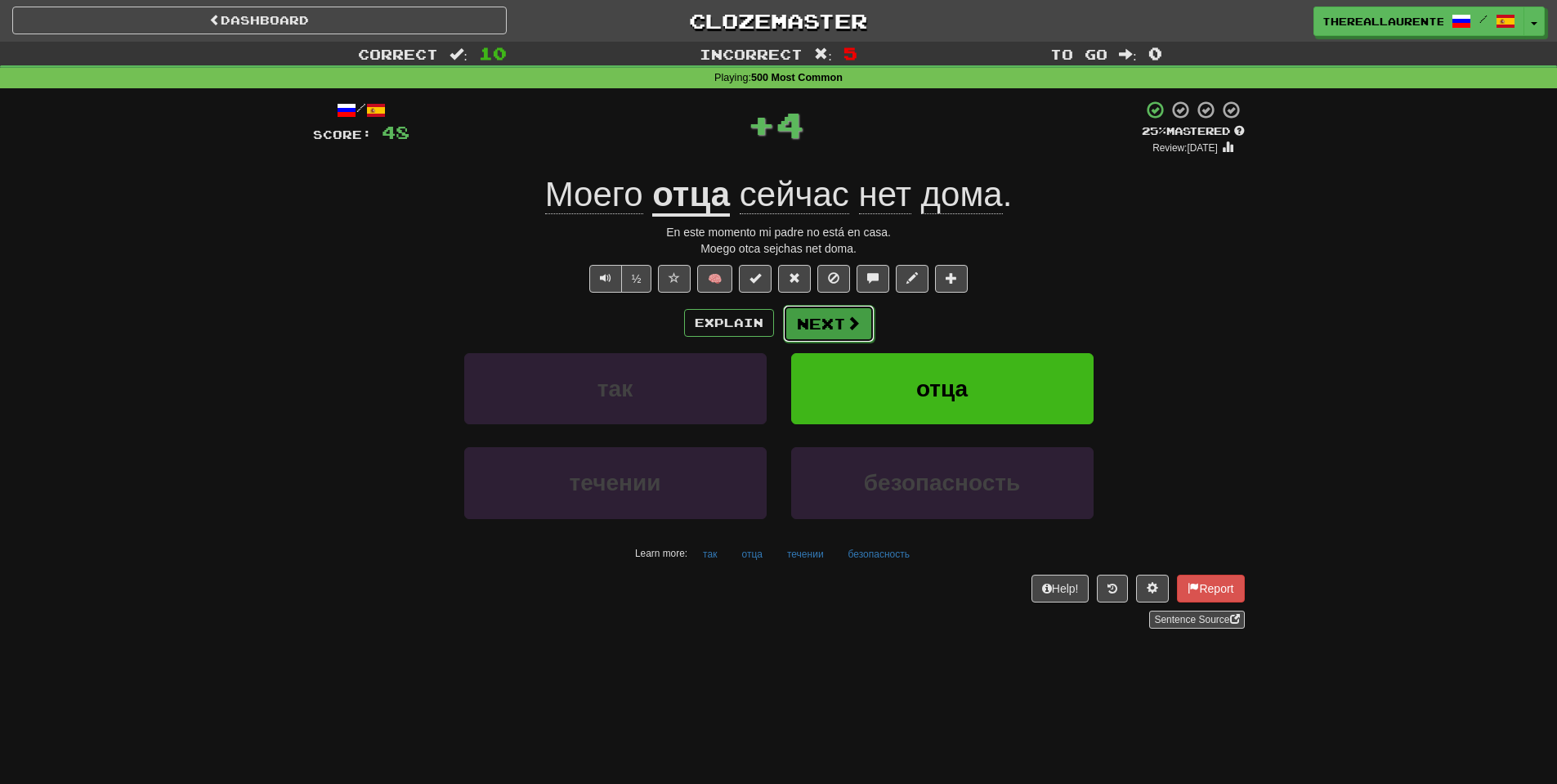
click at [864, 322] on button "Next" at bounding box center [829, 324] width 91 height 38
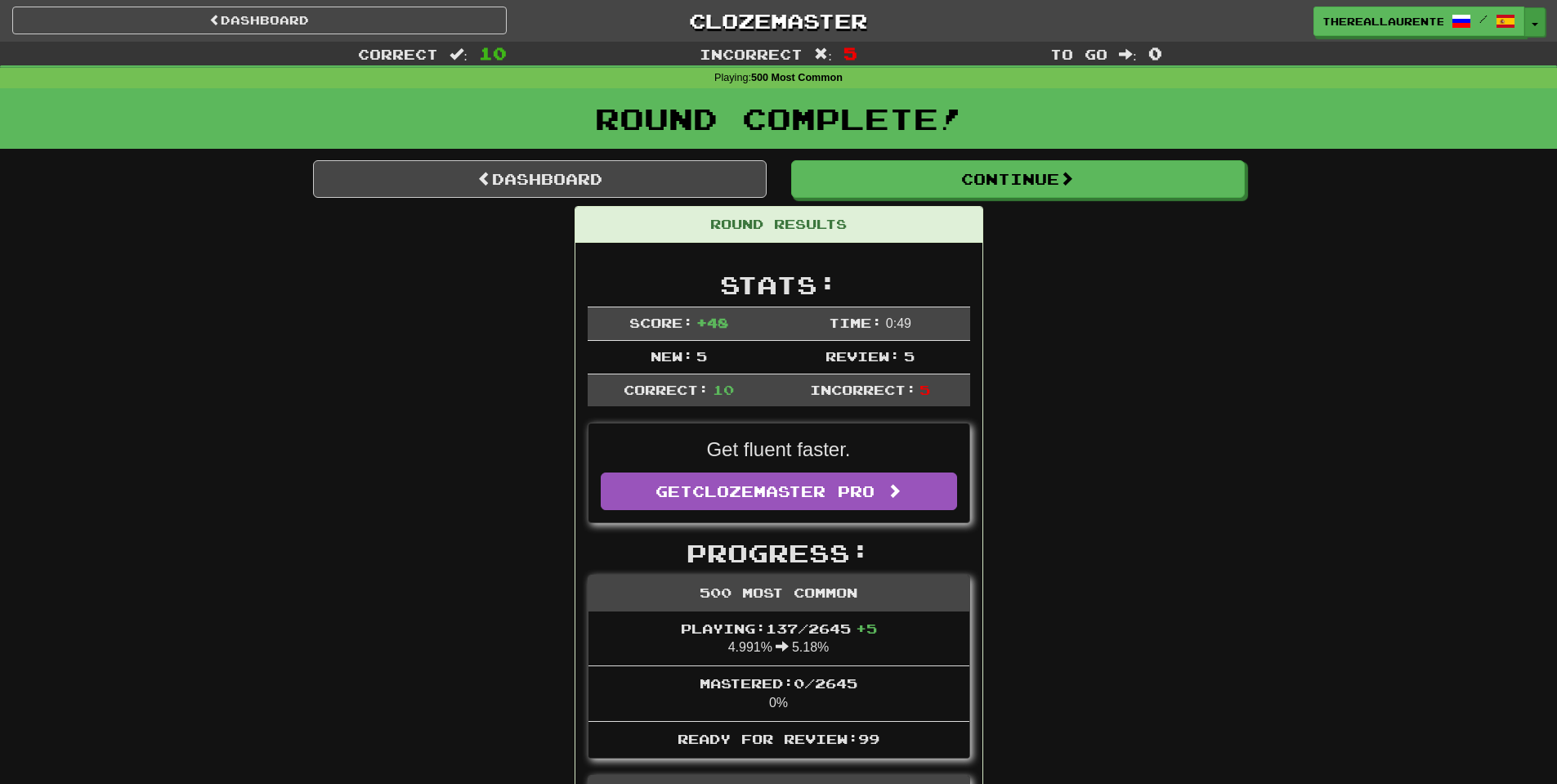
click at [1536, 31] on button "Toggle Dropdown" at bounding box center [1534, 22] width 21 height 30
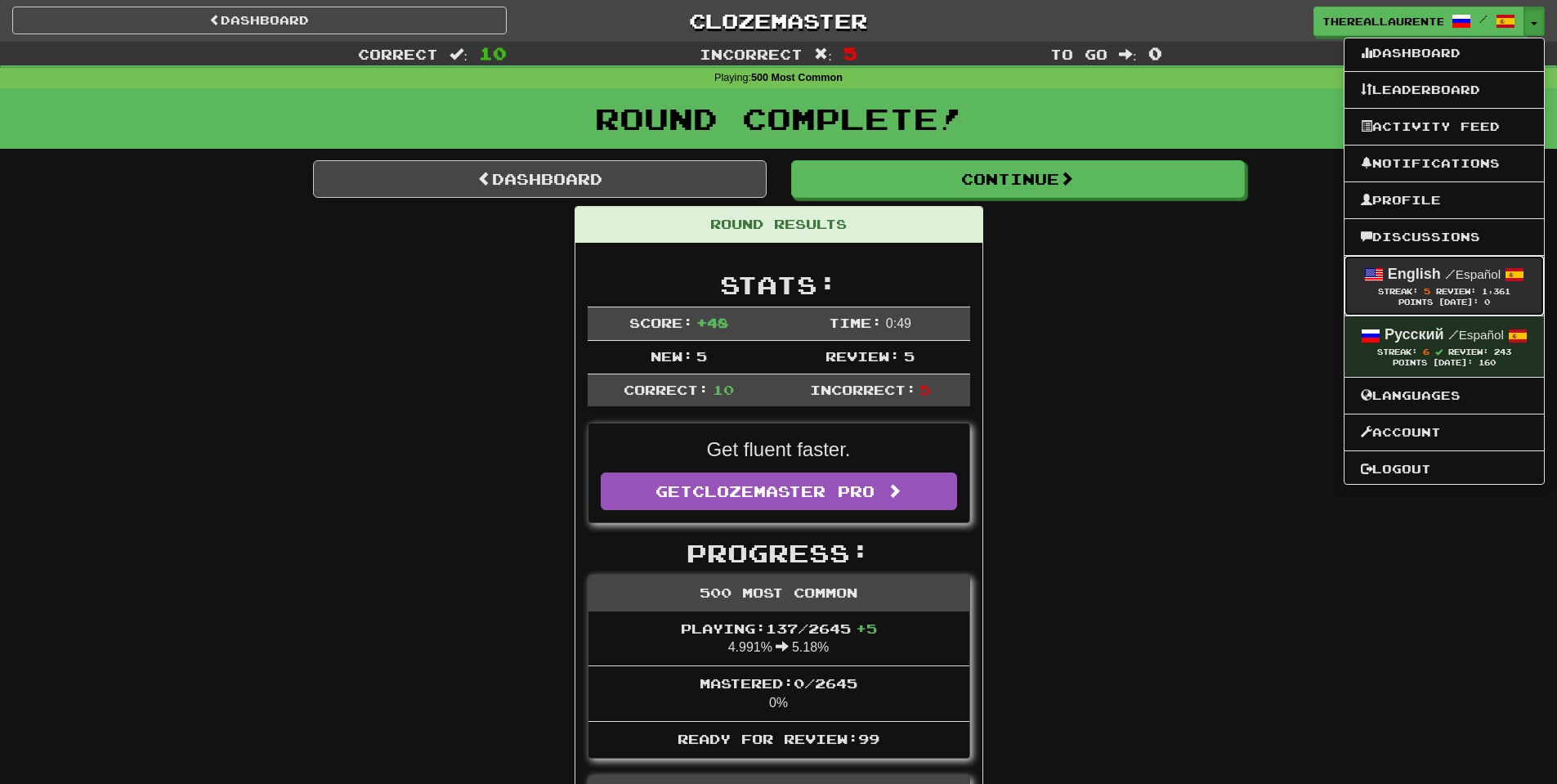
click at [1471, 293] on span "Review:" at bounding box center [1456, 291] width 40 height 9
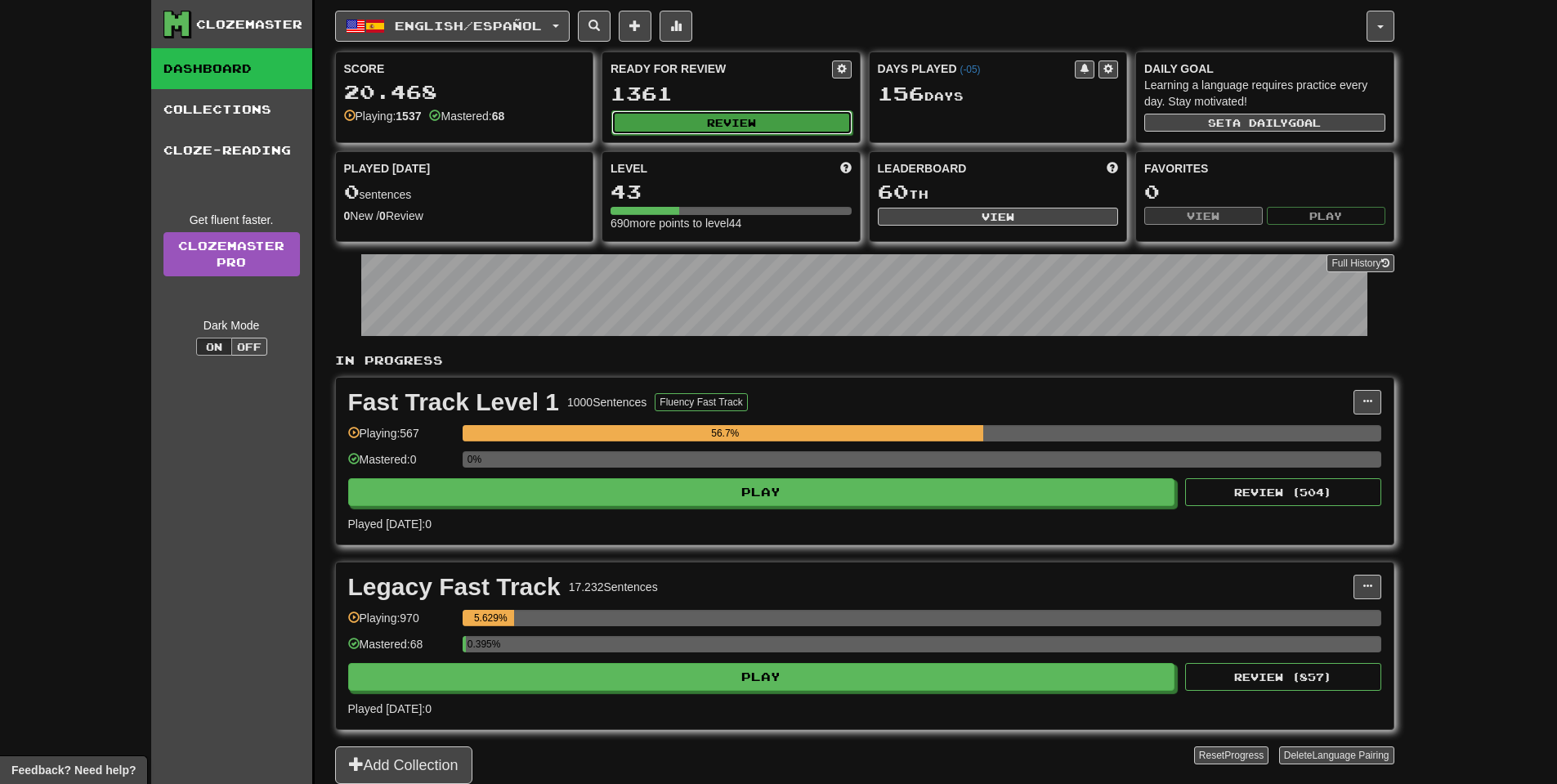
click at [760, 126] on button "Review" at bounding box center [732, 122] width 242 height 25
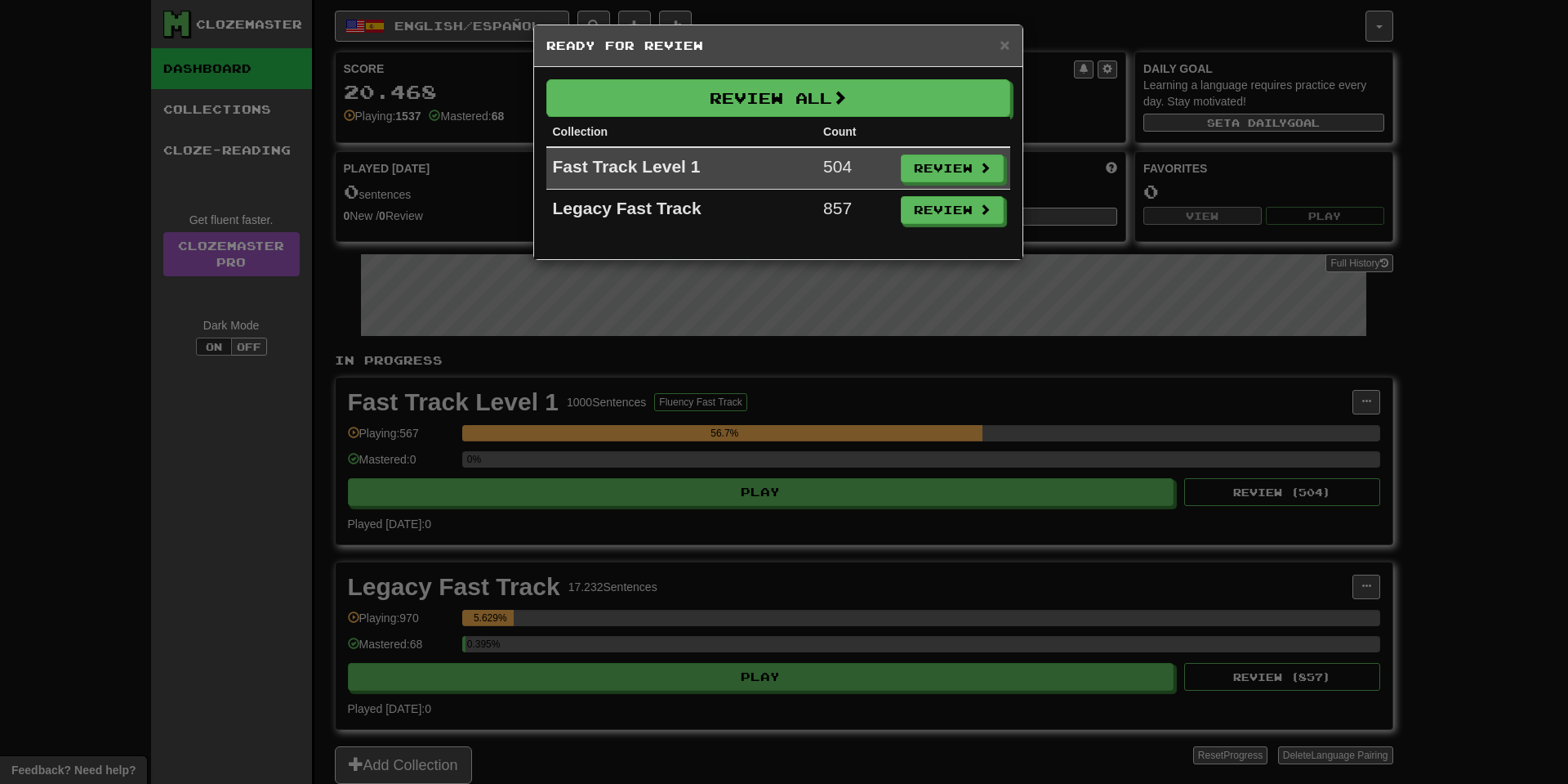
click at [1429, 308] on div "× Ready for Review Review All Collection Count Fast Track Level 1 504 Review Le…" at bounding box center [784, 392] width 1568 height 784
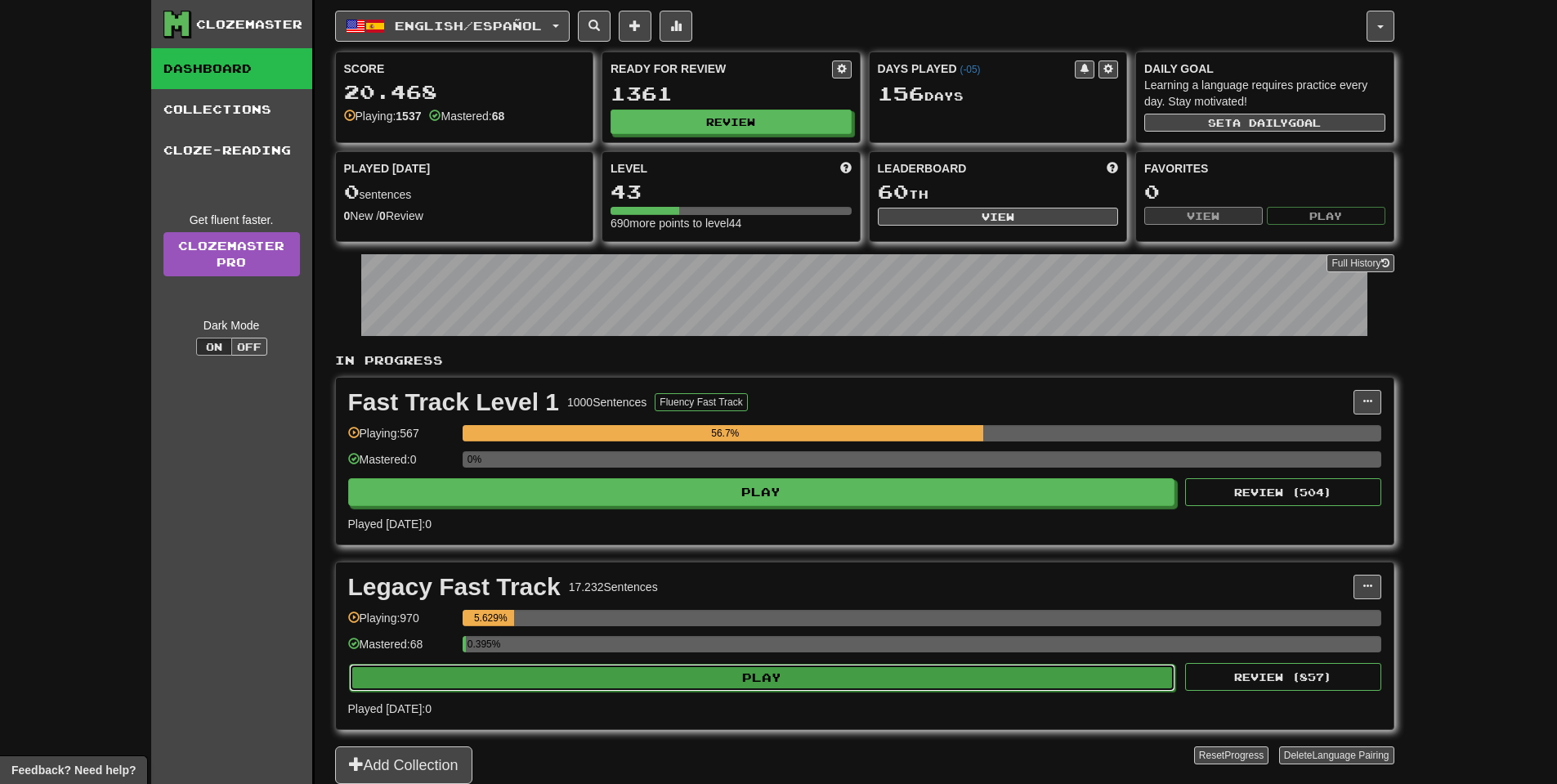
click at [757, 676] on button "Play" at bounding box center [762, 677] width 827 height 28
select select "**"
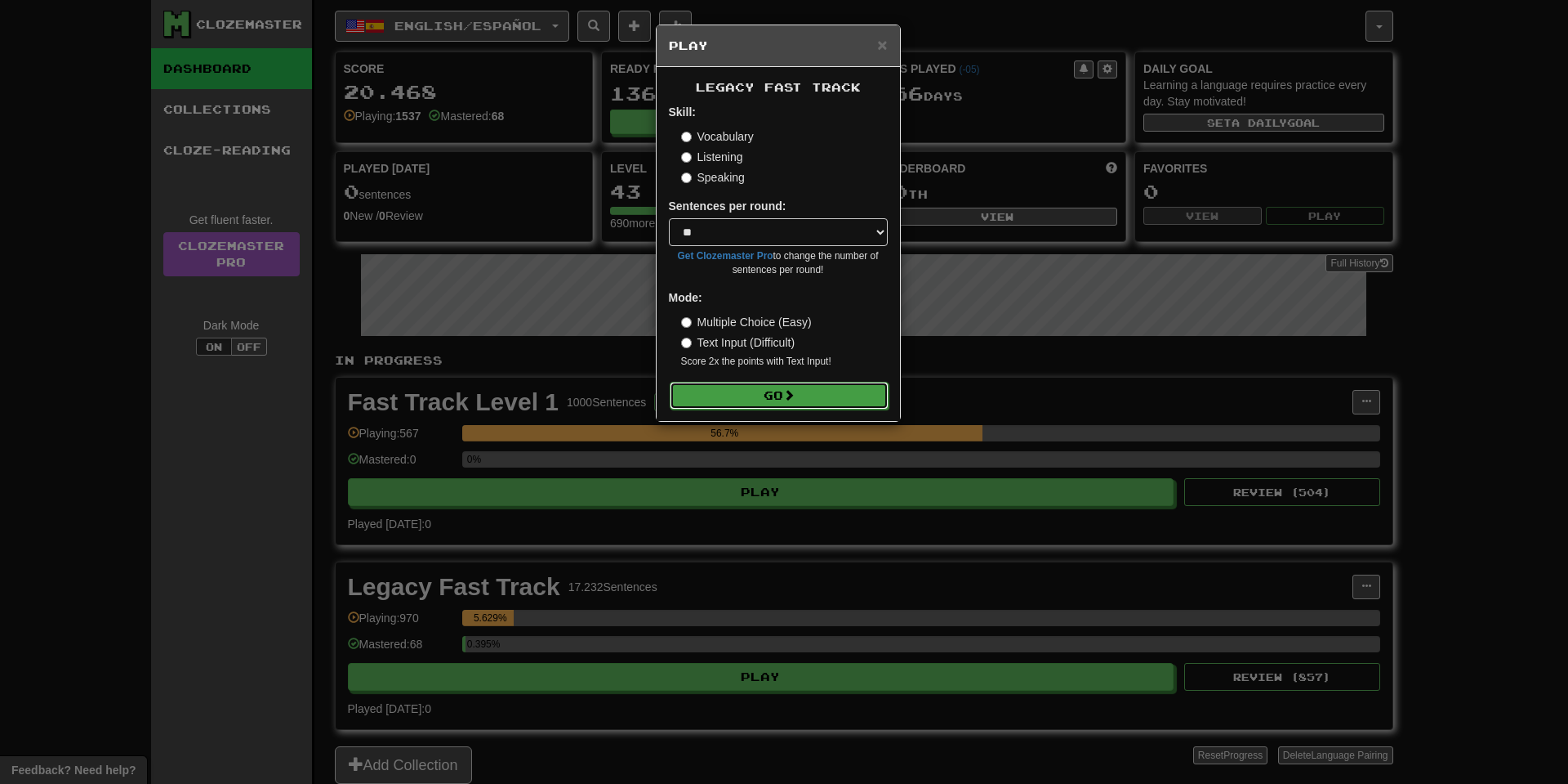
click at [819, 387] on button "Go" at bounding box center [779, 395] width 219 height 28
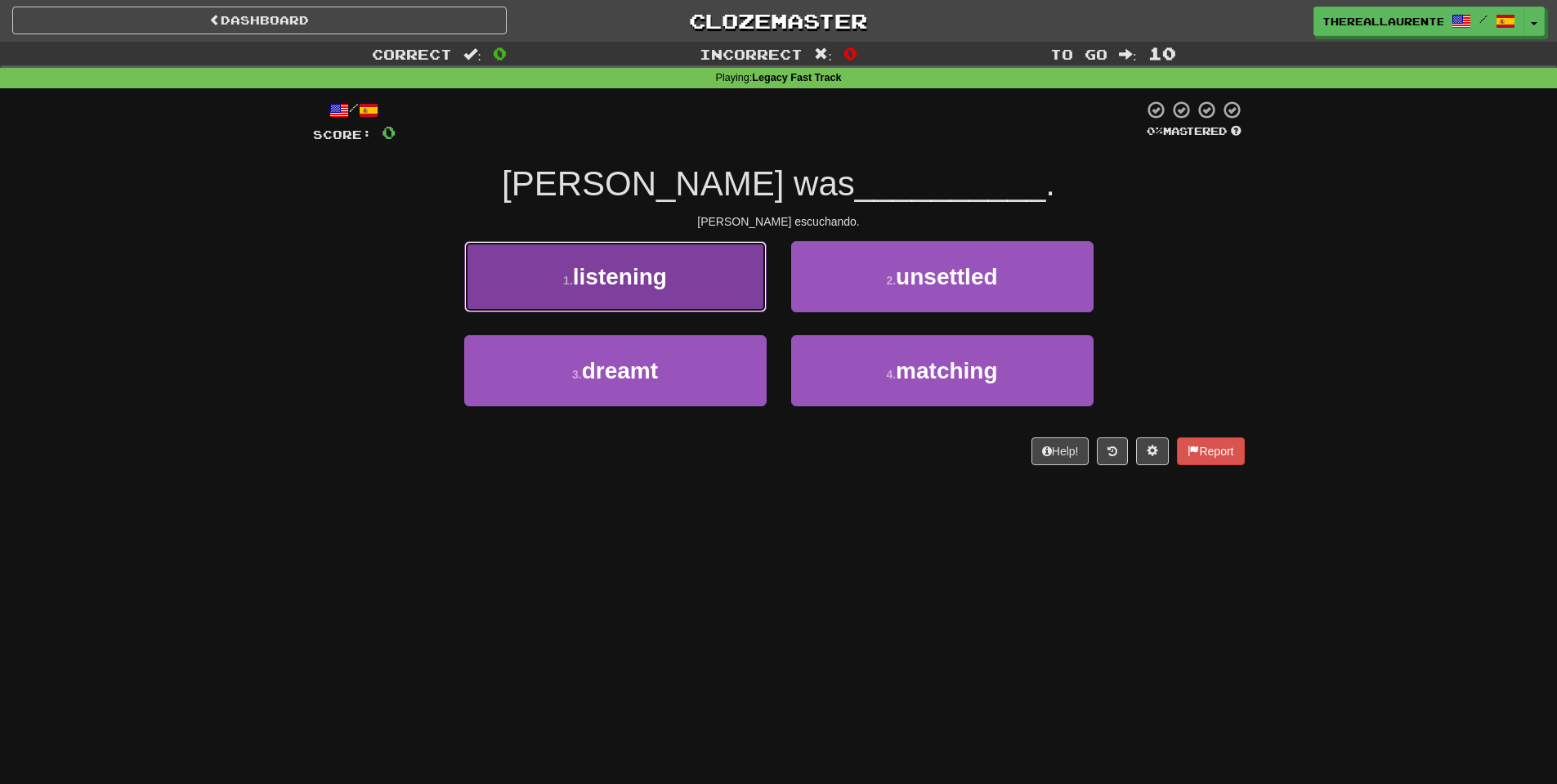
click at [625, 295] on button "1 . listening" at bounding box center [615, 277] width 302 height 71
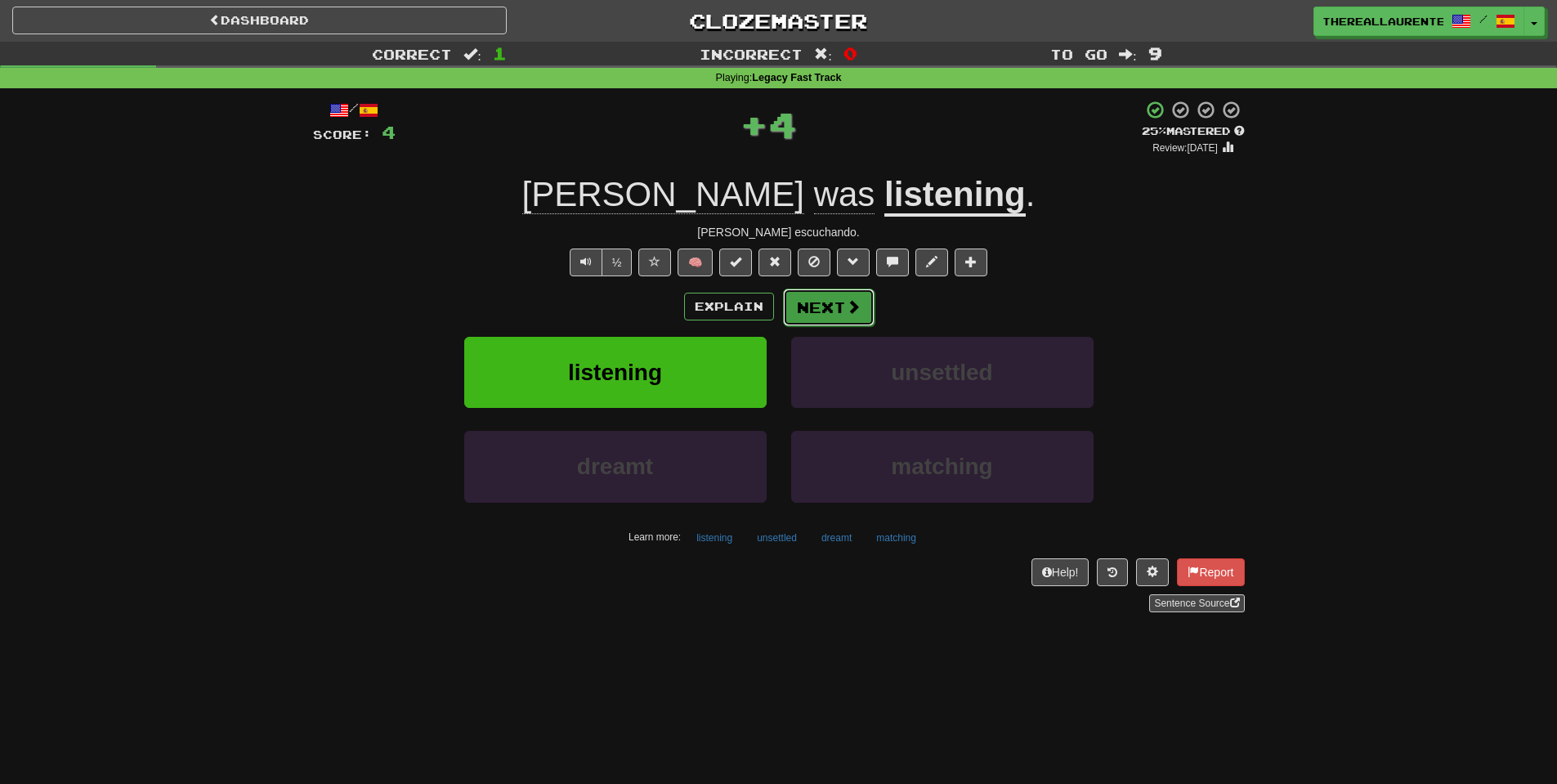
click at [828, 314] on button "Next" at bounding box center [829, 307] width 91 height 38
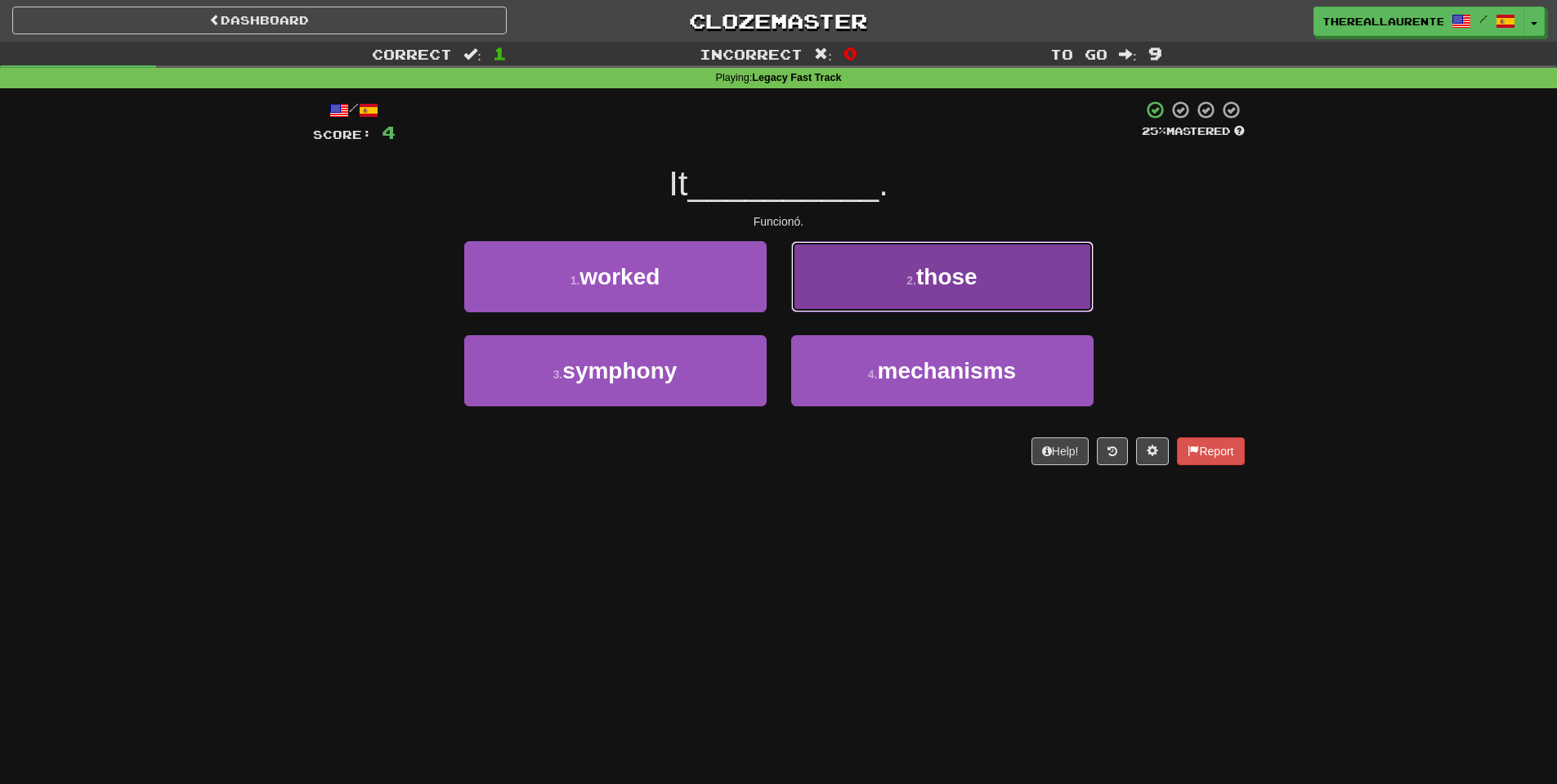
click at [927, 255] on button "2 . those" at bounding box center [942, 277] width 302 height 71
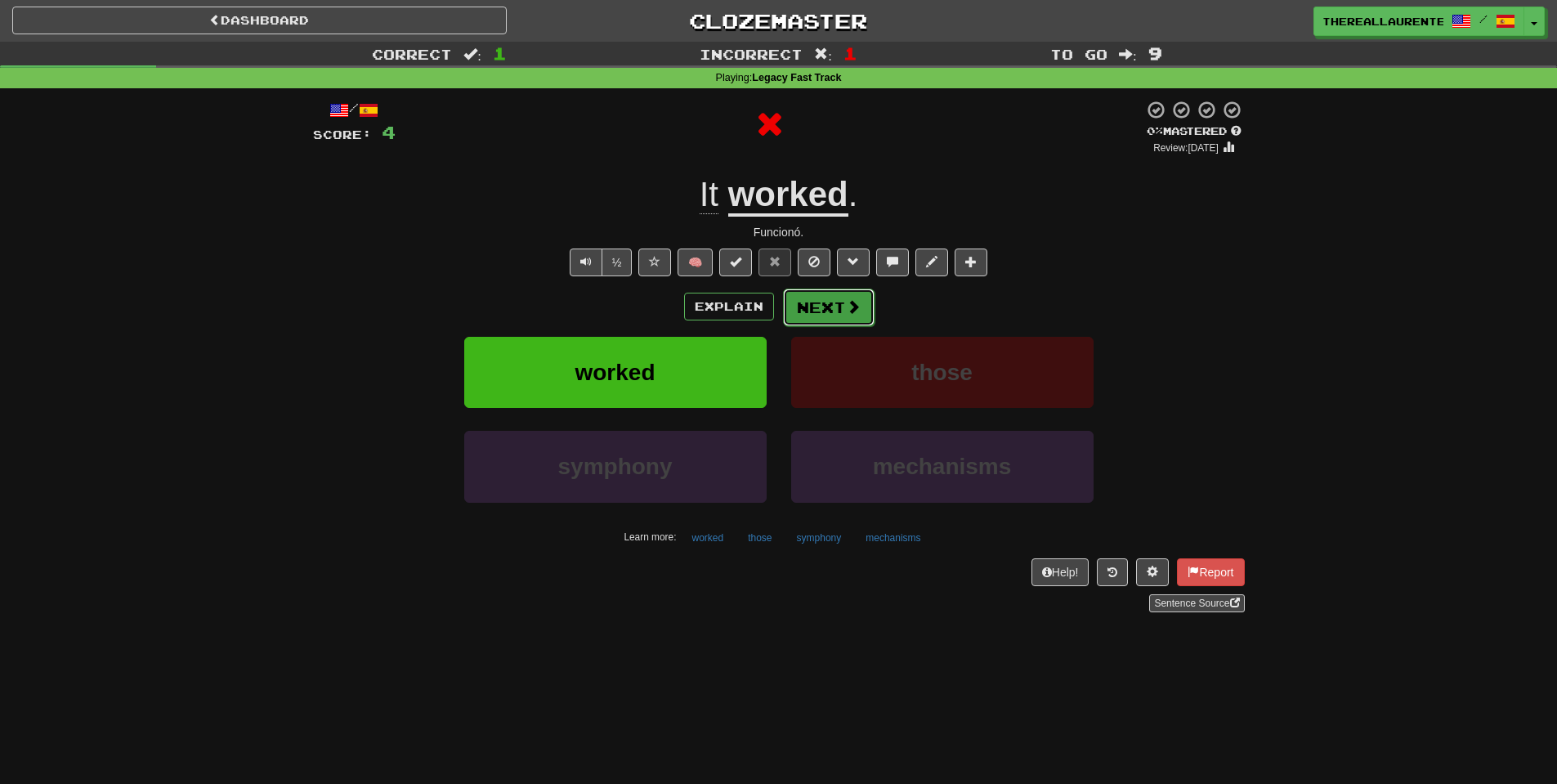
click at [836, 316] on button "Next" at bounding box center [829, 307] width 91 height 38
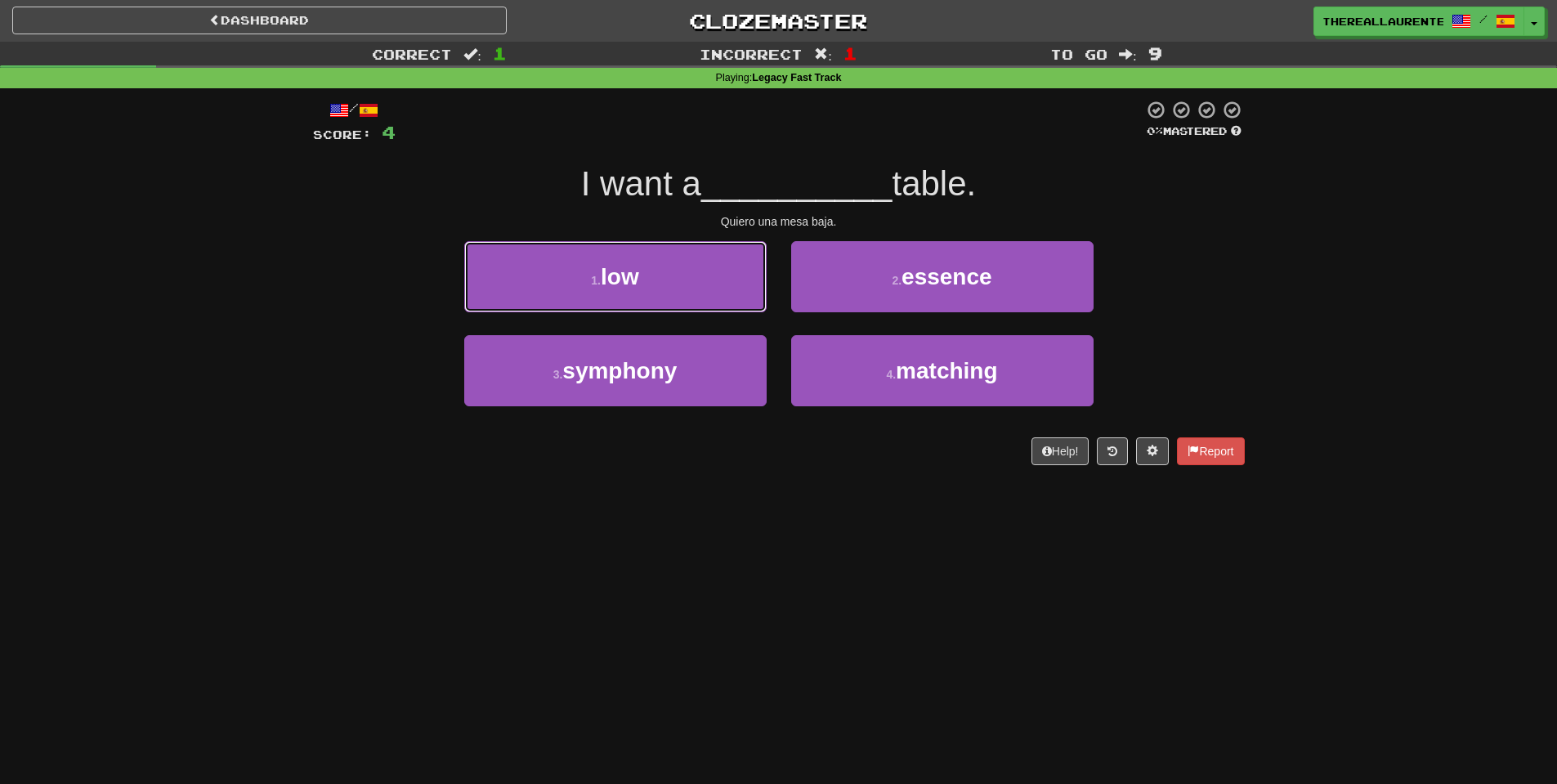
drag, startPoint x: 697, startPoint y: 279, endPoint x: 711, endPoint y: 288, distance: 16.6
click at [696, 281] on button "1 . low" at bounding box center [615, 277] width 302 height 71
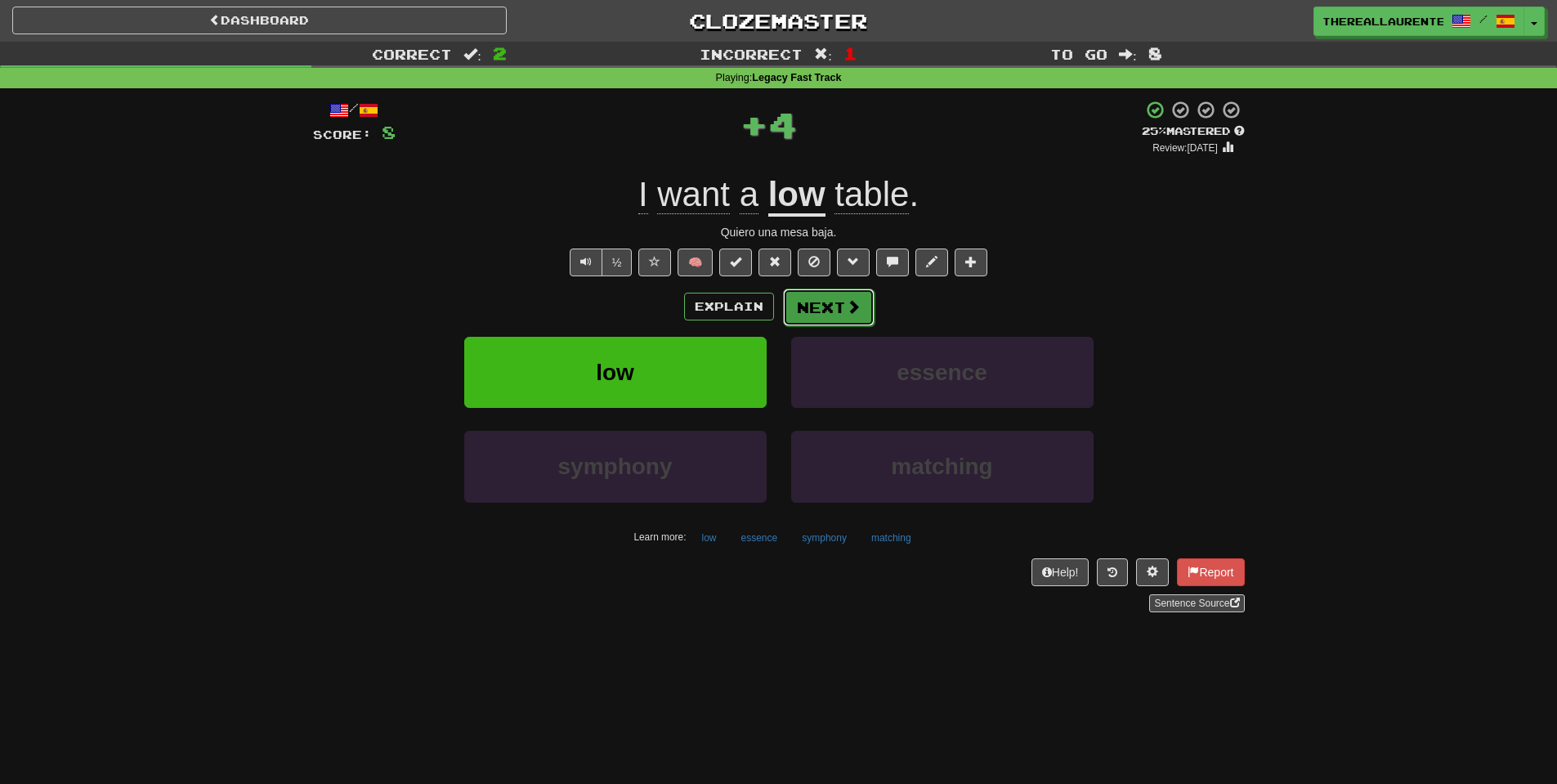
click at [818, 307] on button "Next" at bounding box center [829, 307] width 91 height 38
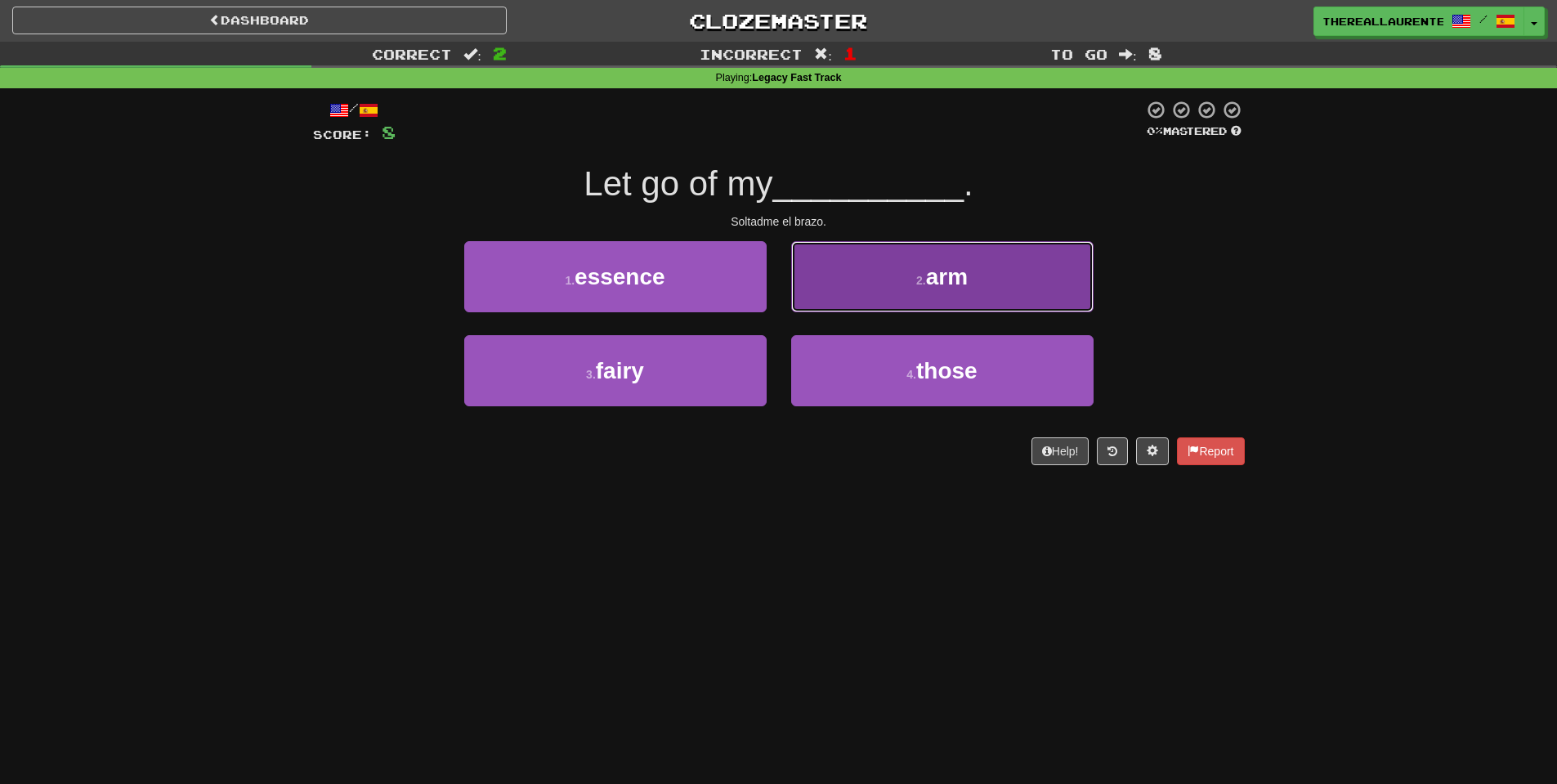
click at [924, 292] on button "2 . arm" at bounding box center [942, 277] width 302 height 71
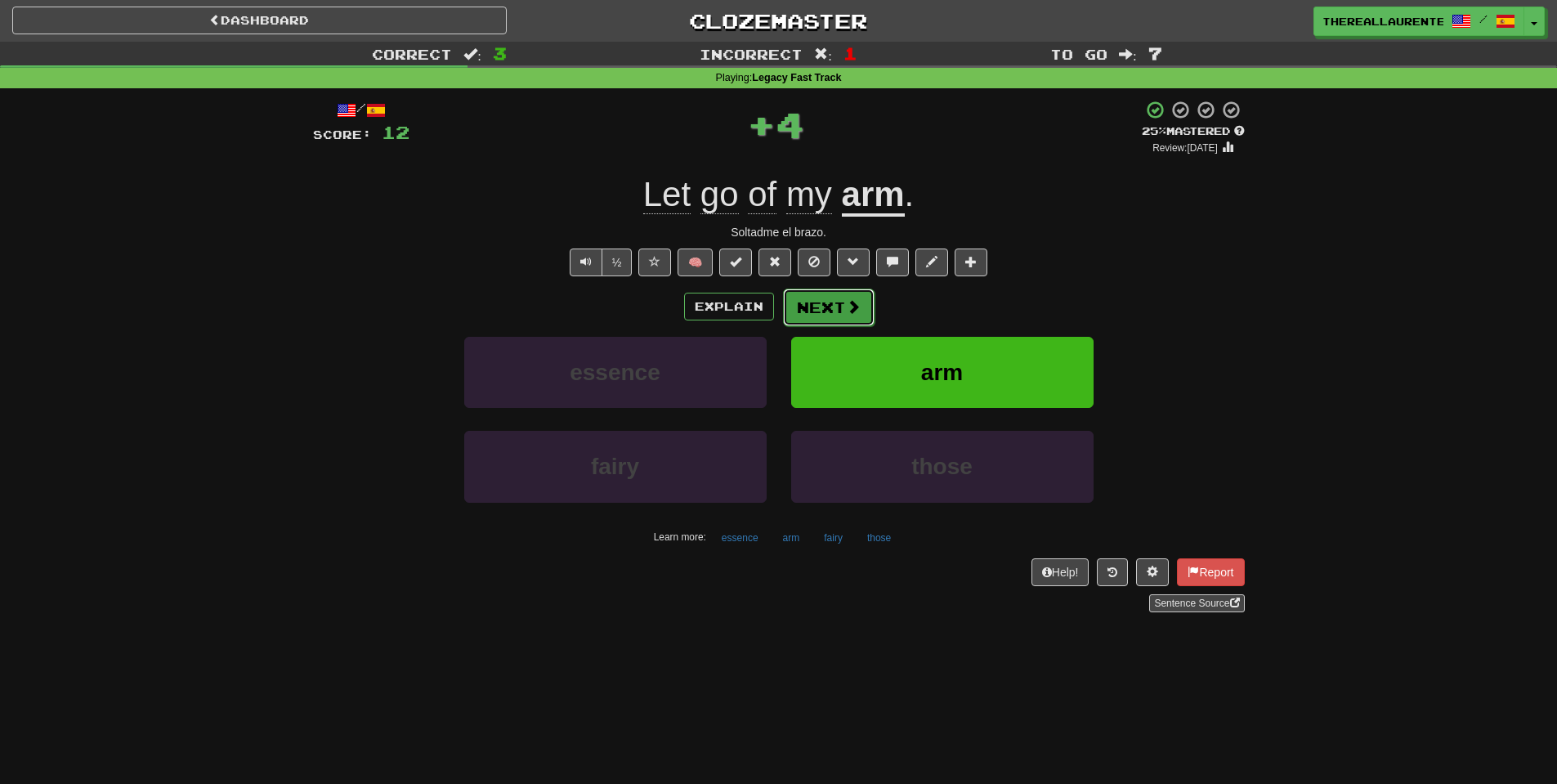
click at [830, 307] on button "Next" at bounding box center [829, 307] width 91 height 38
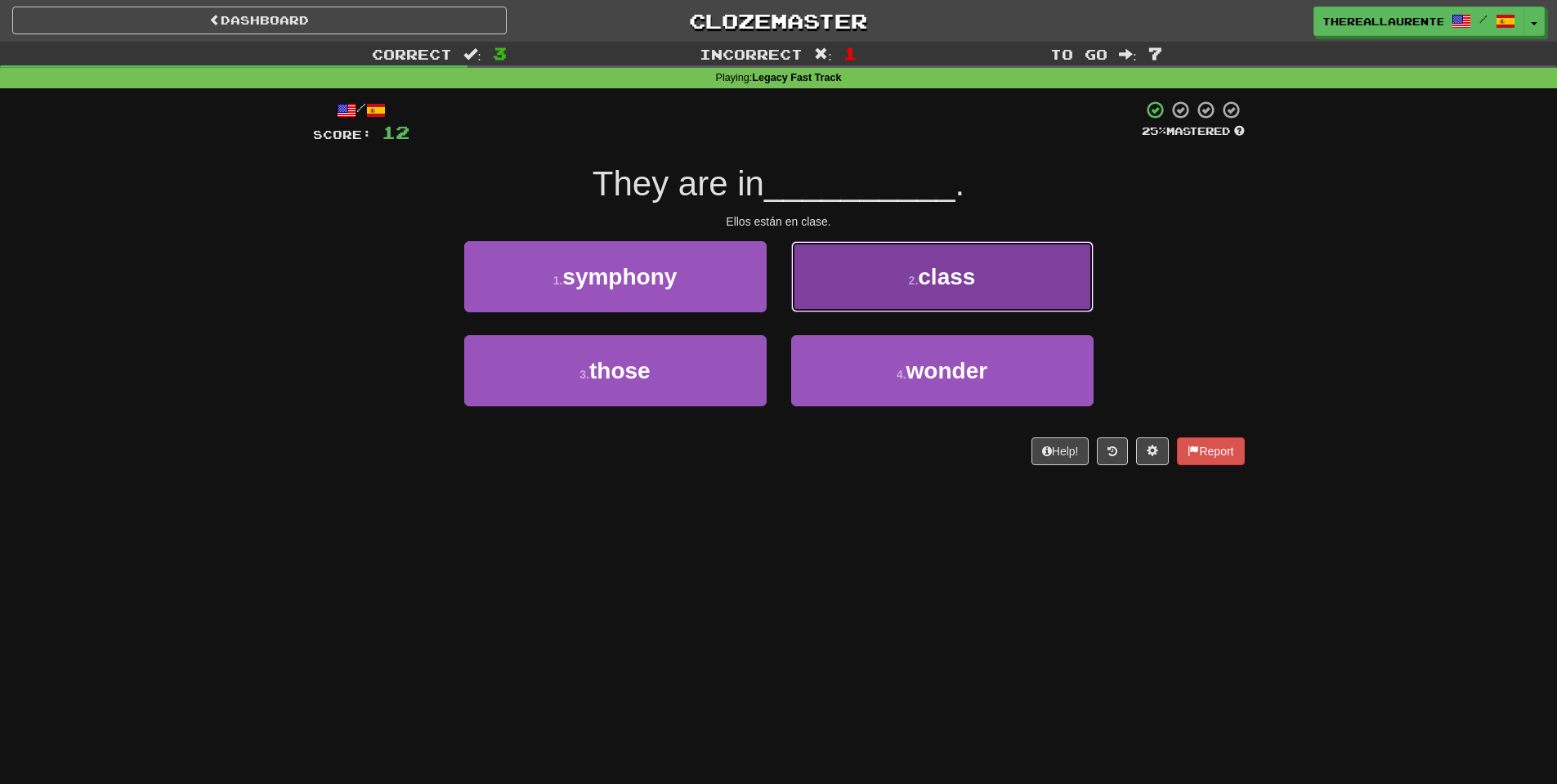
click at [956, 296] on button "2 . class" at bounding box center [942, 277] width 302 height 71
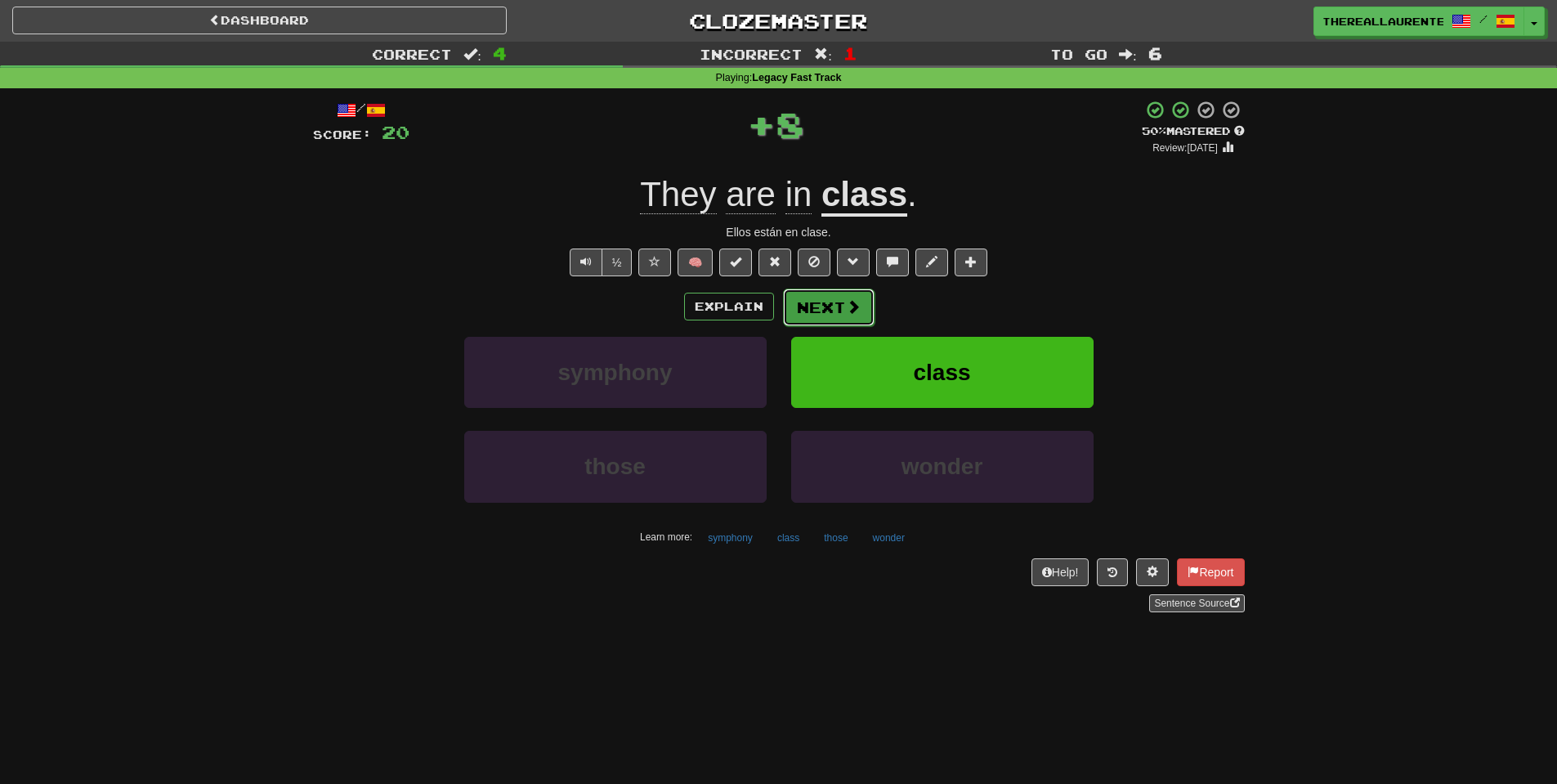
click at [827, 308] on button "Next" at bounding box center [829, 307] width 91 height 38
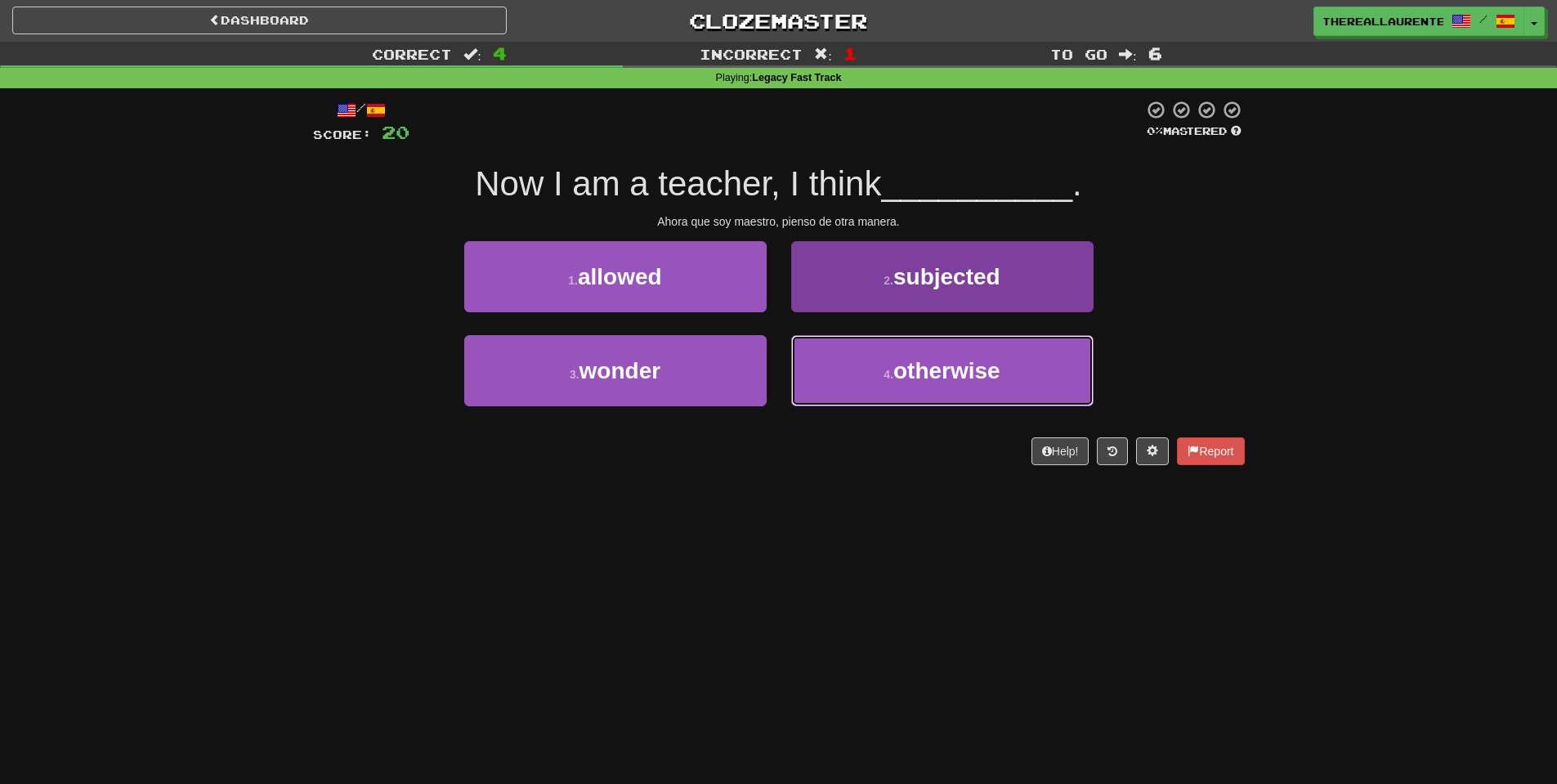
click at [918, 393] on button "4 . otherwise" at bounding box center [942, 370] width 302 height 71
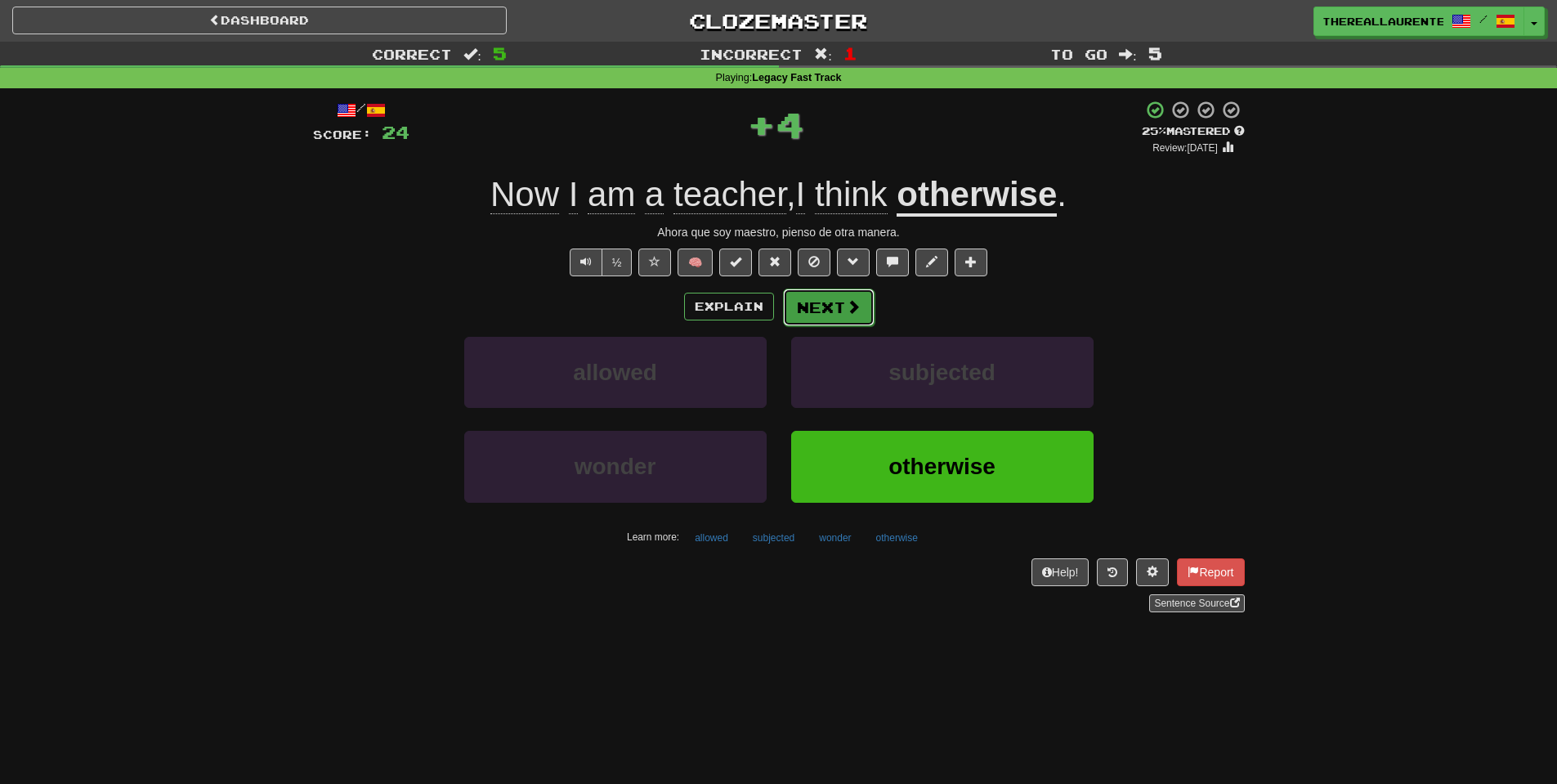
click at [828, 317] on button "Next" at bounding box center [829, 307] width 91 height 38
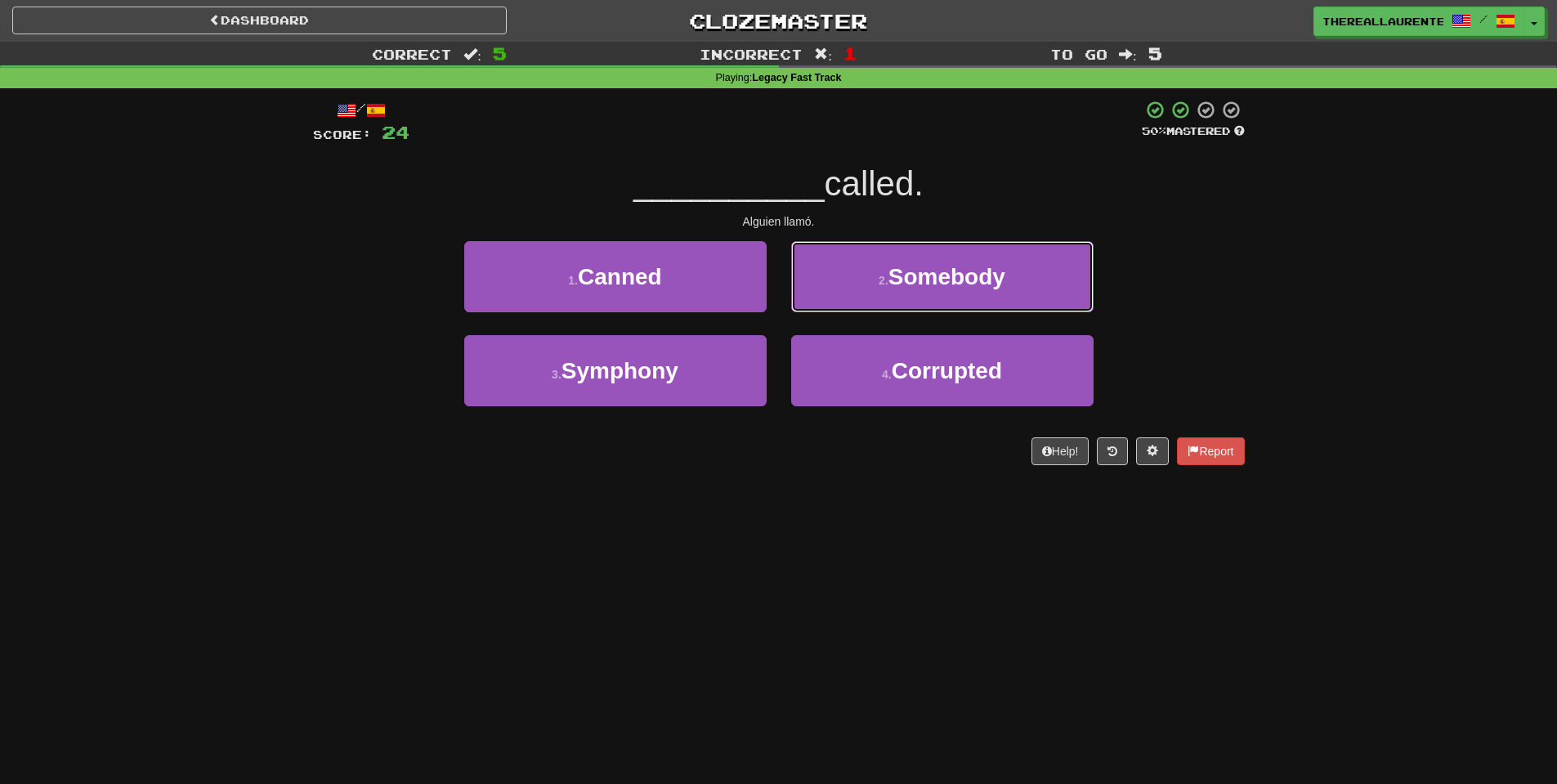
drag, startPoint x: 937, startPoint y: 280, endPoint x: 928, endPoint y: 283, distance: 9.5
click at [930, 283] on span "Somebody" at bounding box center [947, 277] width 117 height 26
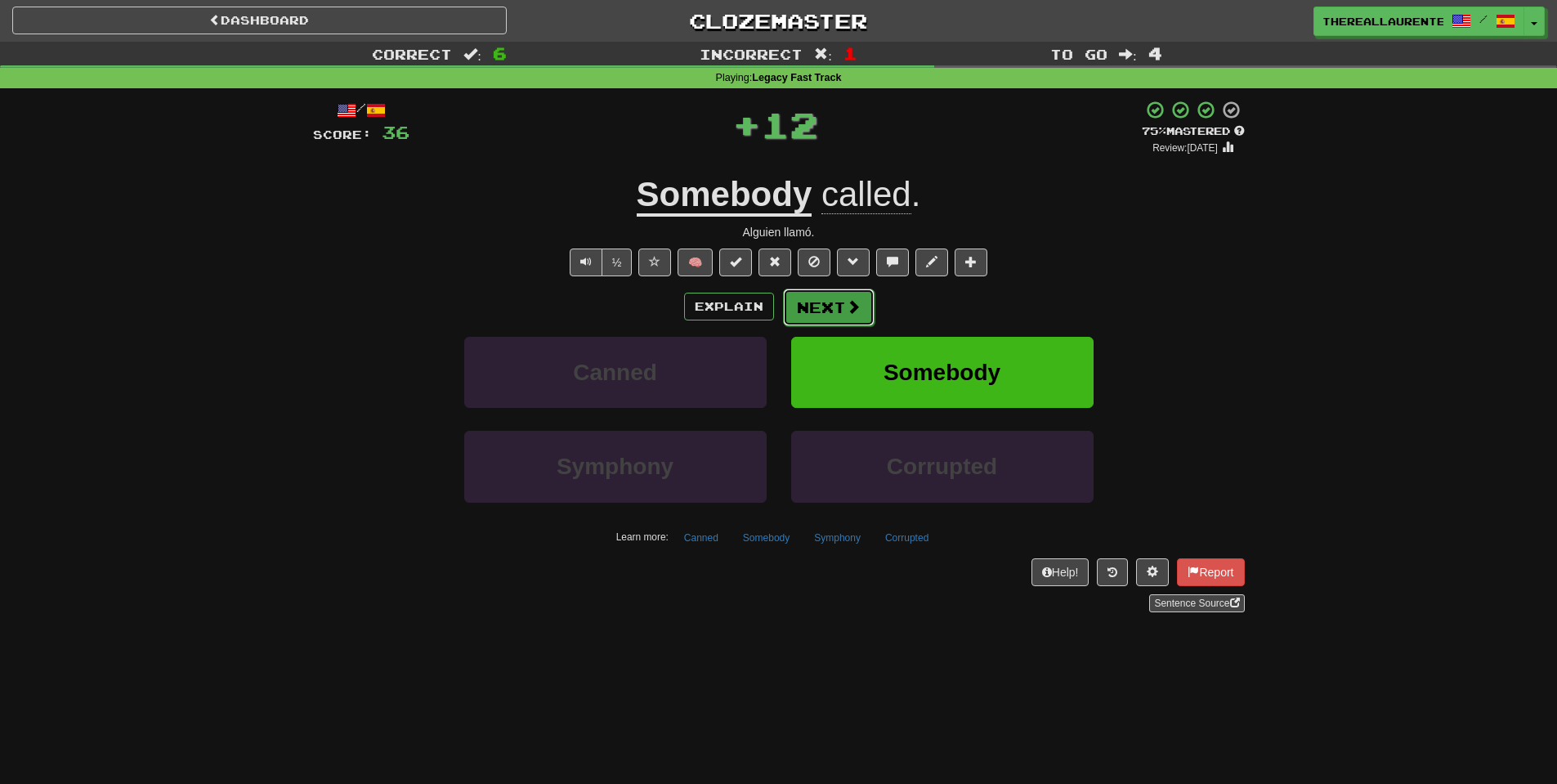
click at [846, 314] on span at bounding box center [853, 306] width 15 height 15
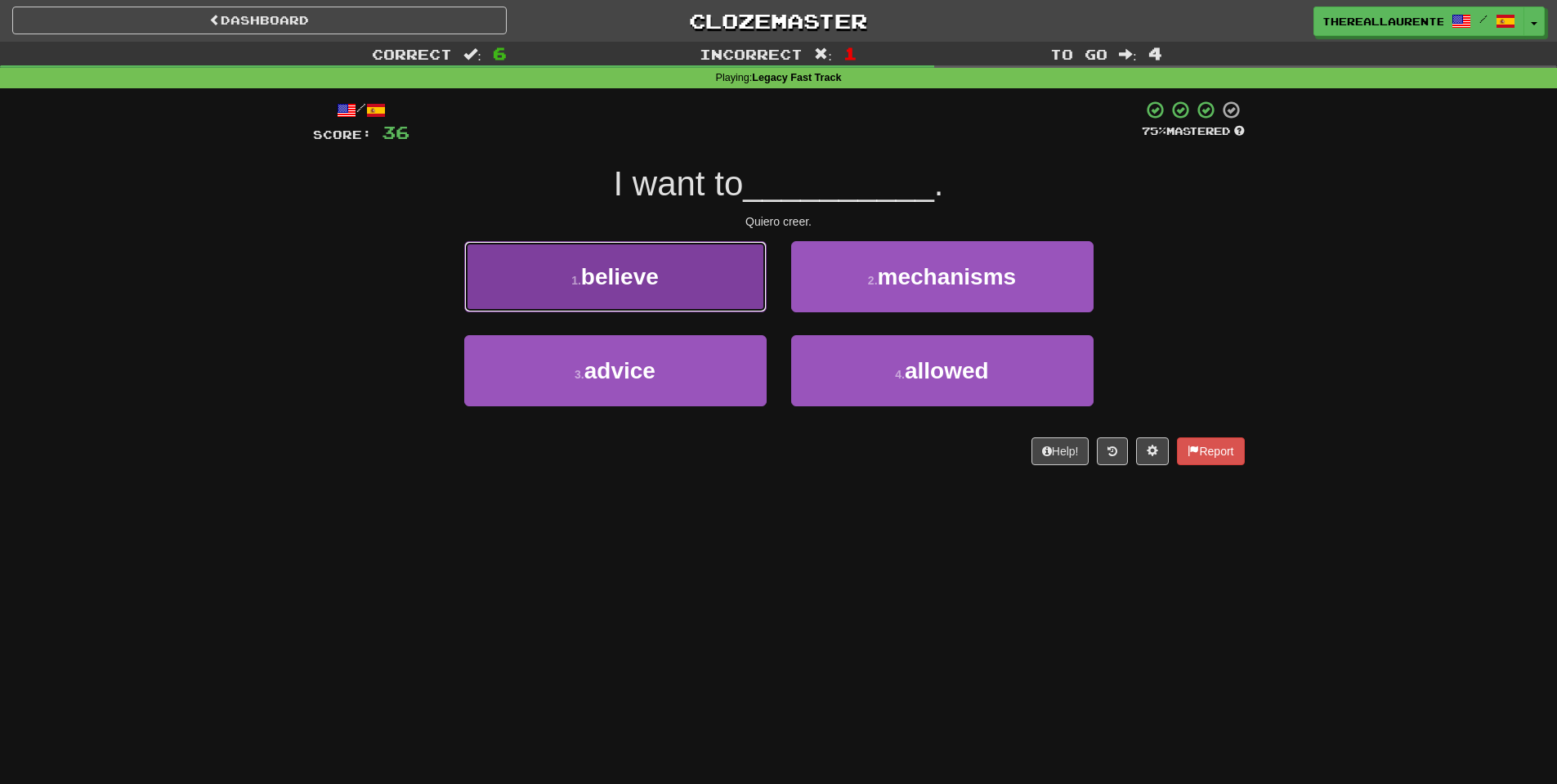
click at [621, 281] on span "believe" at bounding box center [620, 277] width 77 height 26
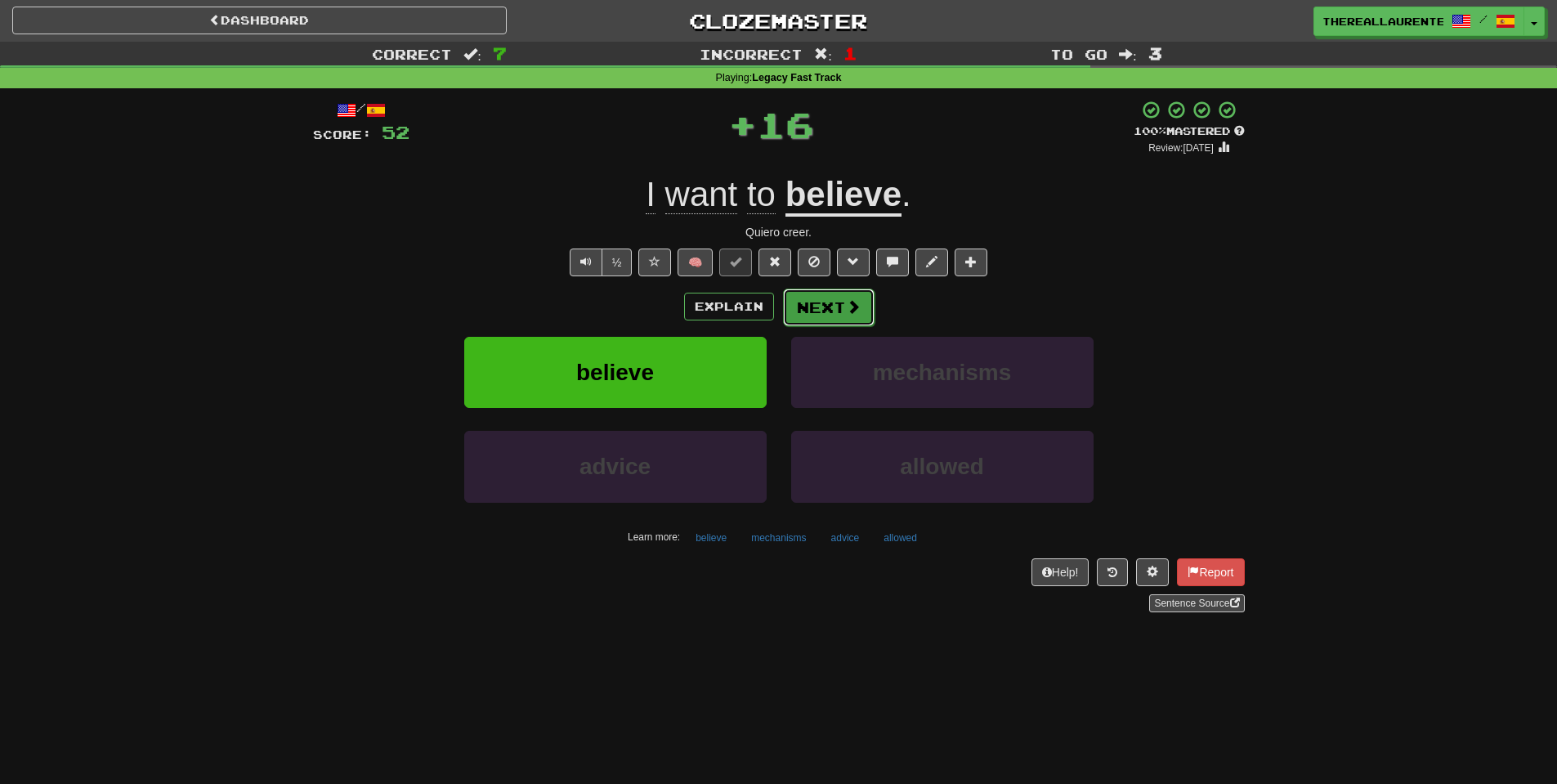
click at [838, 317] on button "Next" at bounding box center [829, 307] width 91 height 38
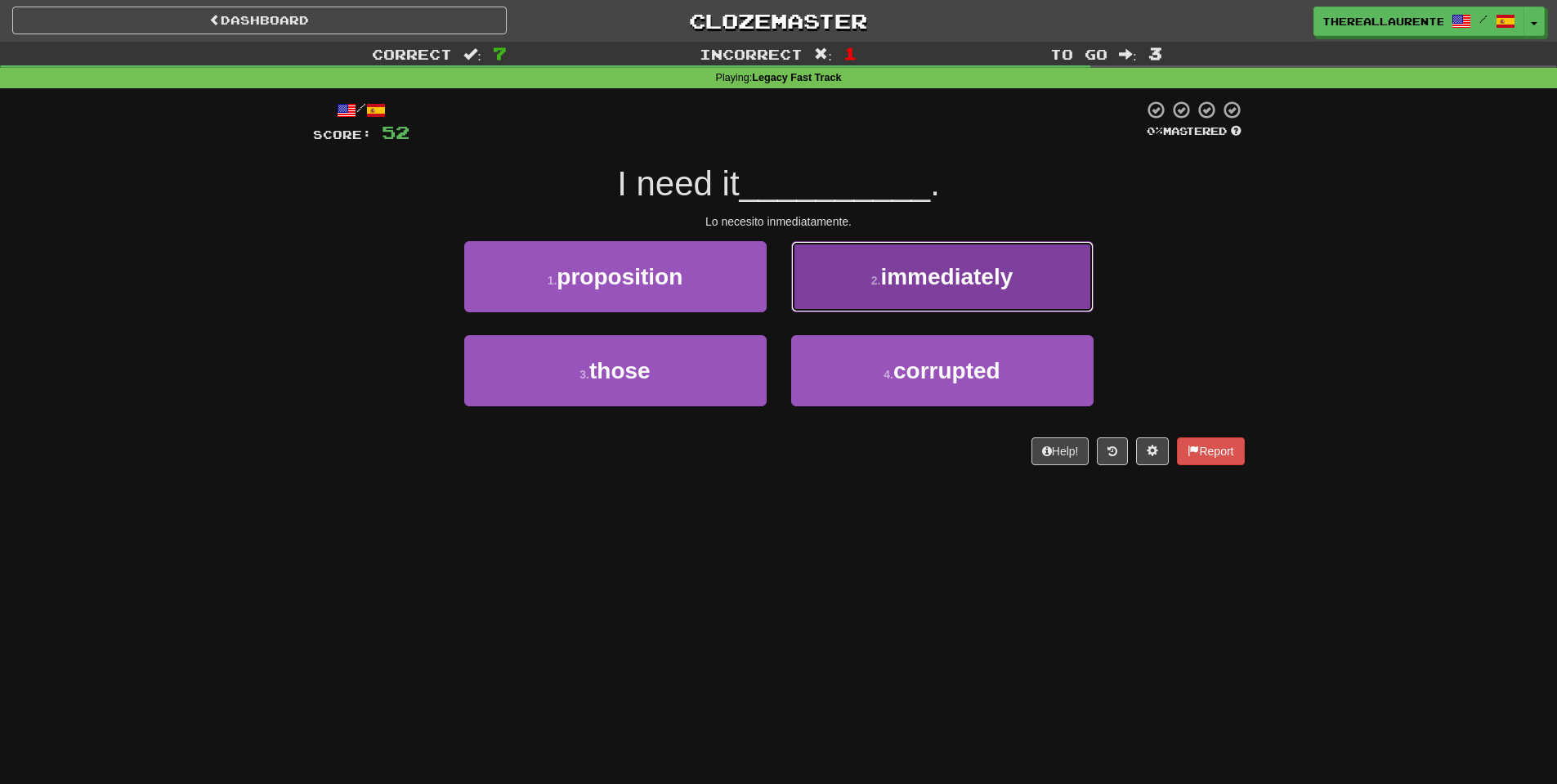
click at [906, 302] on button "2 . immediately" at bounding box center [942, 277] width 302 height 71
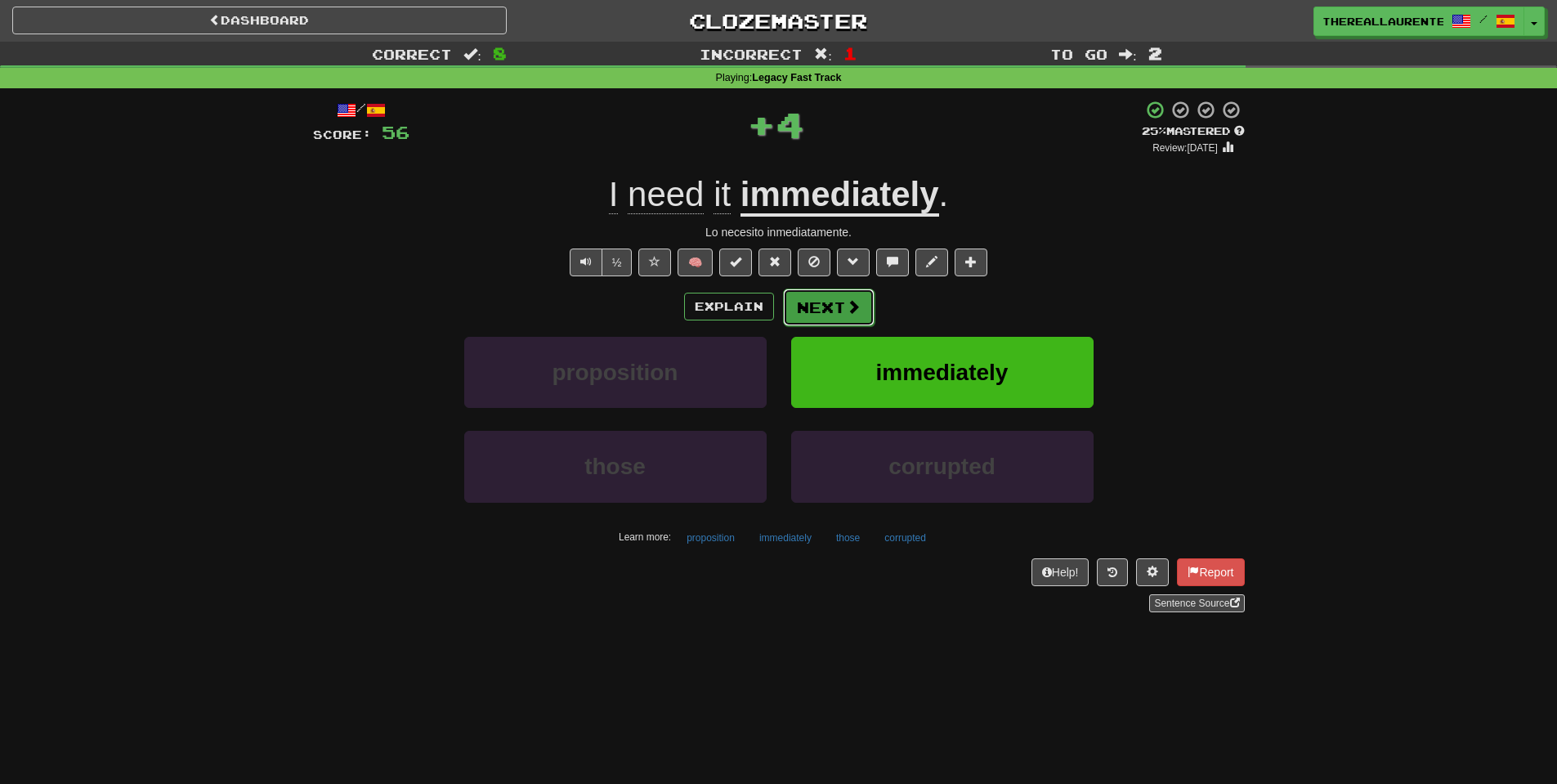
click at [847, 308] on span at bounding box center [853, 306] width 15 height 15
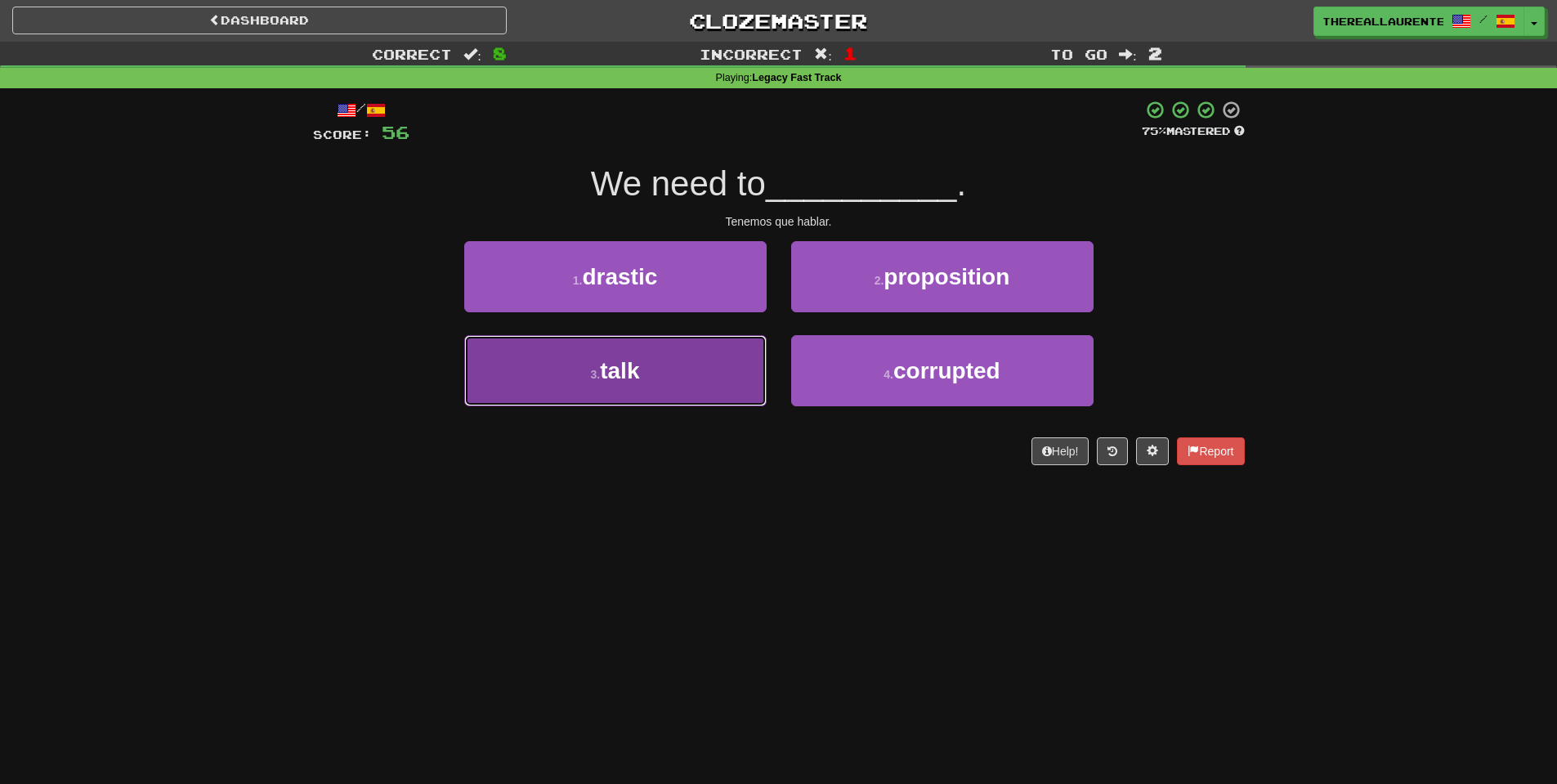
click at [667, 377] on button "3 . talk" at bounding box center [615, 370] width 302 height 71
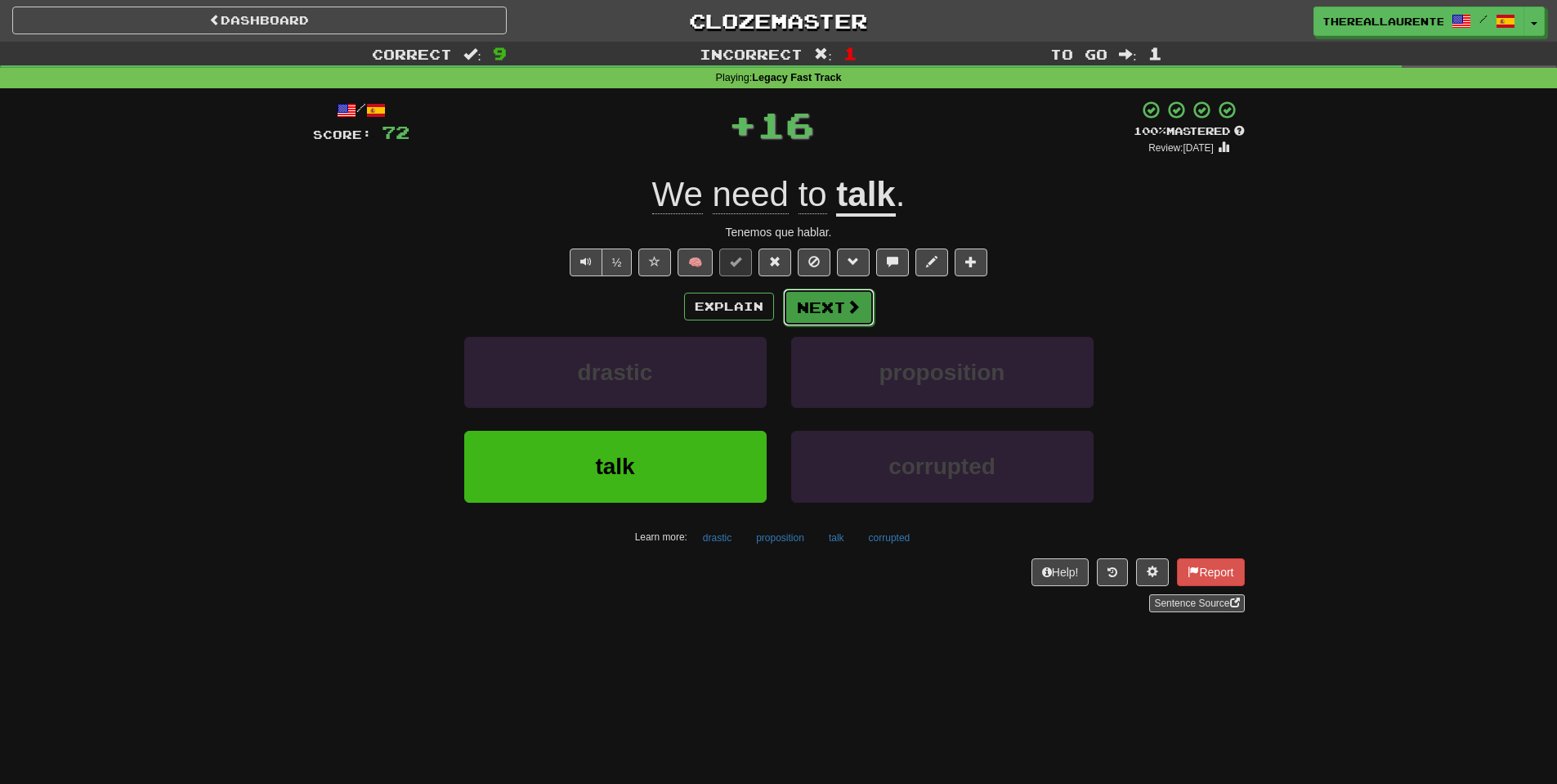
click at [842, 316] on button "Next" at bounding box center [829, 307] width 91 height 38
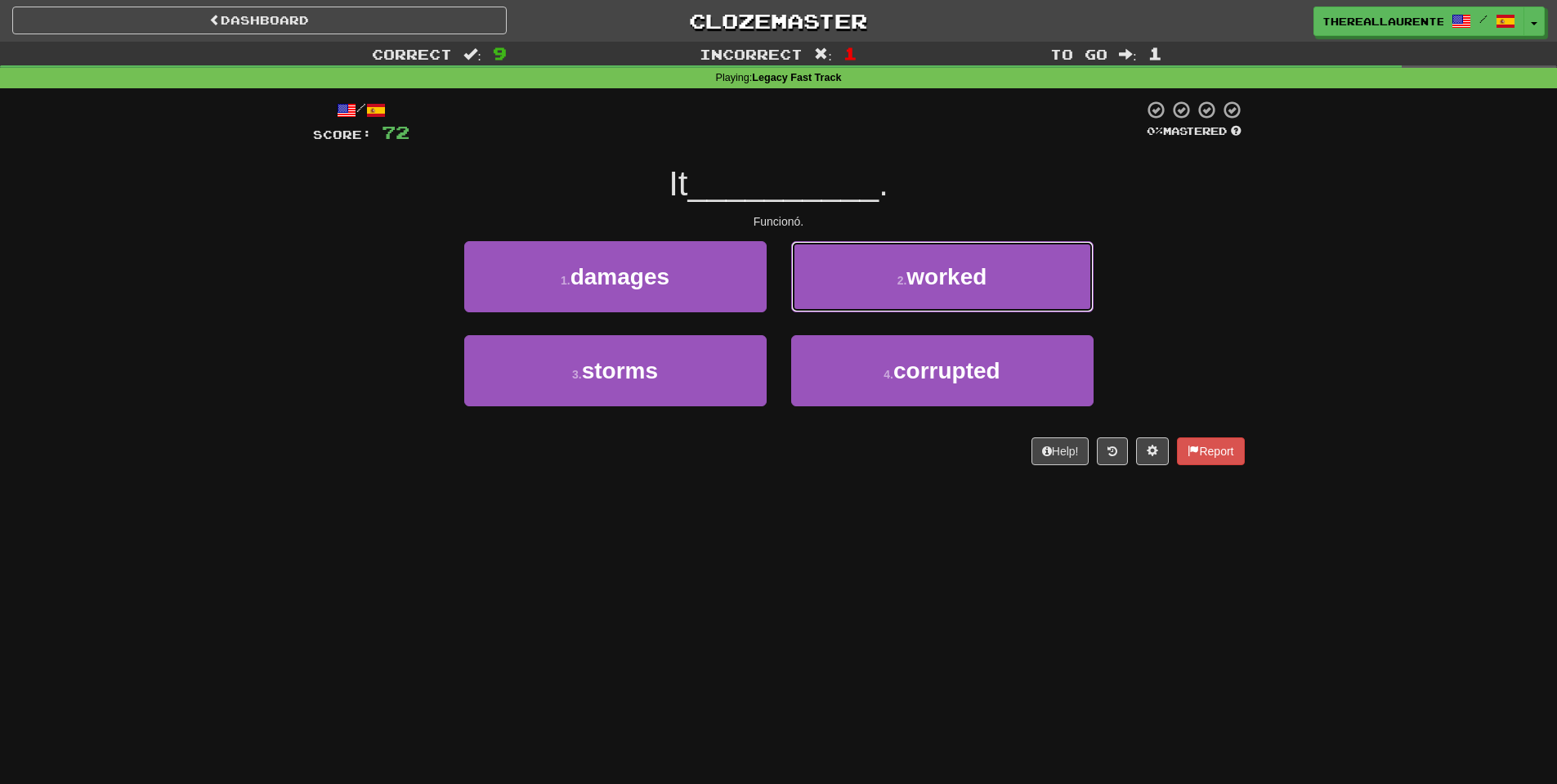
drag, startPoint x: 891, startPoint y: 276, endPoint x: 882, endPoint y: 285, distance: 12.7
click at [897, 277] on small "2 ." at bounding box center [902, 280] width 10 height 13
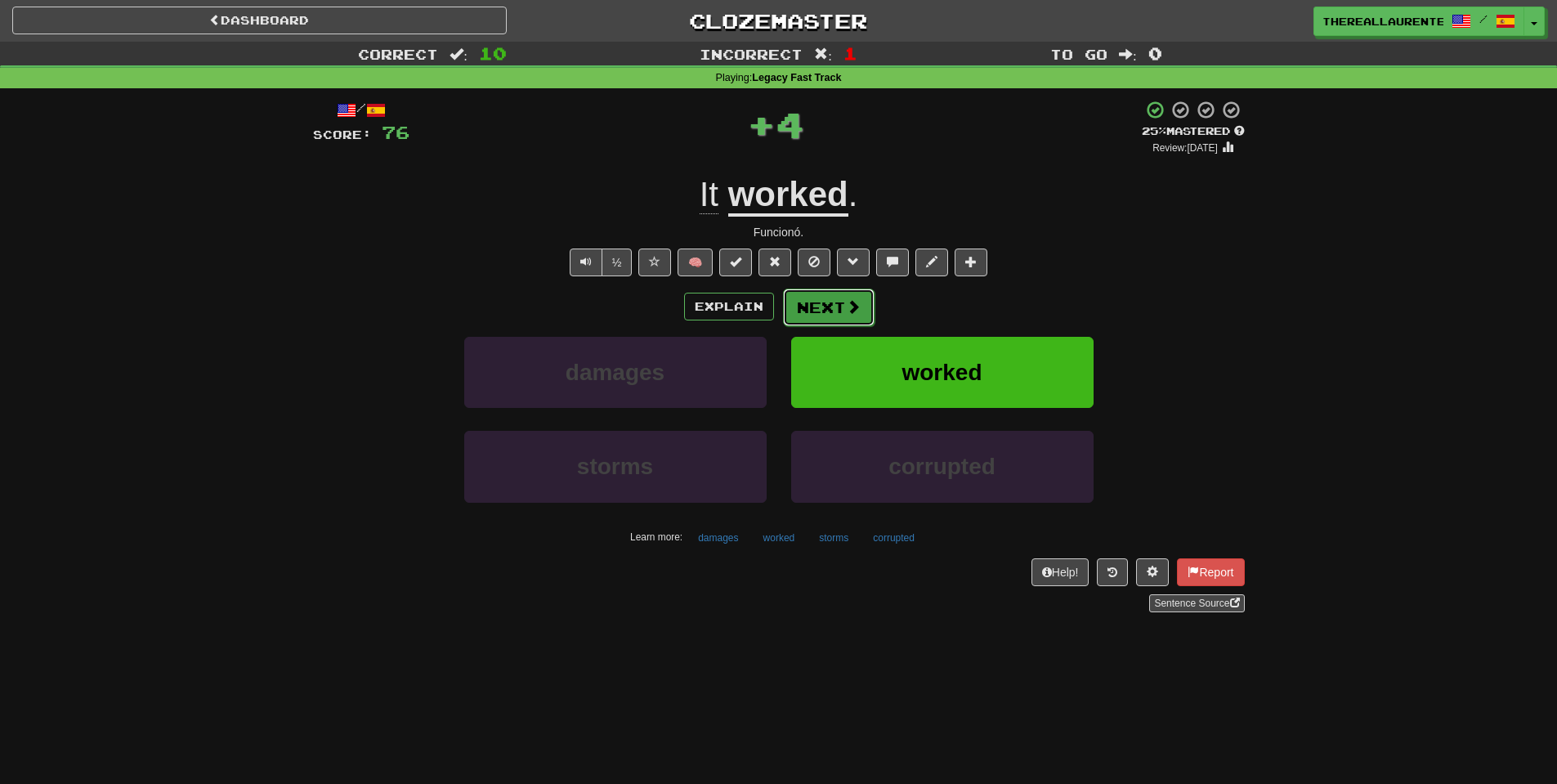
click at [839, 311] on button "Next" at bounding box center [829, 307] width 91 height 38
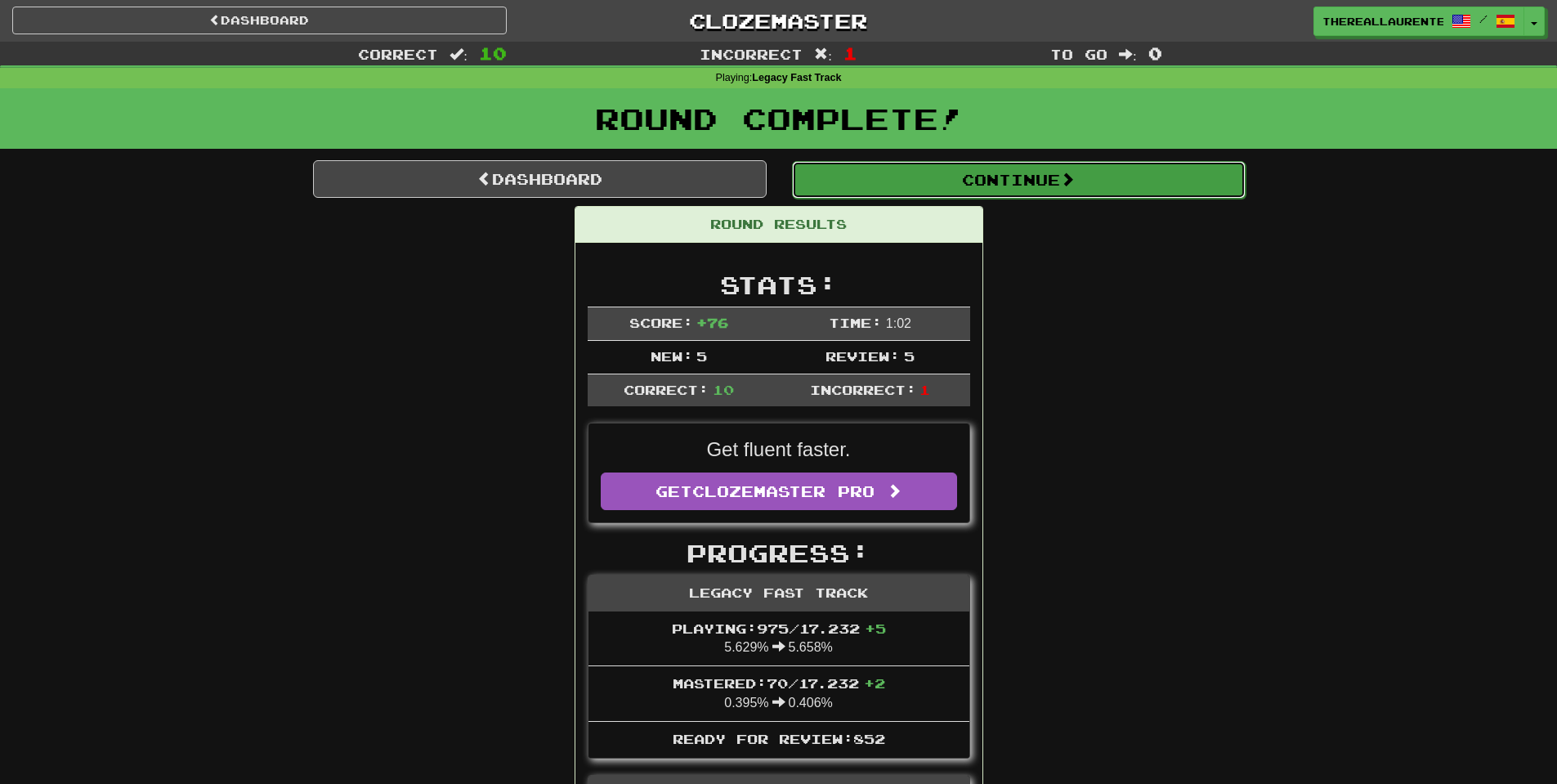
drag, startPoint x: 948, startPoint y: 180, endPoint x: 936, endPoint y: 183, distance: 12.4
click at [947, 180] on button "Continue" at bounding box center [1018, 179] width 454 height 38
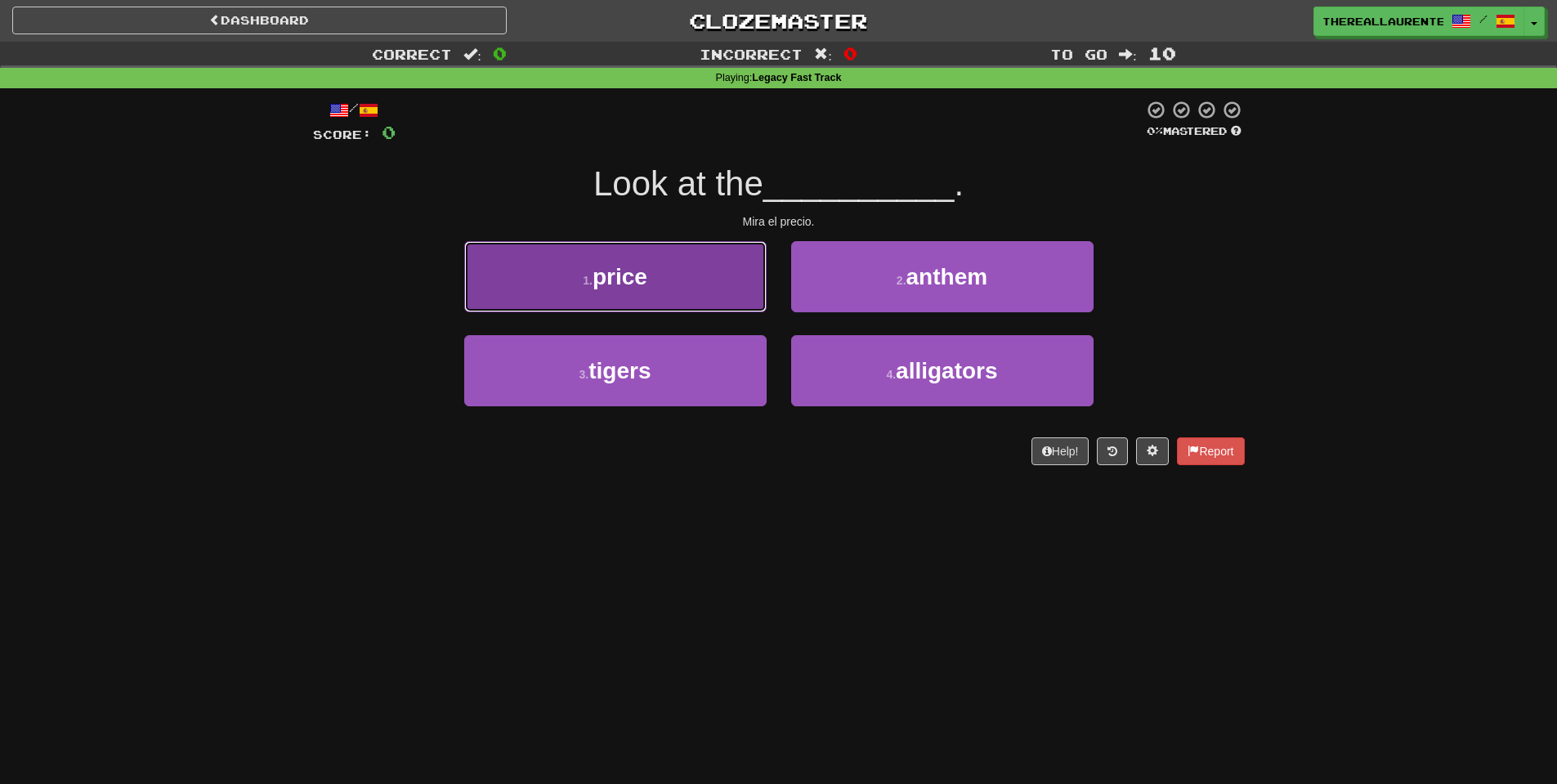
click at [656, 283] on button "1 . price" at bounding box center [615, 277] width 302 height 71
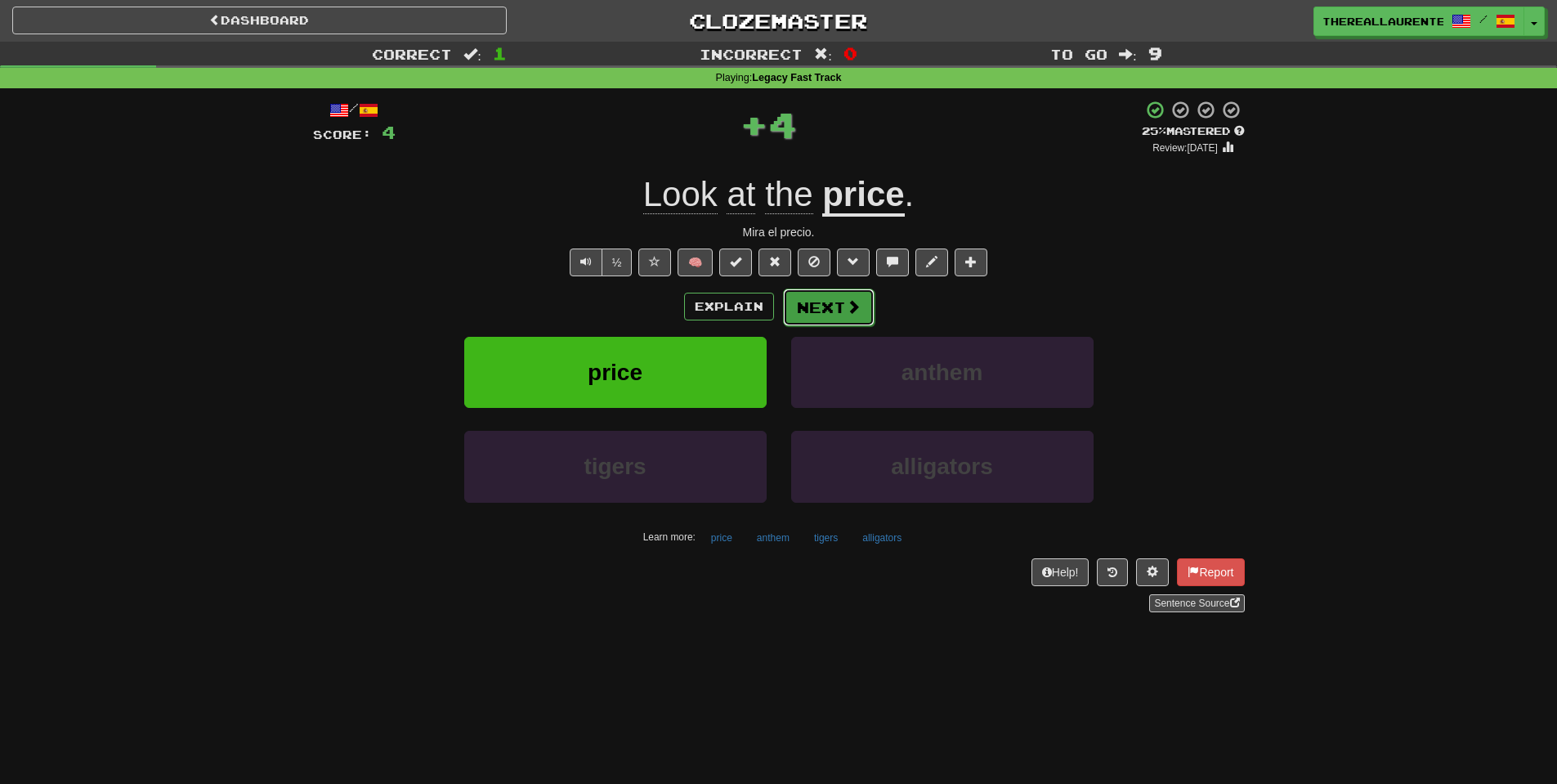
click at [835, 307] on button "Next" at bounding box center [829, 307] width 91 height 38
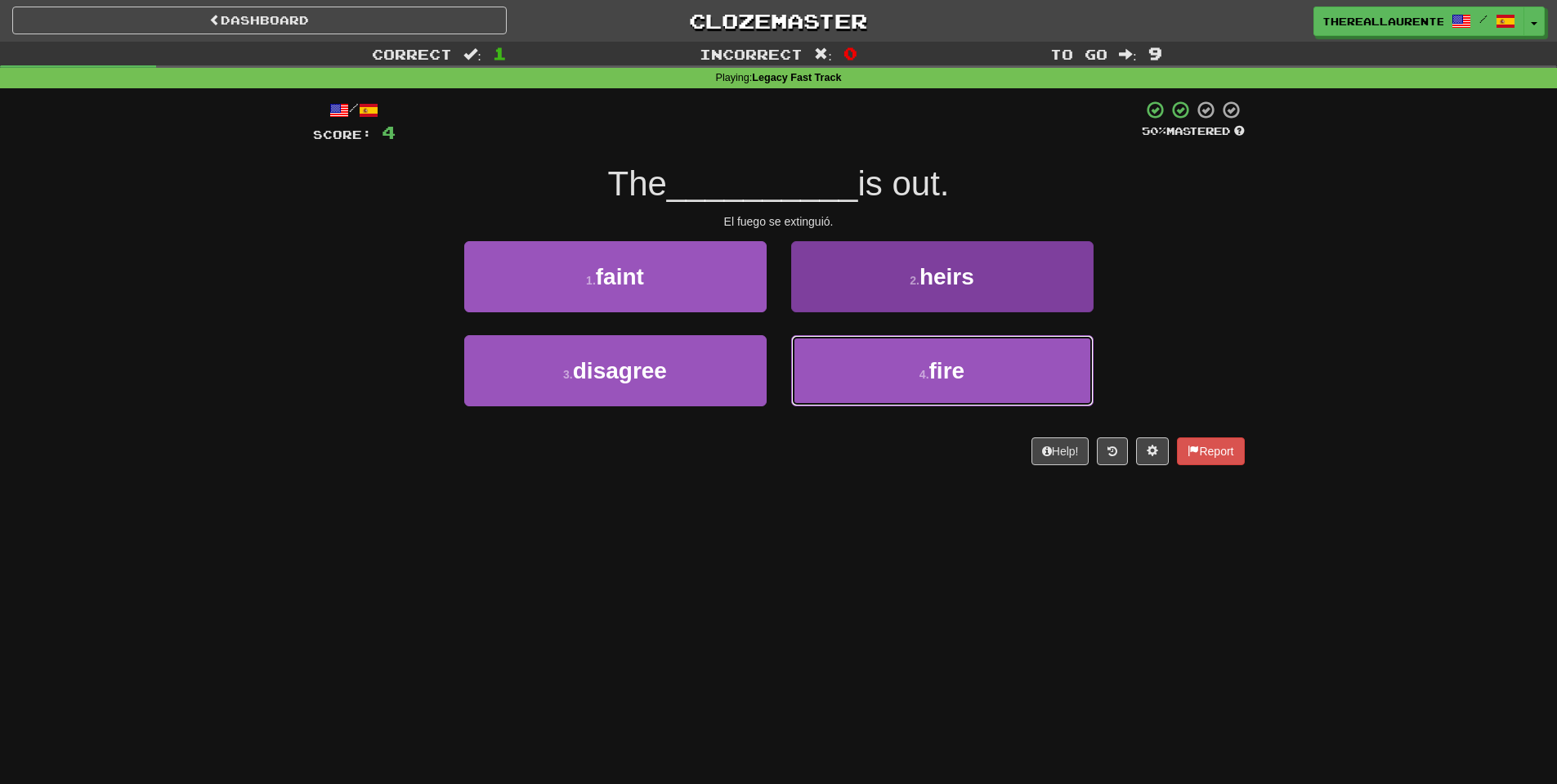
click at [887, 372] on button "4 . fire" at bounding box center [942, 370] width 302 height 71
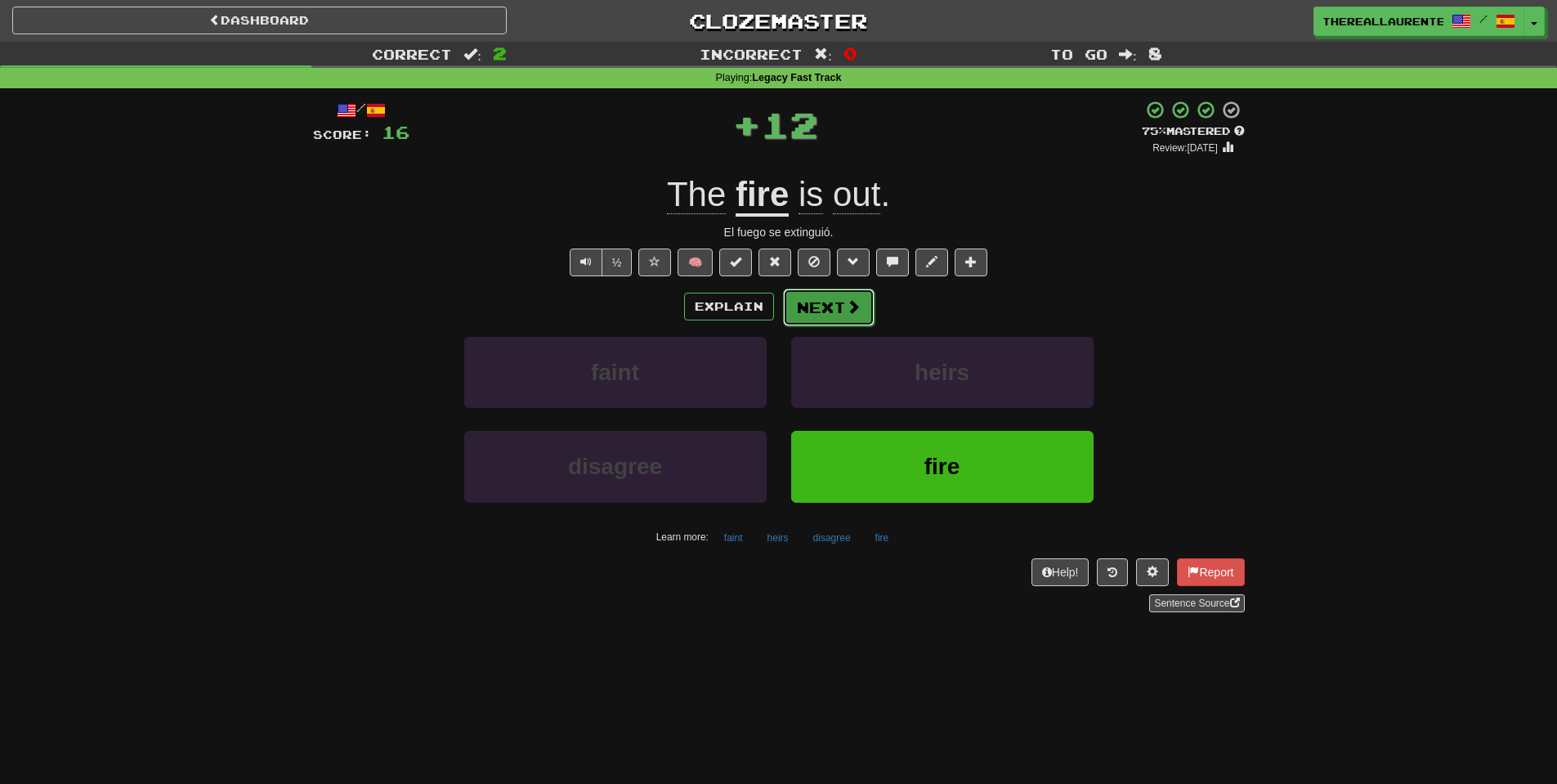
click at [836, 314] on button "Next" at bounding box center [829, 307] width 91 height 38
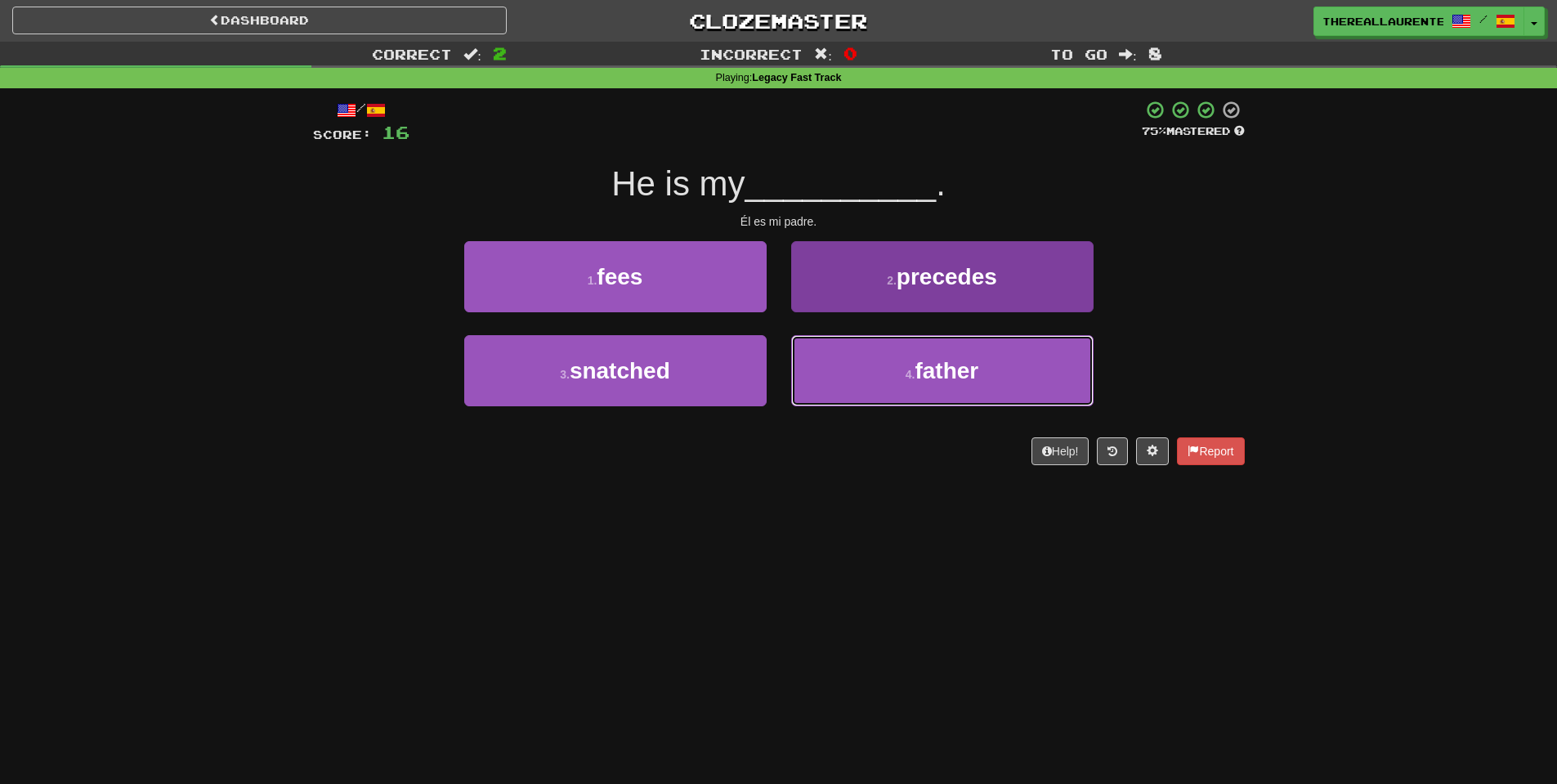
click at [896, 358] on button "4 . father" at bounding box center [942, 370] width 302 height 71
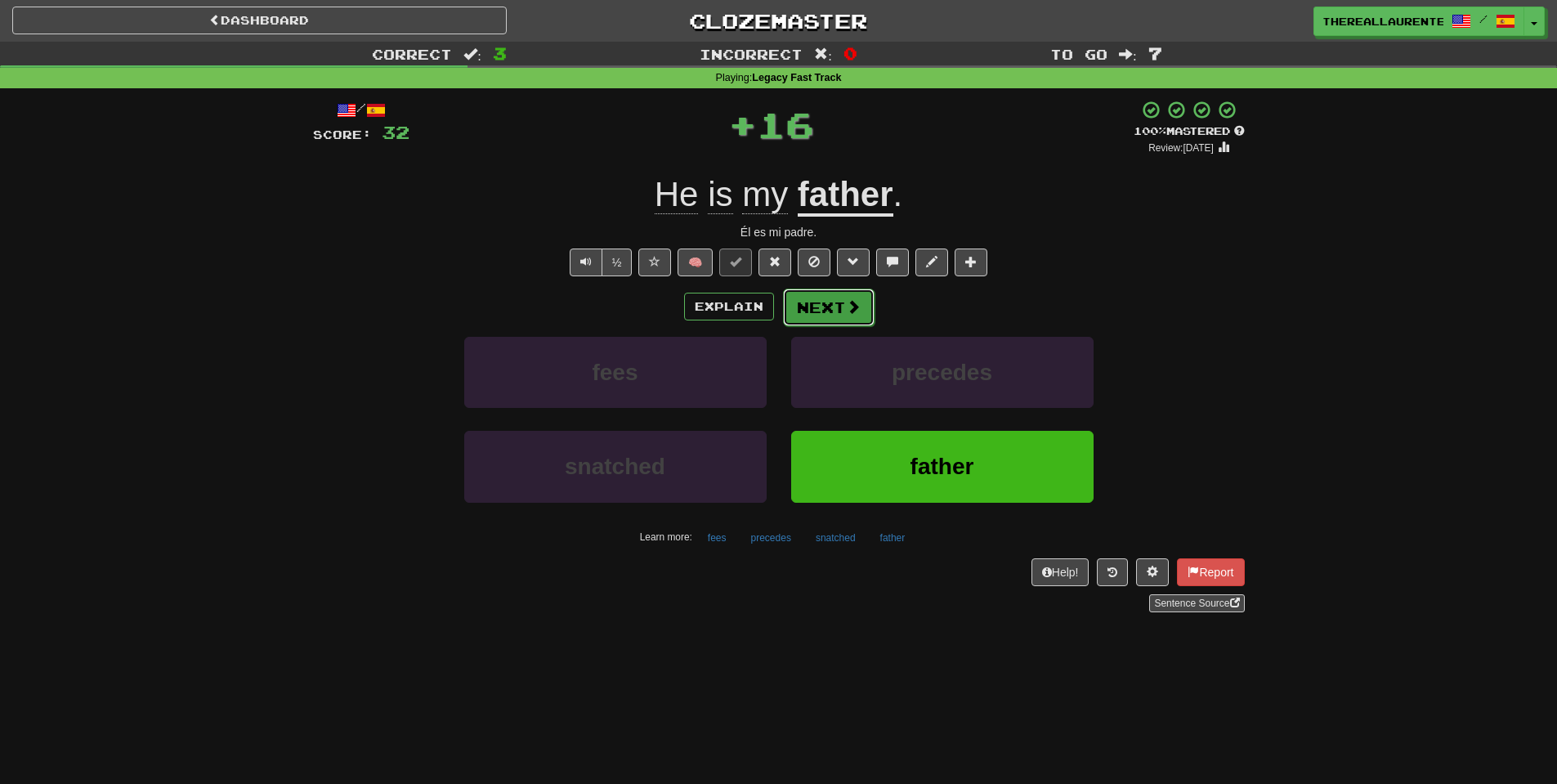
click at [823, 302] on button "Next" at bounding box center [829, 307] width 91 height 38
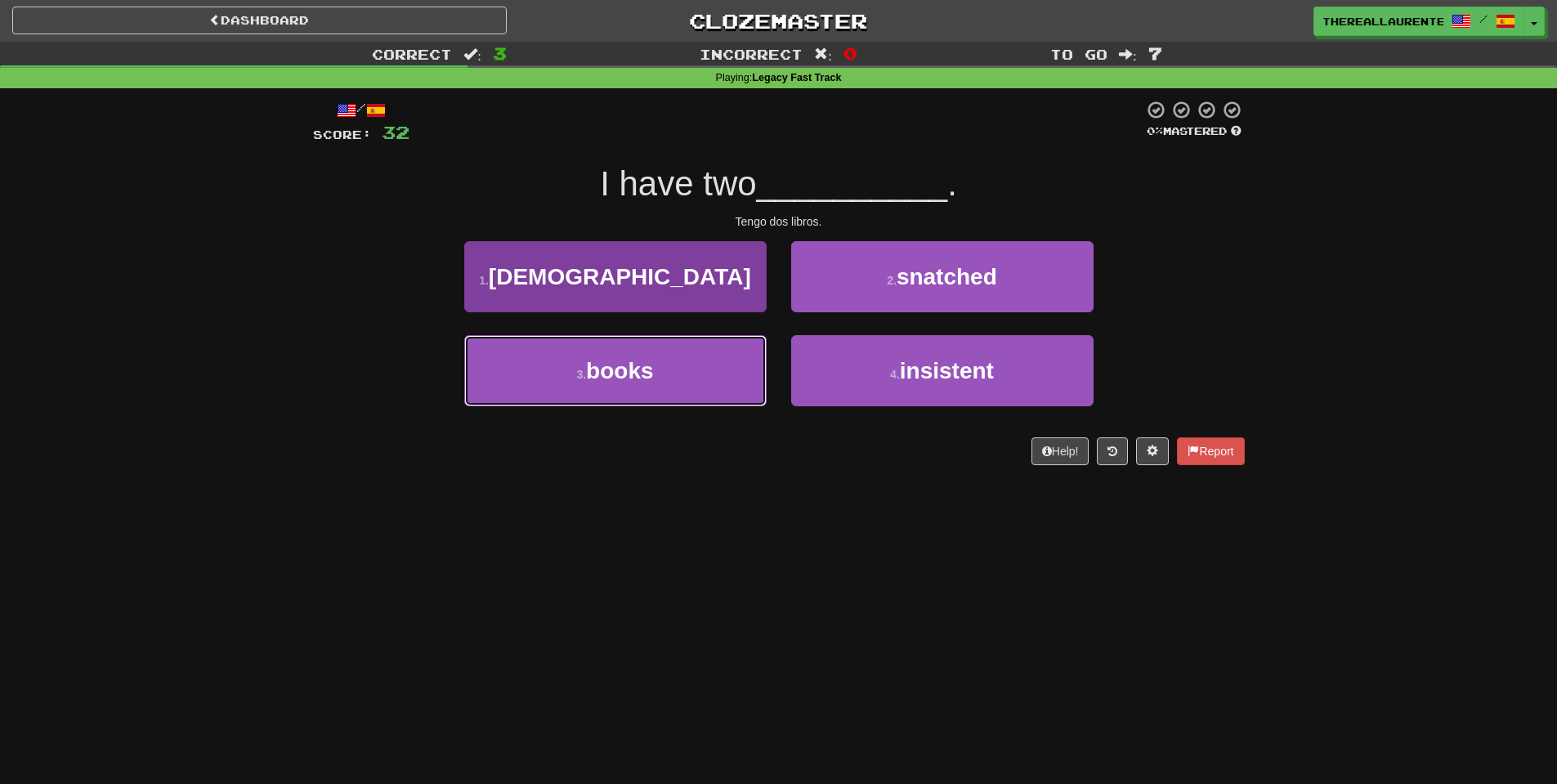
click at [677, 376] on button "3 . books" at bounding box center [615, 370] width 302 height 71
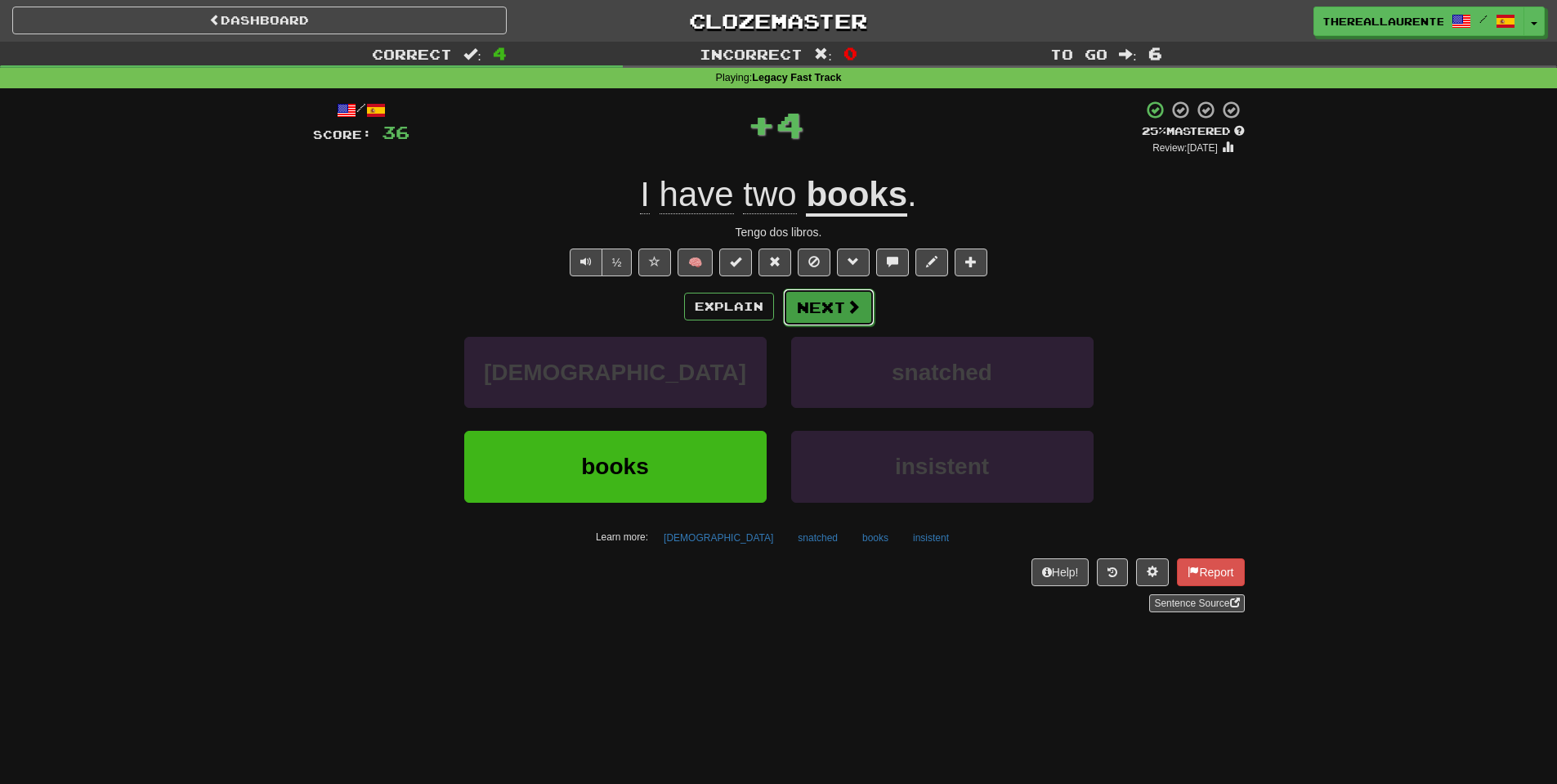
click at [869, 307] on button "Next" at bounding box center [829, 307] width 91 height 38
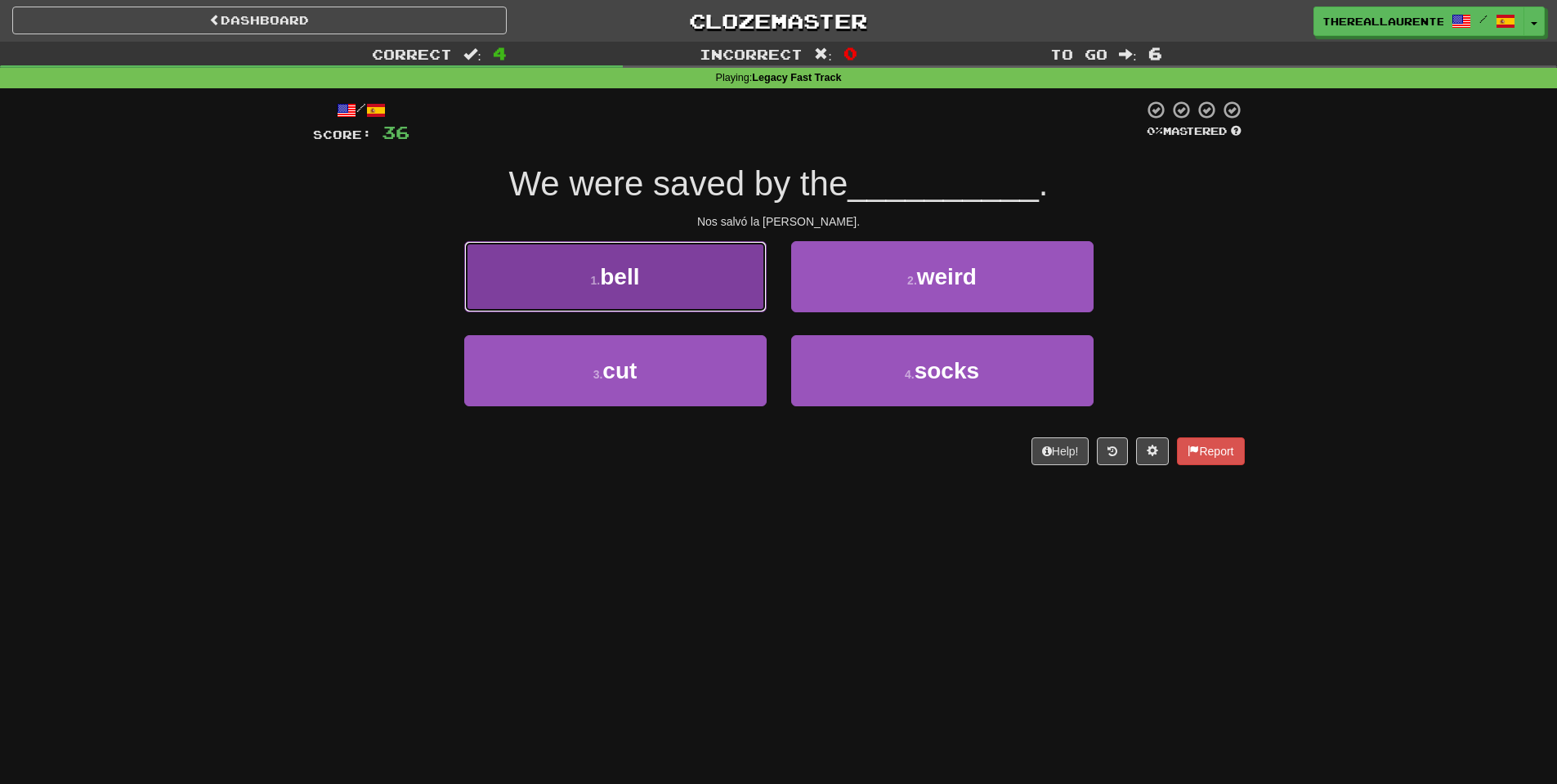
click at [649, 298] on button "1 . bell" at bounding box center [615, 277] width 302 height 71
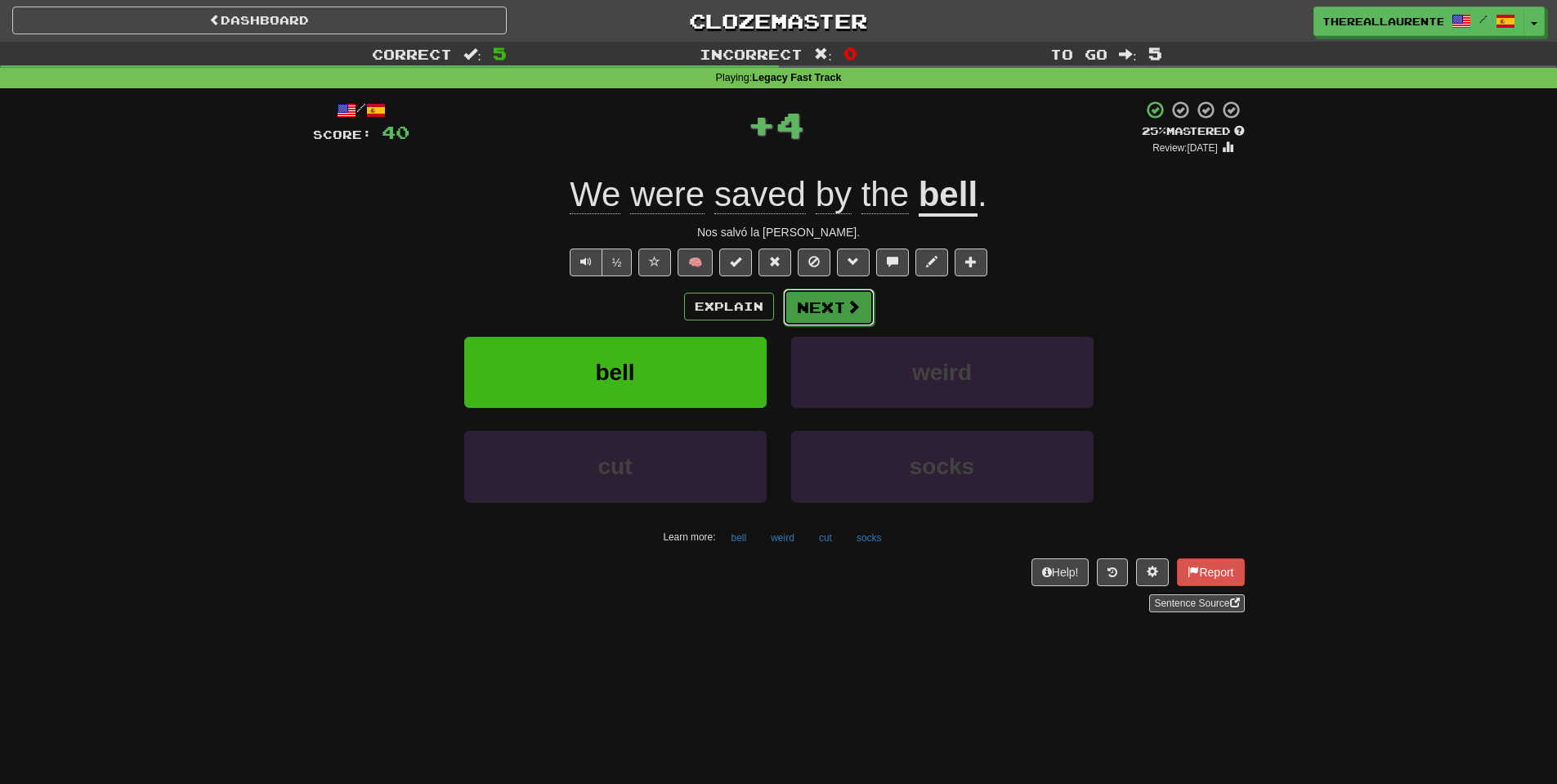
click at [841, 310] on button "Next" at bounding box center [829, 307] width 91 height 38
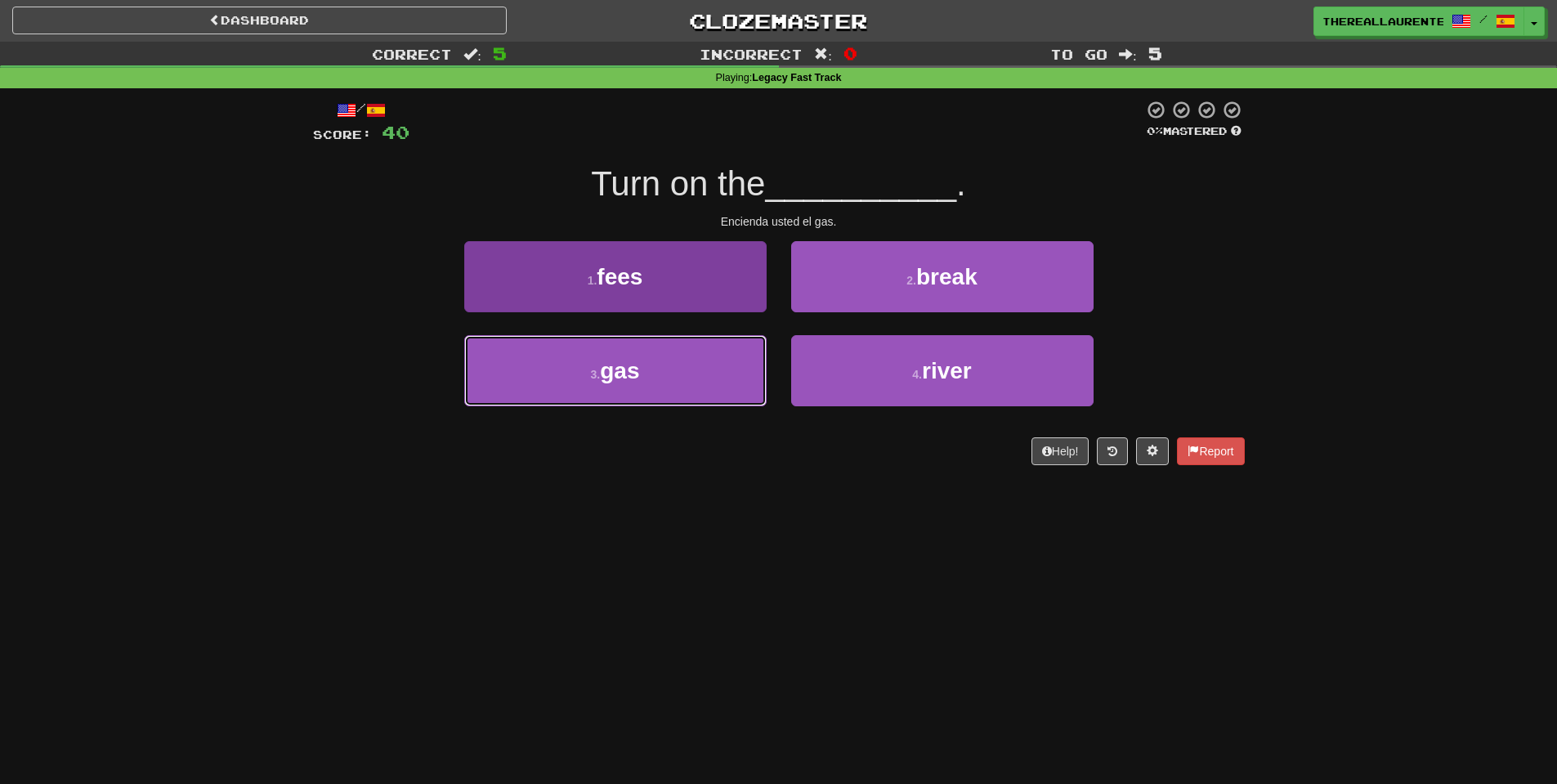
click at [701, 381] on button "3 . gas" at bounding box center [615, 370] width 302 height 71
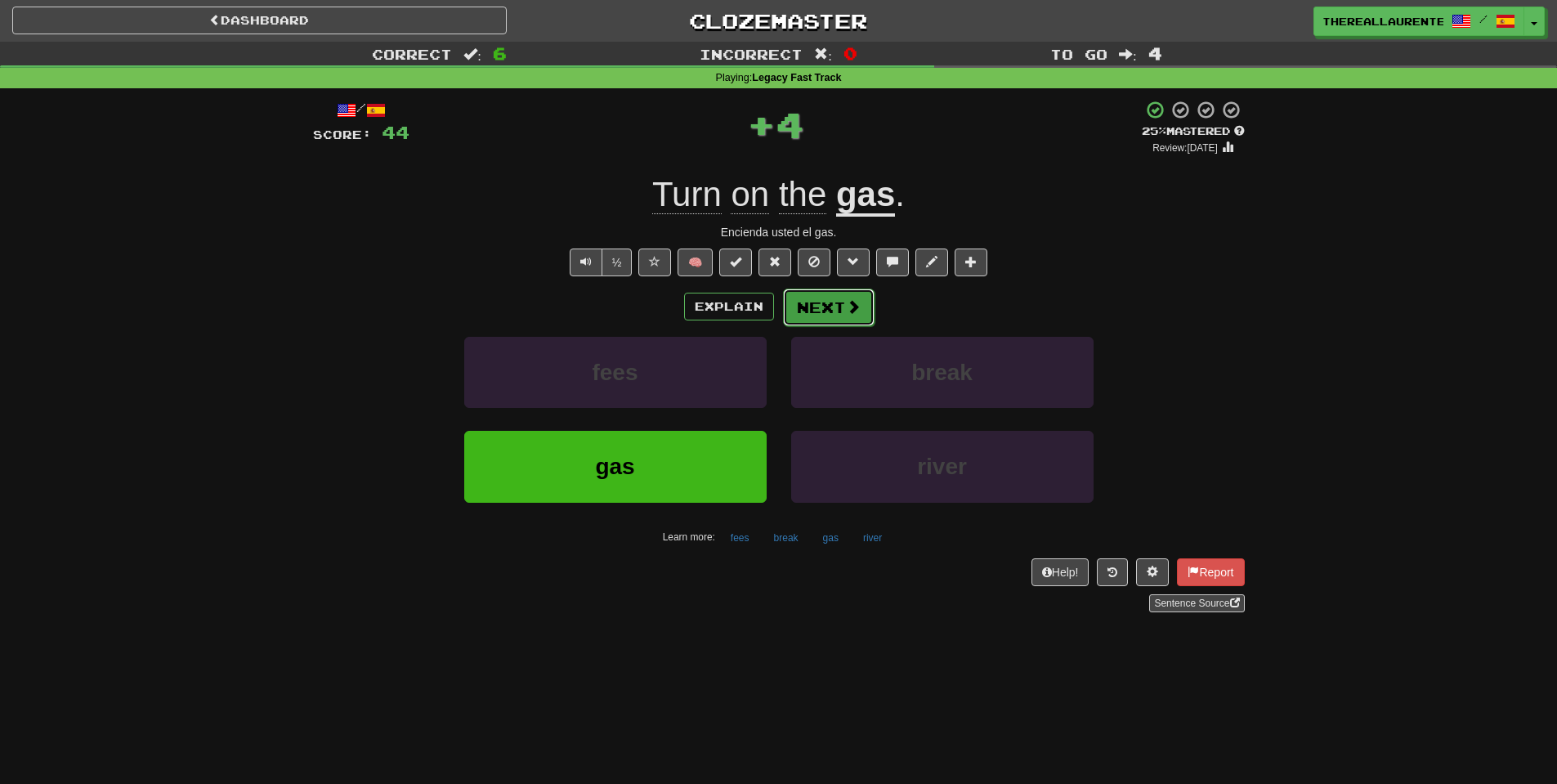
click at [843, 316] on button "Next" at bounding box center [829, 307] width 91 height 38
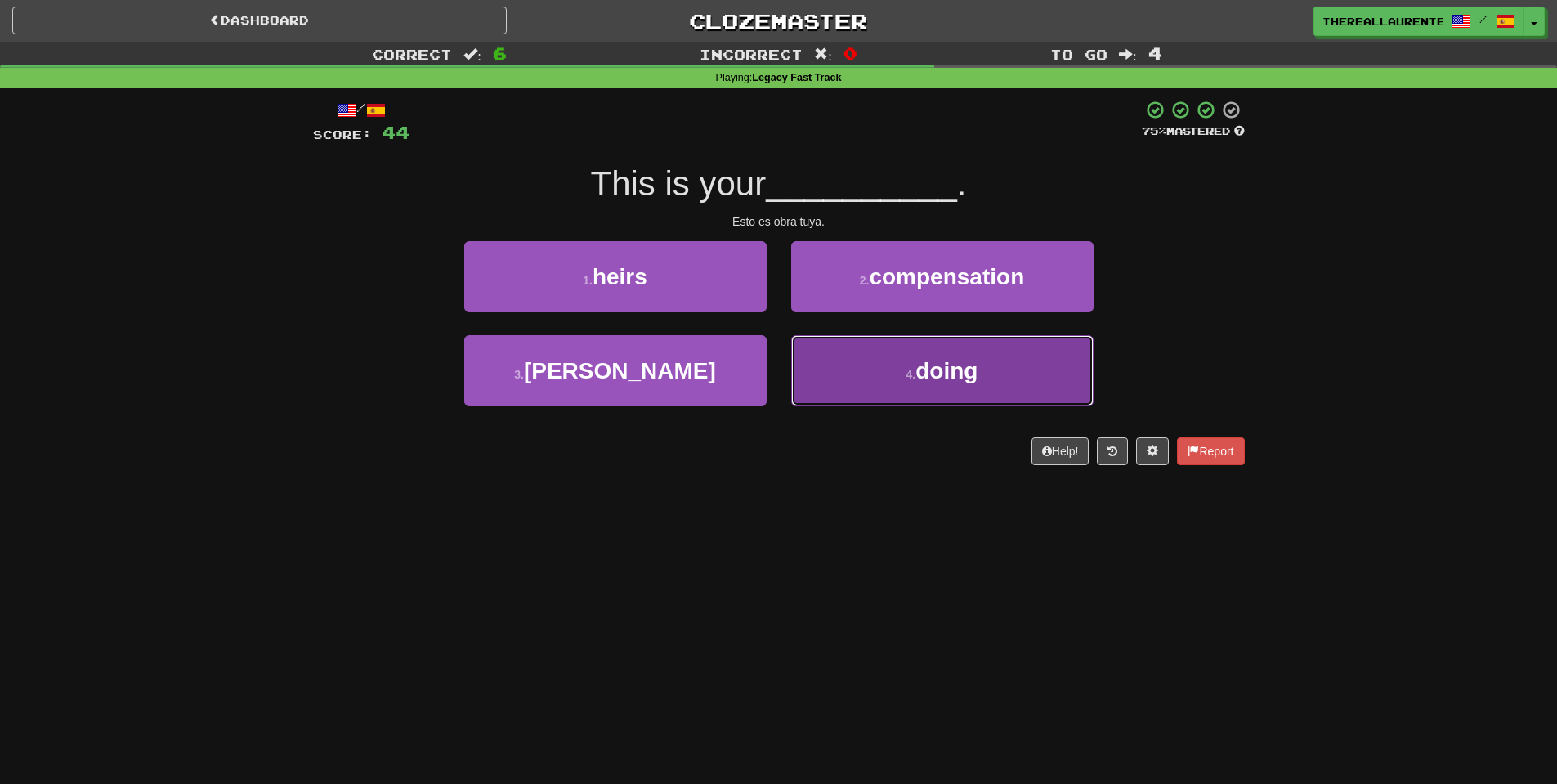
drag, startPoint x: 892, startPoint y: 348, endPoint x: 857, endPoint y: 347, distance: 35.0
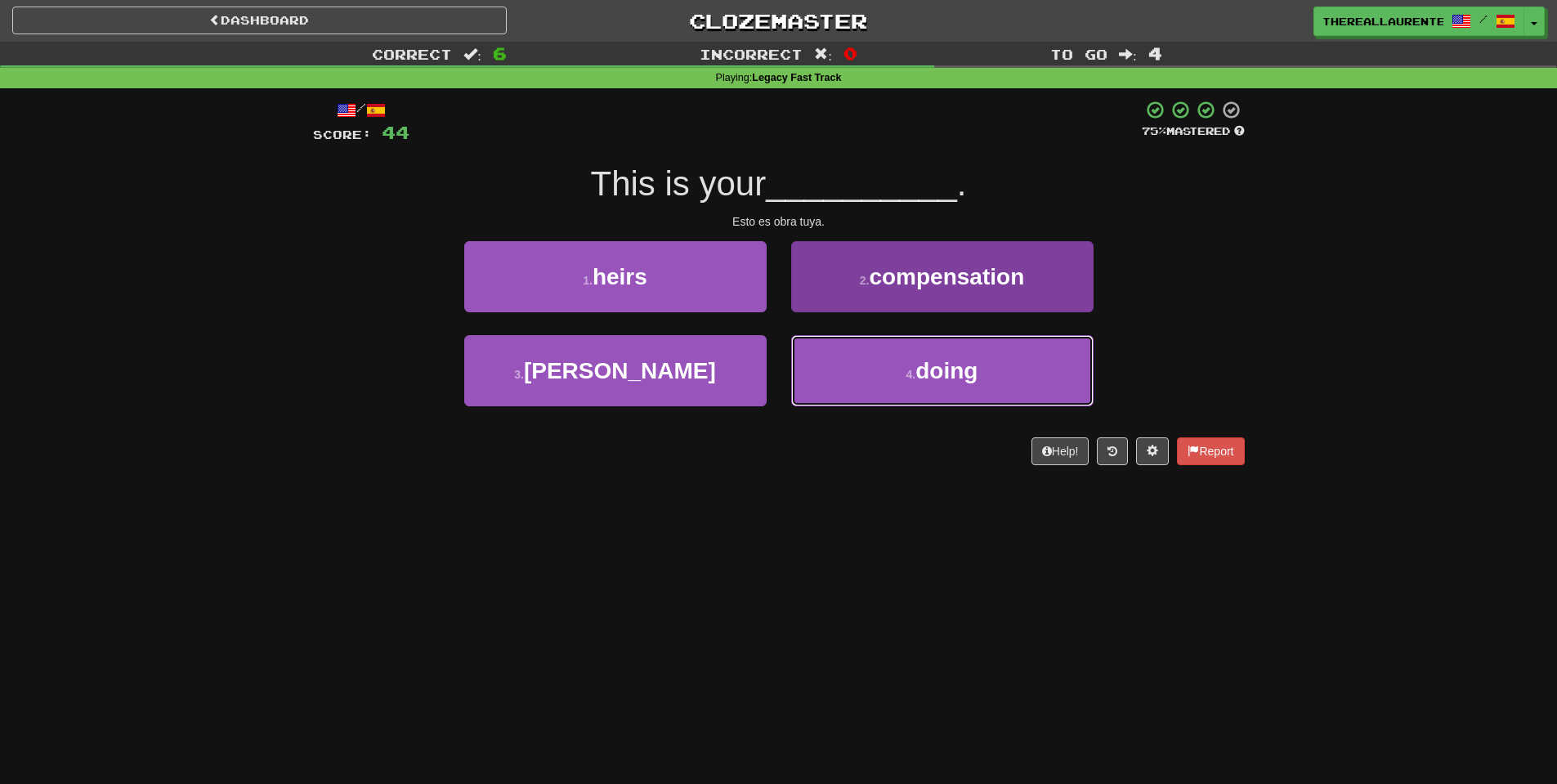
click at [891, 348] on button "4 . doing" at bounding box center [942, 370] width 302 height 71
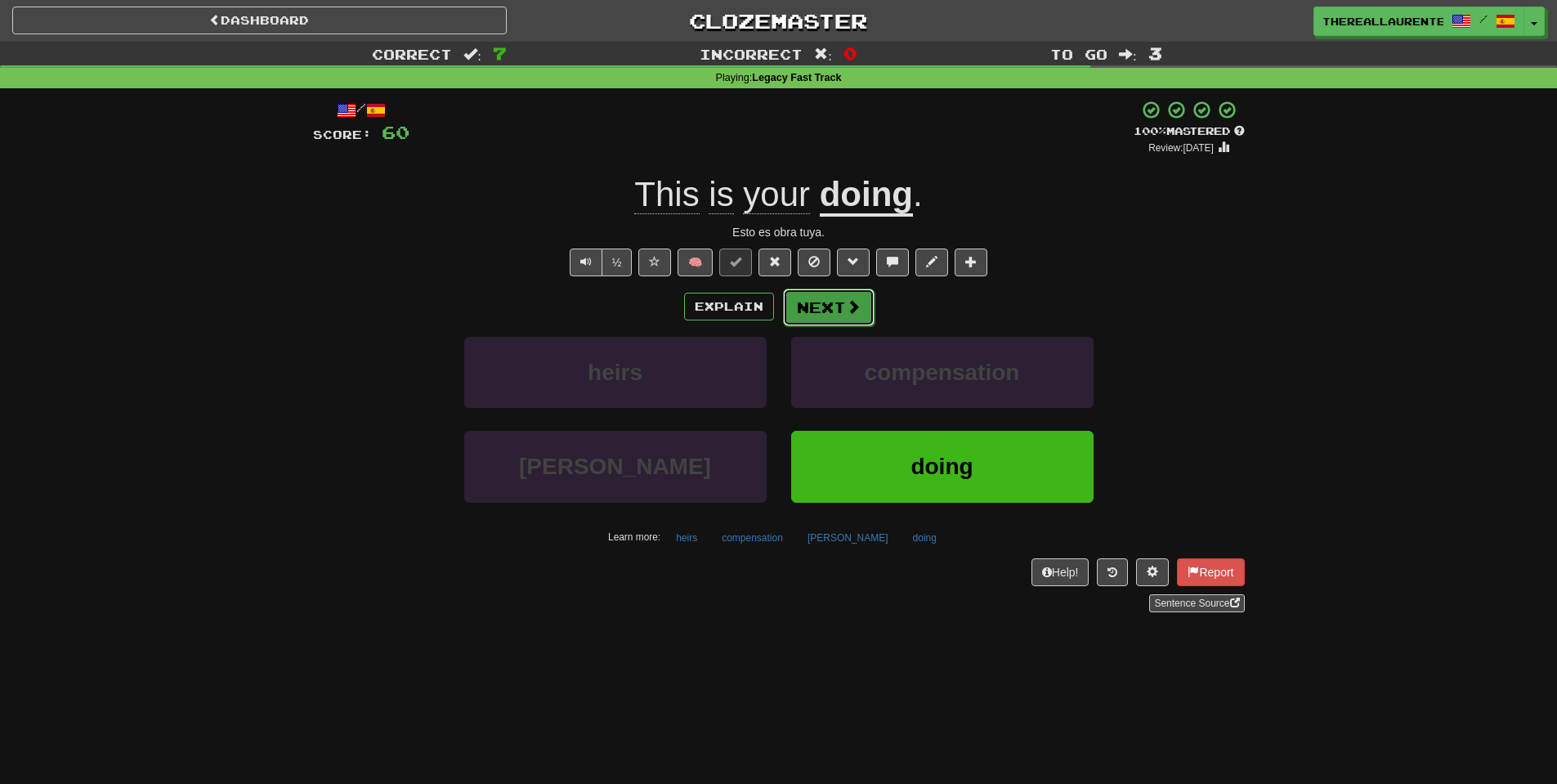
click at [840, 314] on button "Next" at bounding box center [829, 307] width 91 height 38
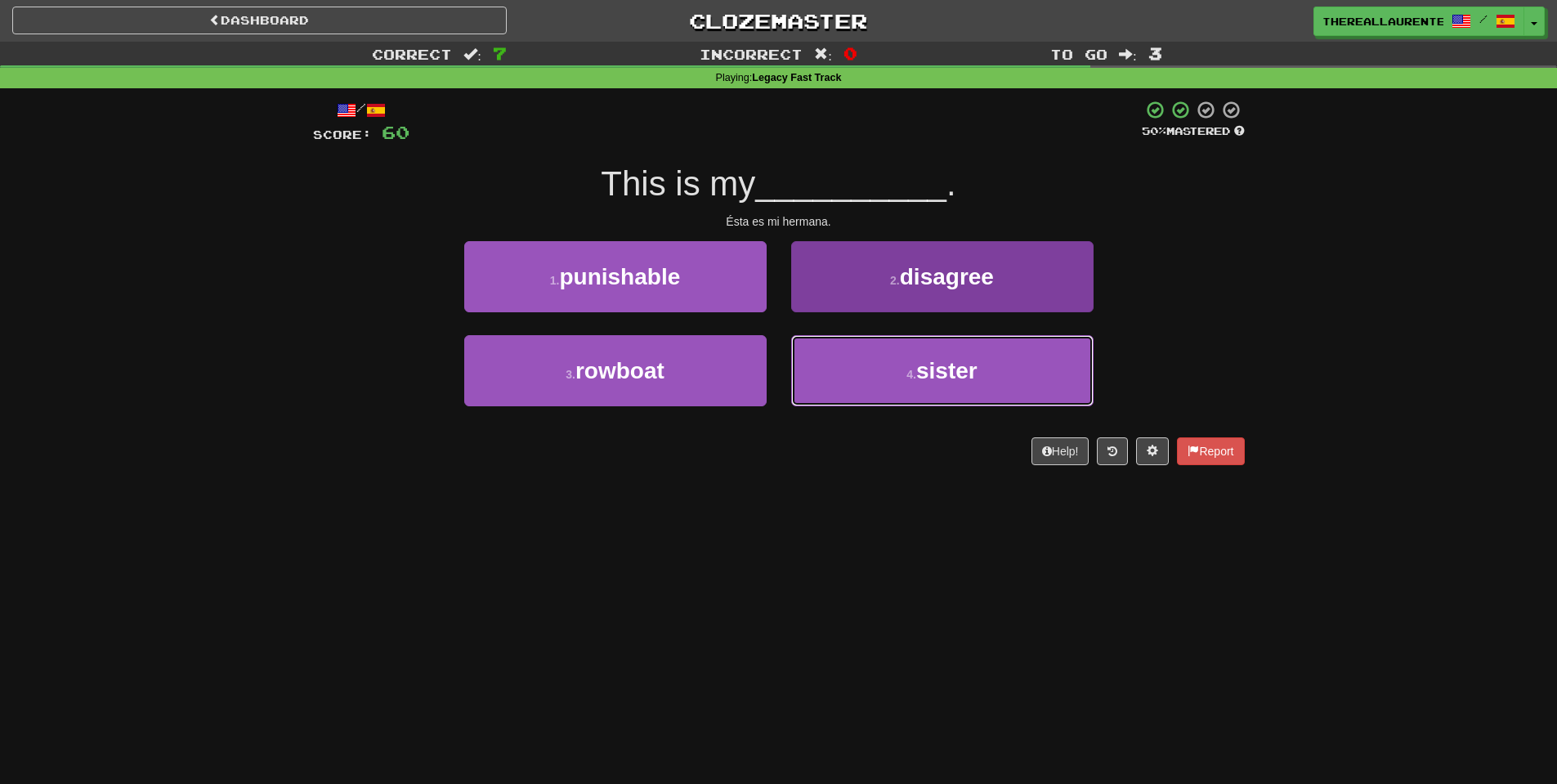
drag, startPoint x: 953, startPoint y: 353, endPoint x: 939, endPoint y: 353, distance: 14.0
click at [953, 358] on span "sister" at bounding box center [947, 371] width 61 height 26
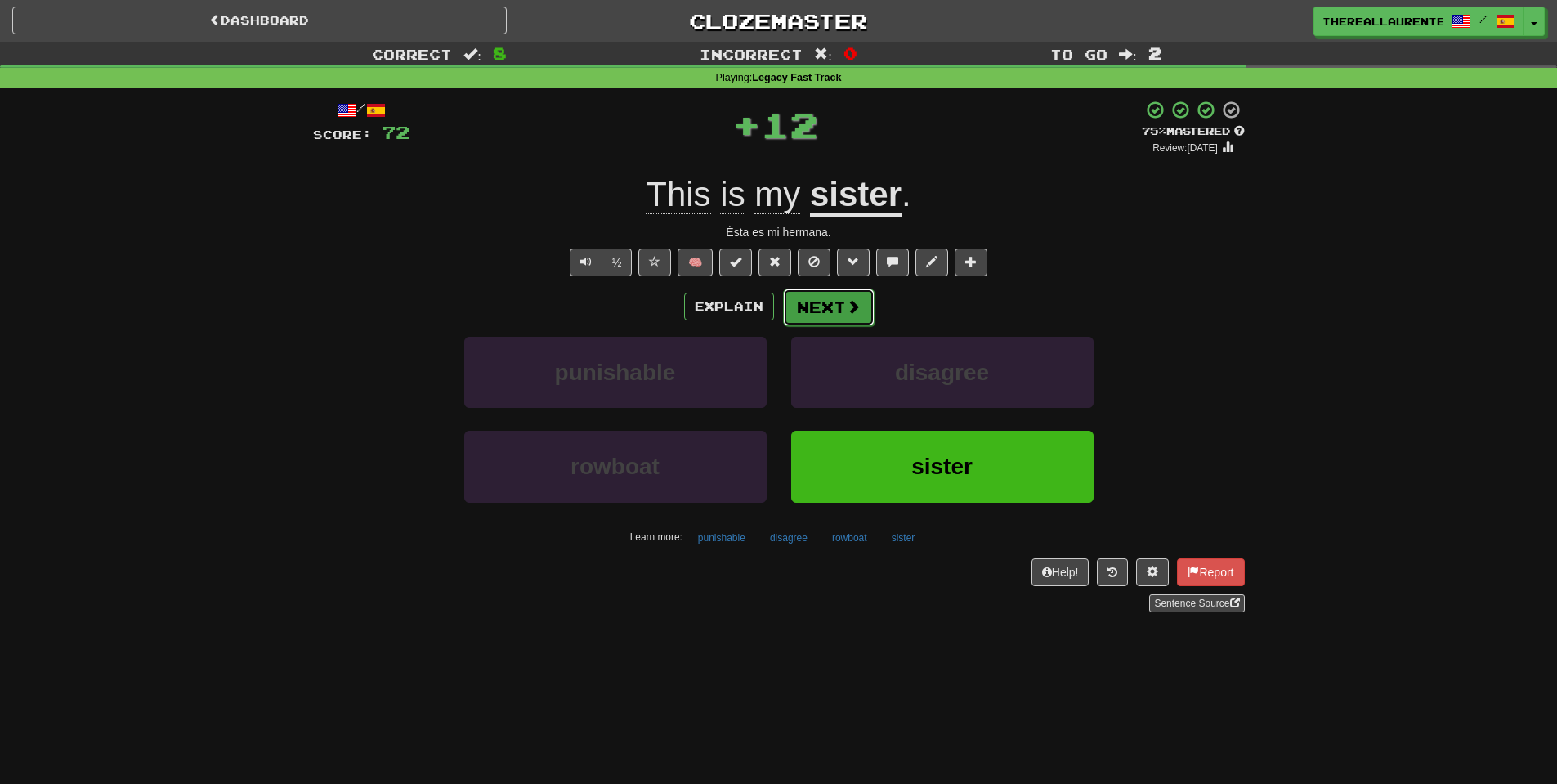
click at [854, 309] on span at bounding box center [853, 306] width 15 height 15
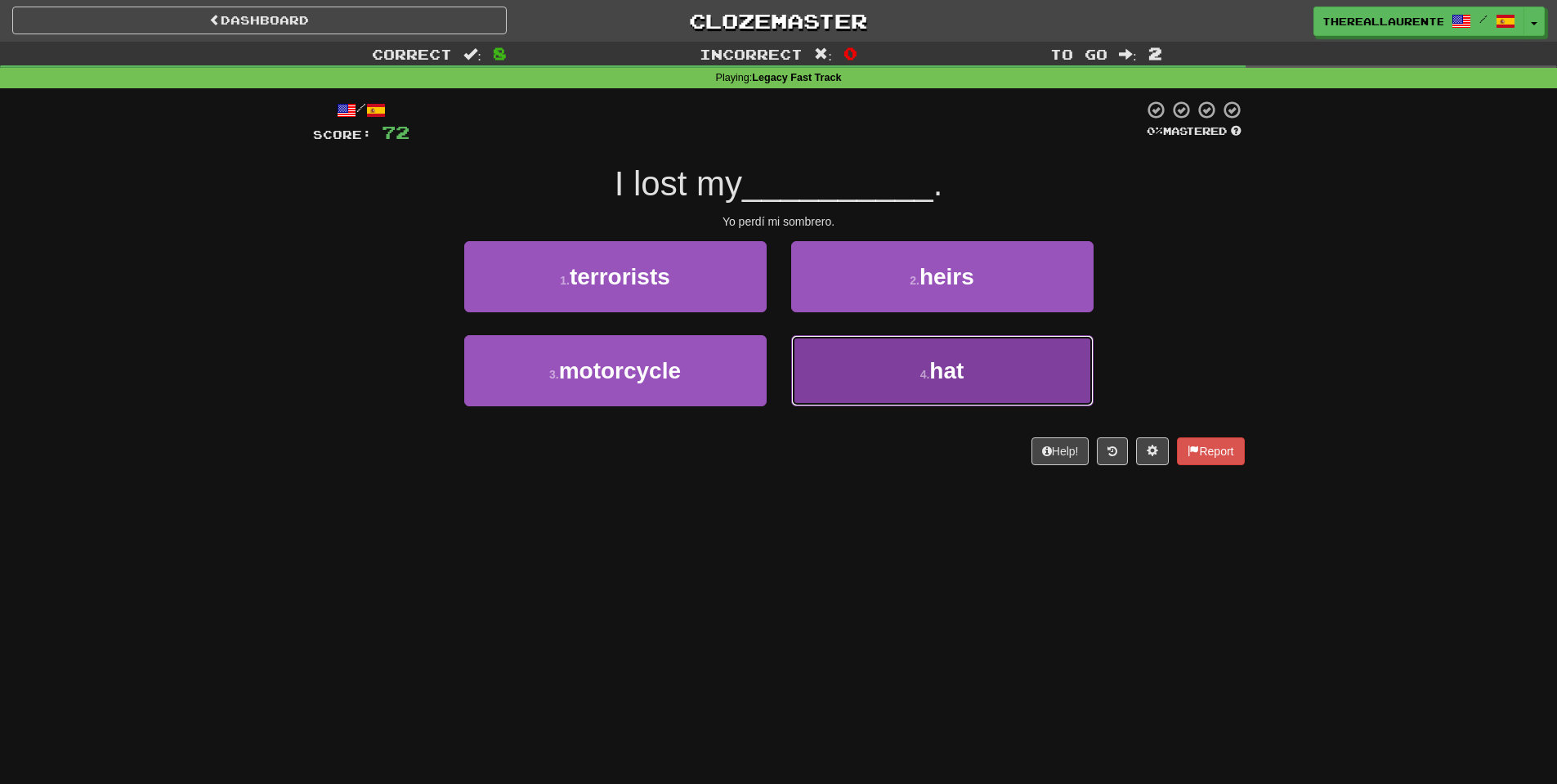
click at [893, 373] on button "4 . hat" at bounding box center [942, 370] width 302 height 71
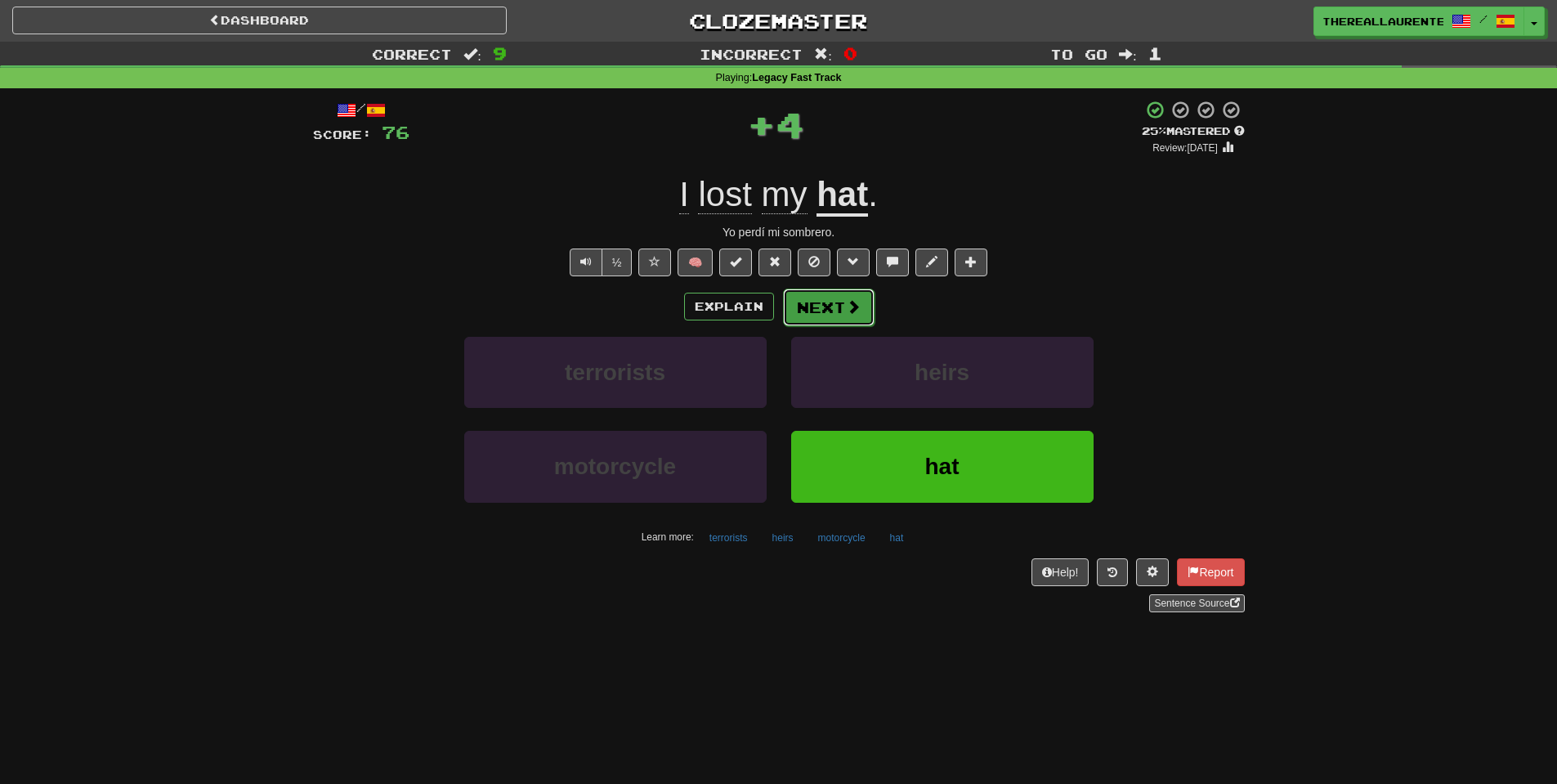
click at [837, 309] on button "Next" at bounding box center [829, 307] width 91 height 38
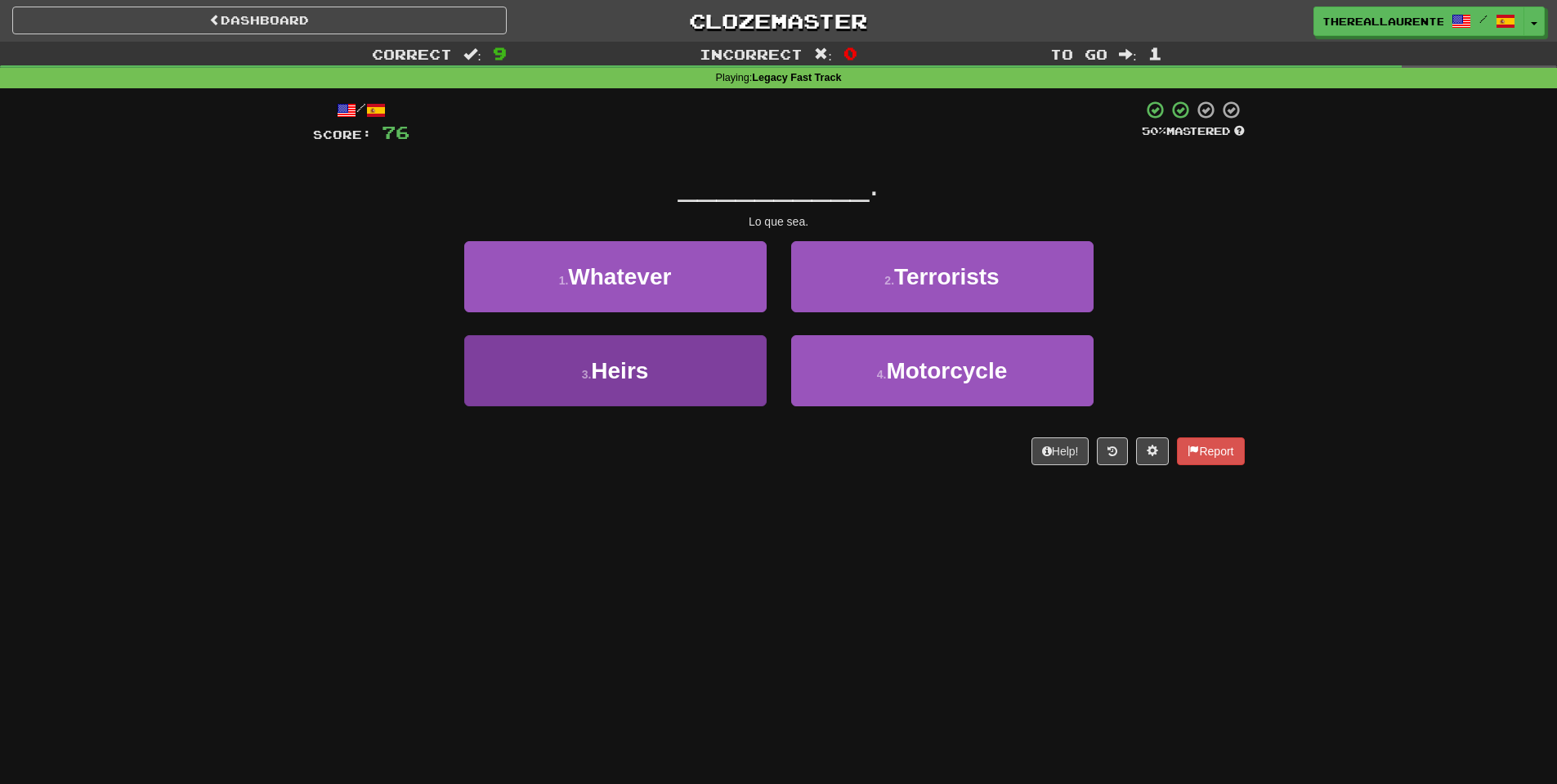
click at [704, 336] on div "1 . Whatever 2 . Terrorists 3 . Heirs 4 . Motorcycle" at bounding box center [779, 336] width 957 height 189
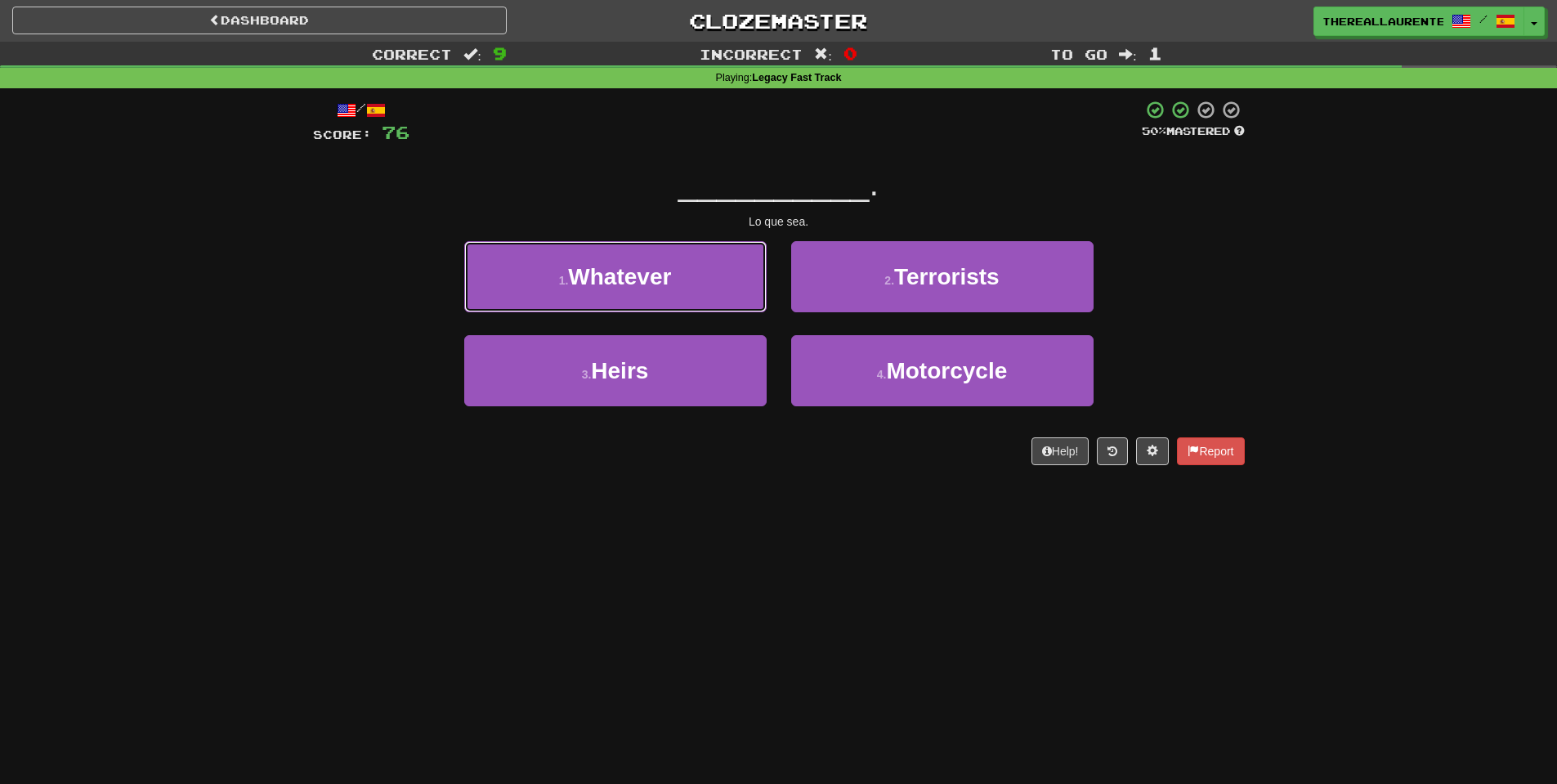
click at [688, 281] on button "1 . Whatever" at bounding box center [615, 277] width 302 height 71
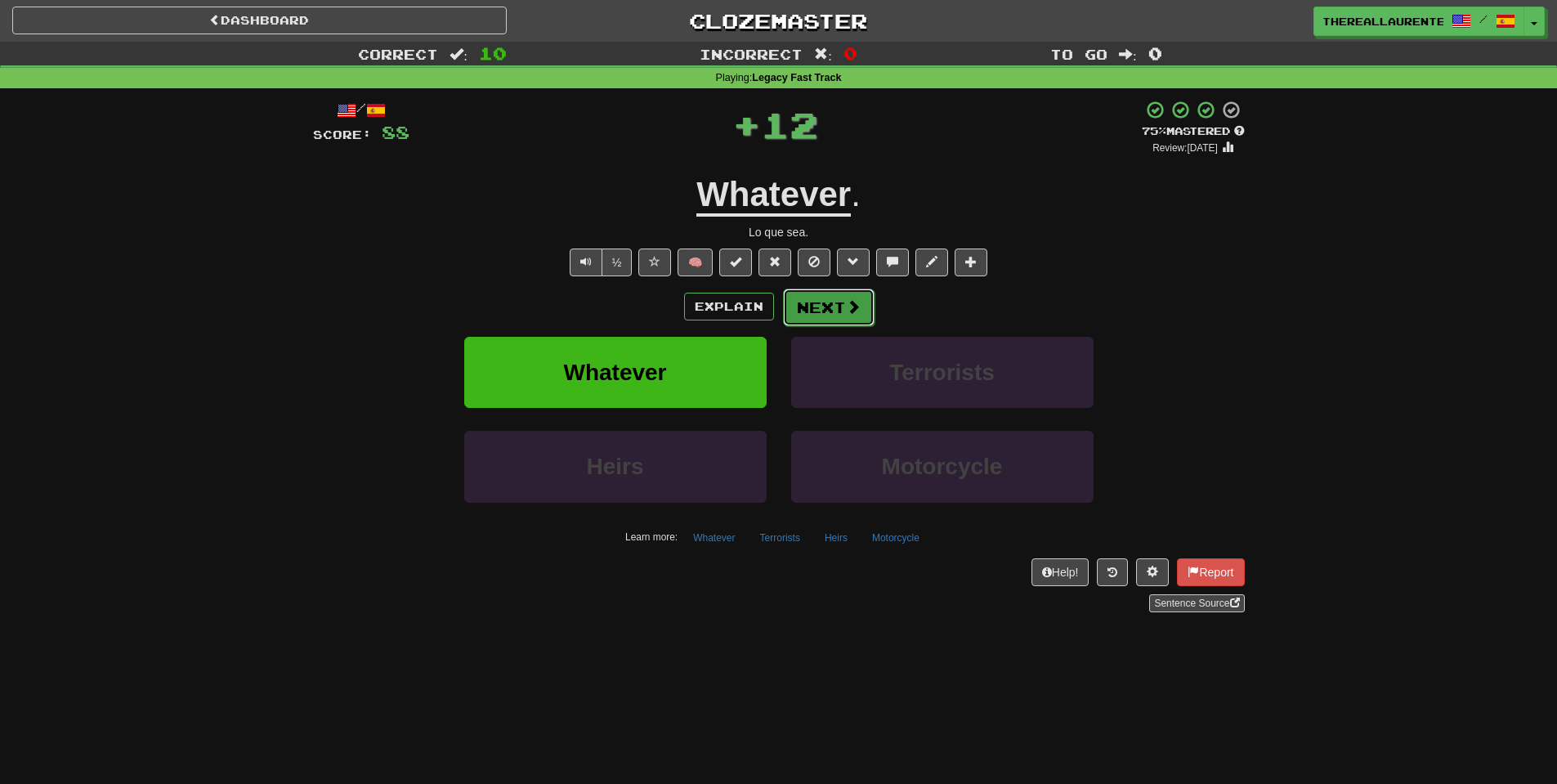
click at [840, 301] on button "Next" at bounding box center [829, 307] width 91 height 38
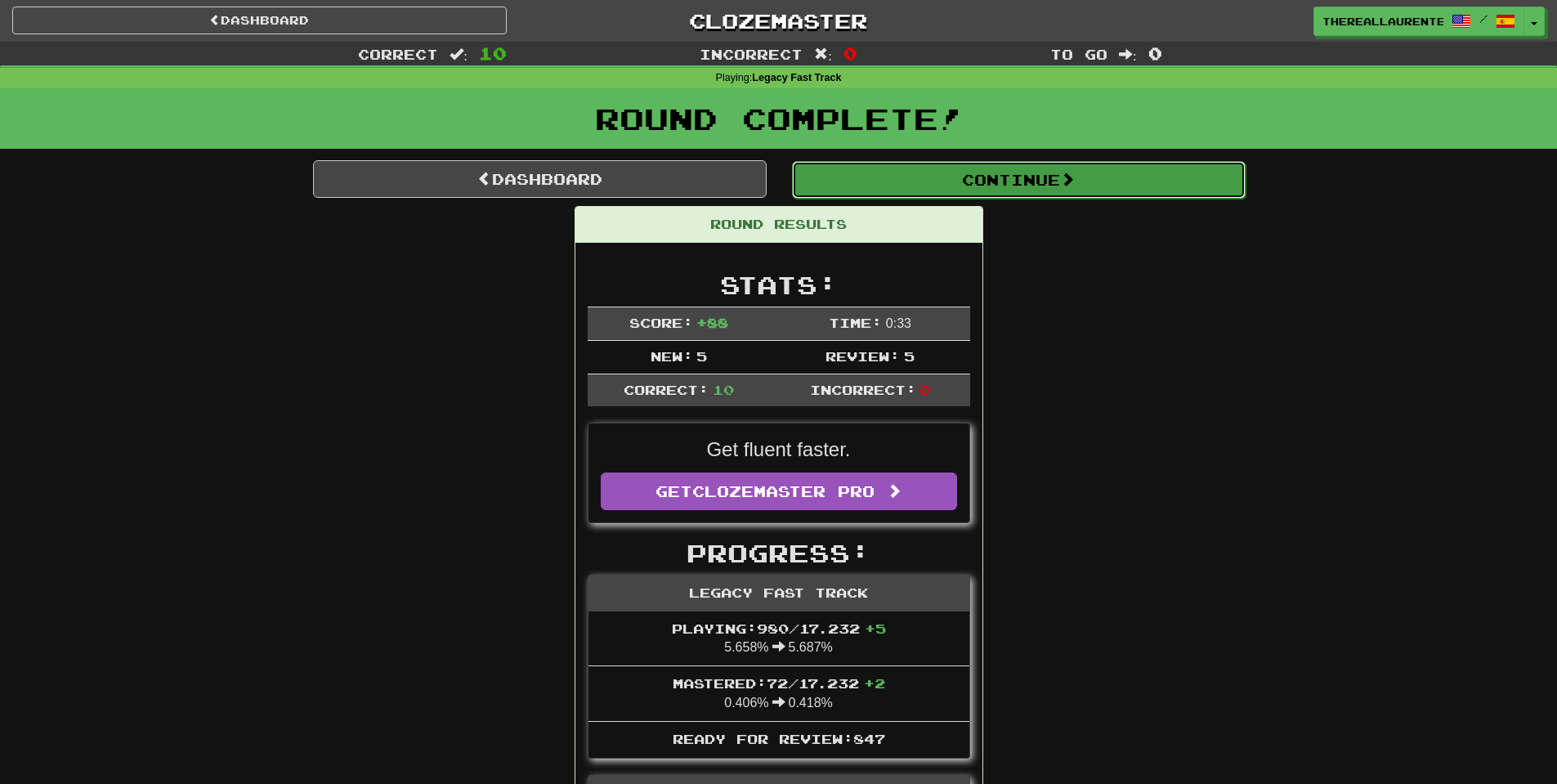
click at [1039, 180] on button "Continue" at bounding box center [1019, 180] width 454 height 38
